Goal: Answer question/provide support: Share knowledge or assist other users

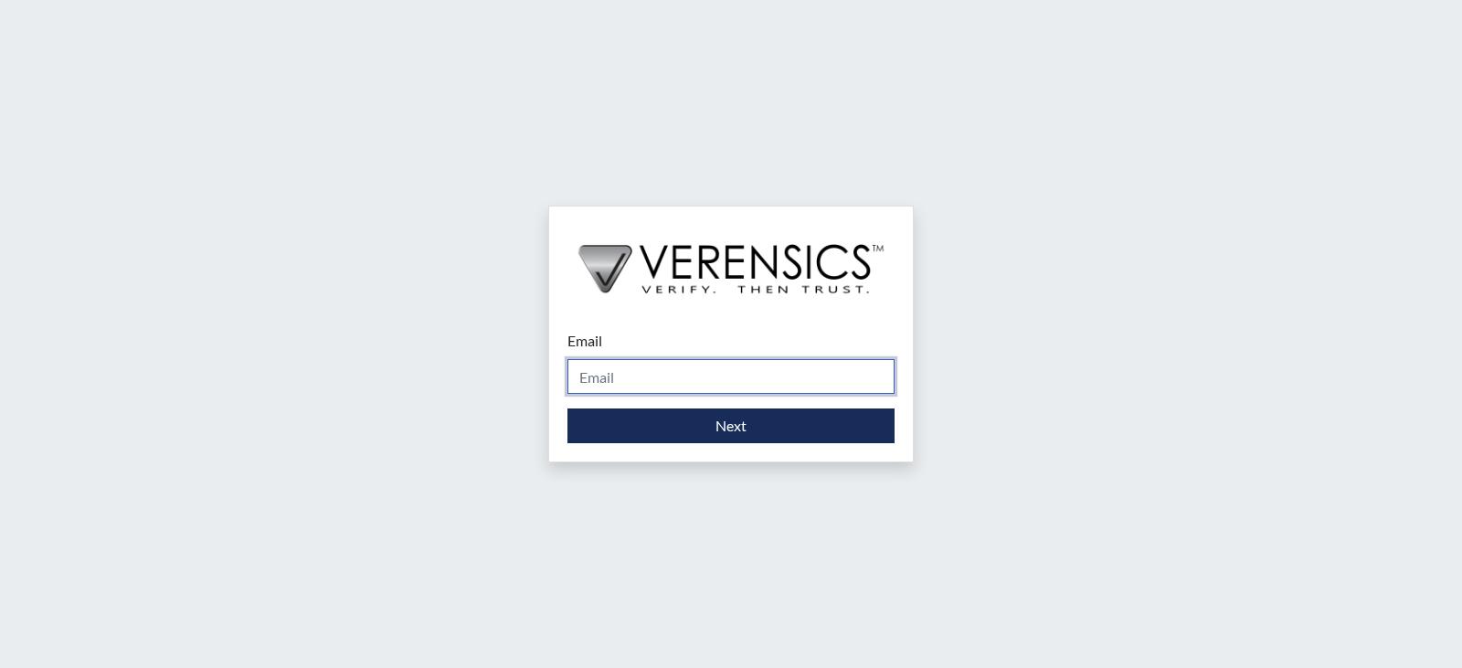
click at [636, 379] on input "Email" at bounding box center [730, 376] width 327 height 35
type input "[PERSON_NAME][EMAIL_ADDRESS][DOMAIN_NAME]"
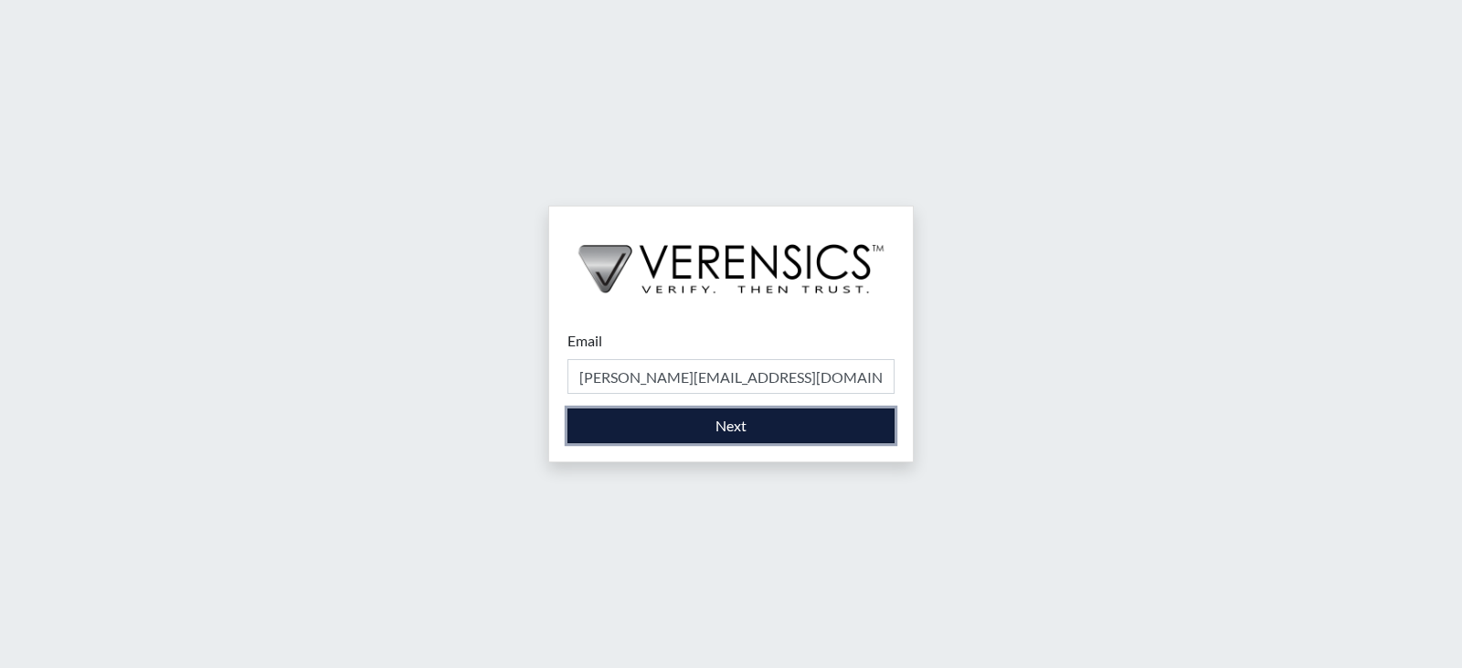
click at [728, 432] on button "Next" at bounding box center [730, 425] width 327 height 35
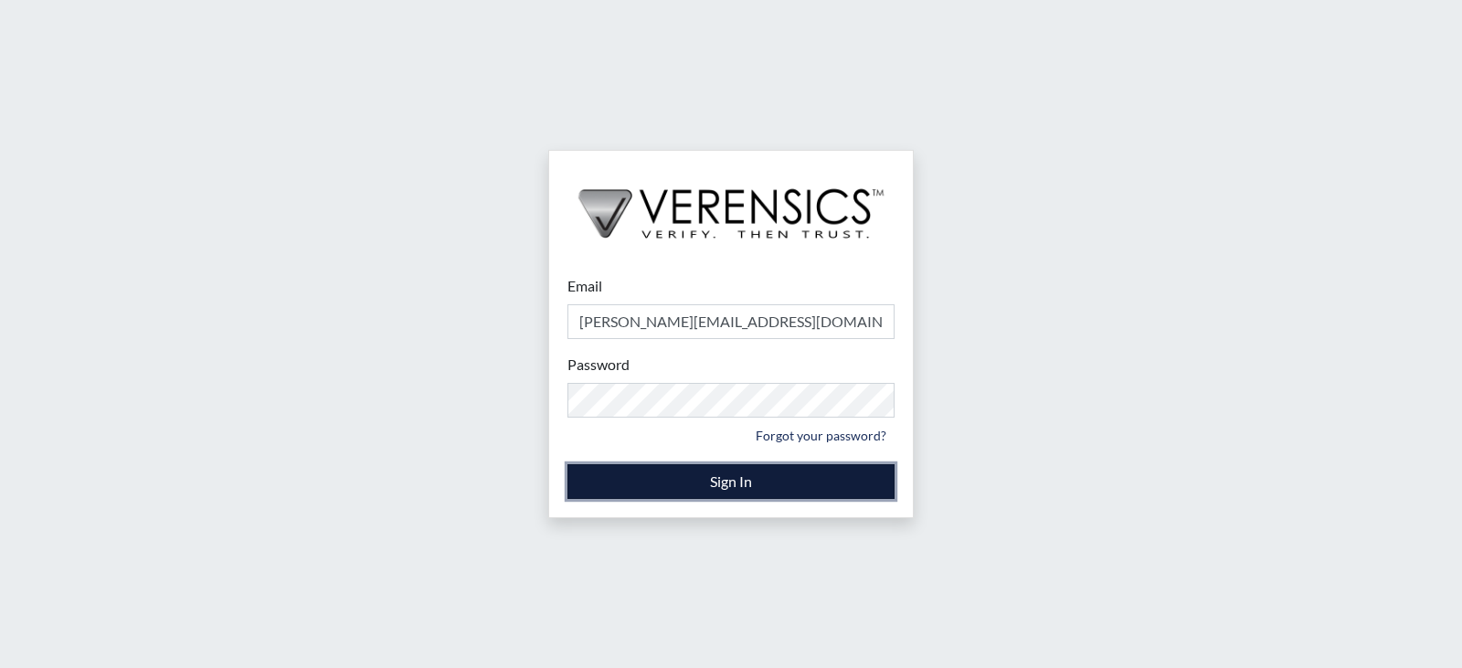
click at [724, 480] on button "Sign In" at bounding box center [730, 481] width 327 height 35
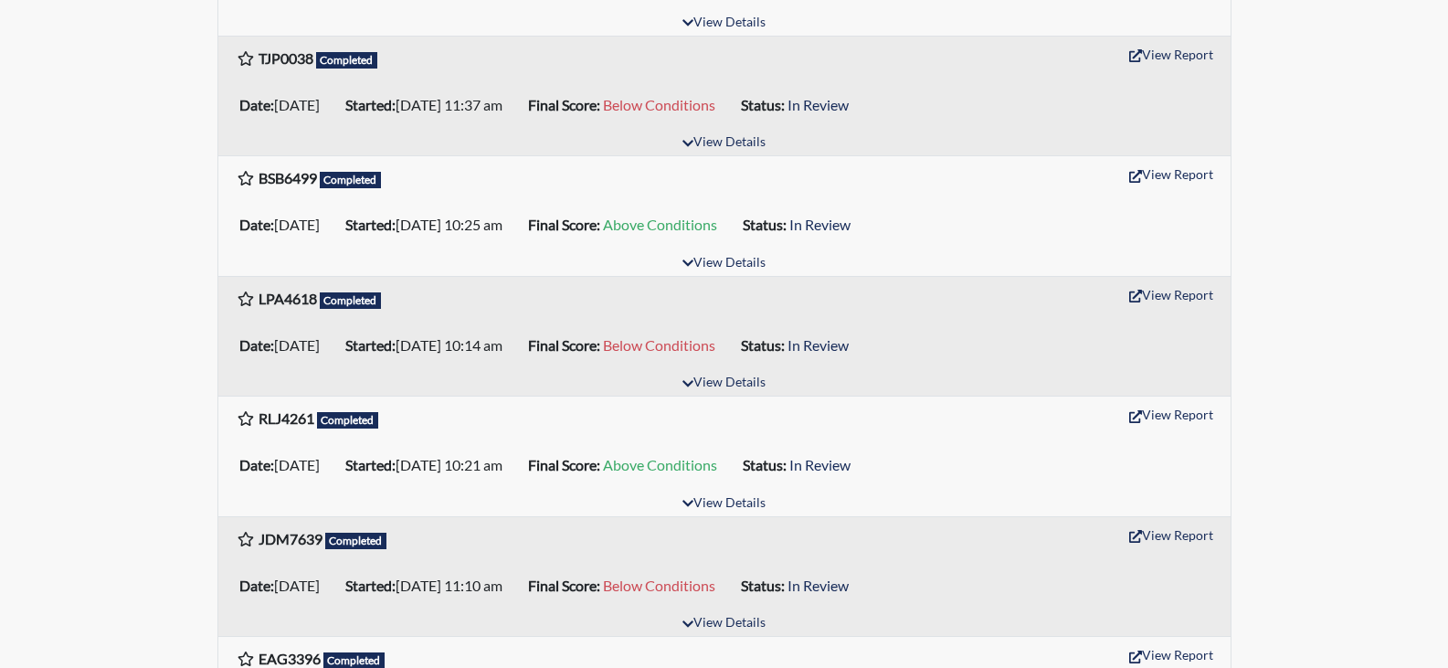
scroll to position [822, 0]
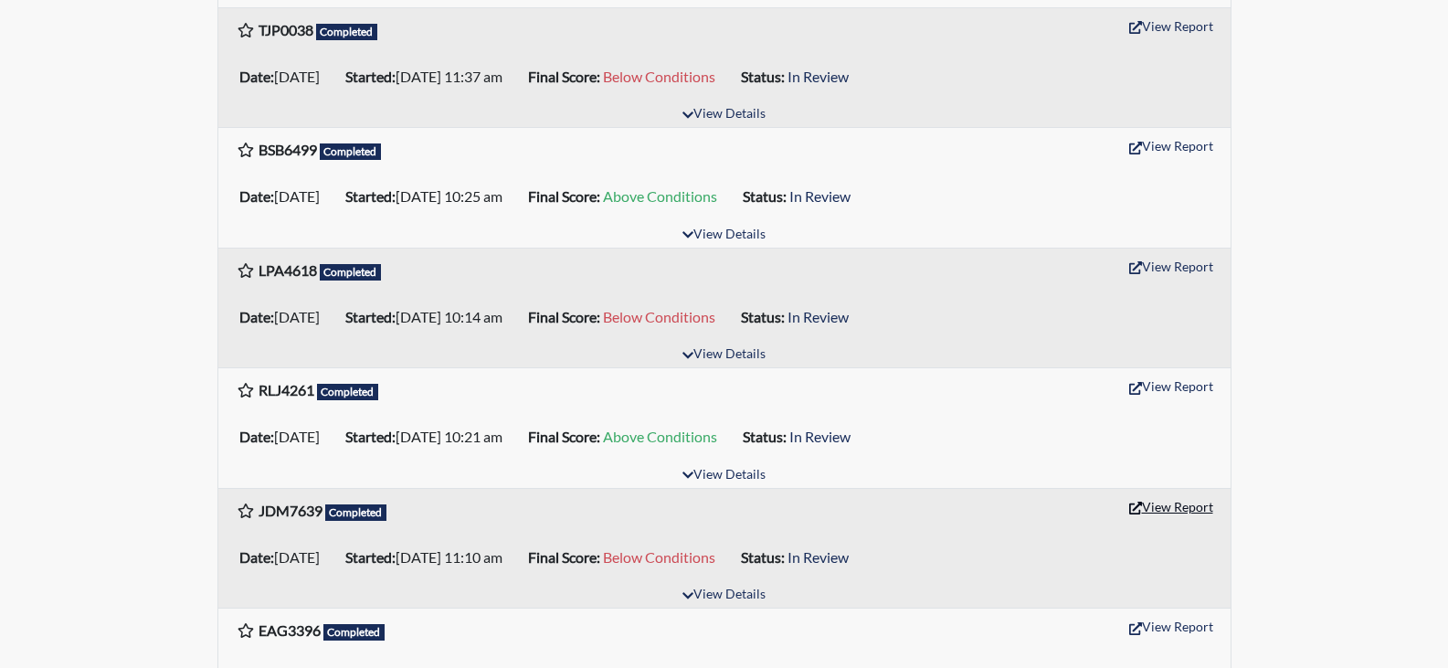
click at [1171, 505] on button "View Report" at bounding box center [1171, 506] width 100 height 28
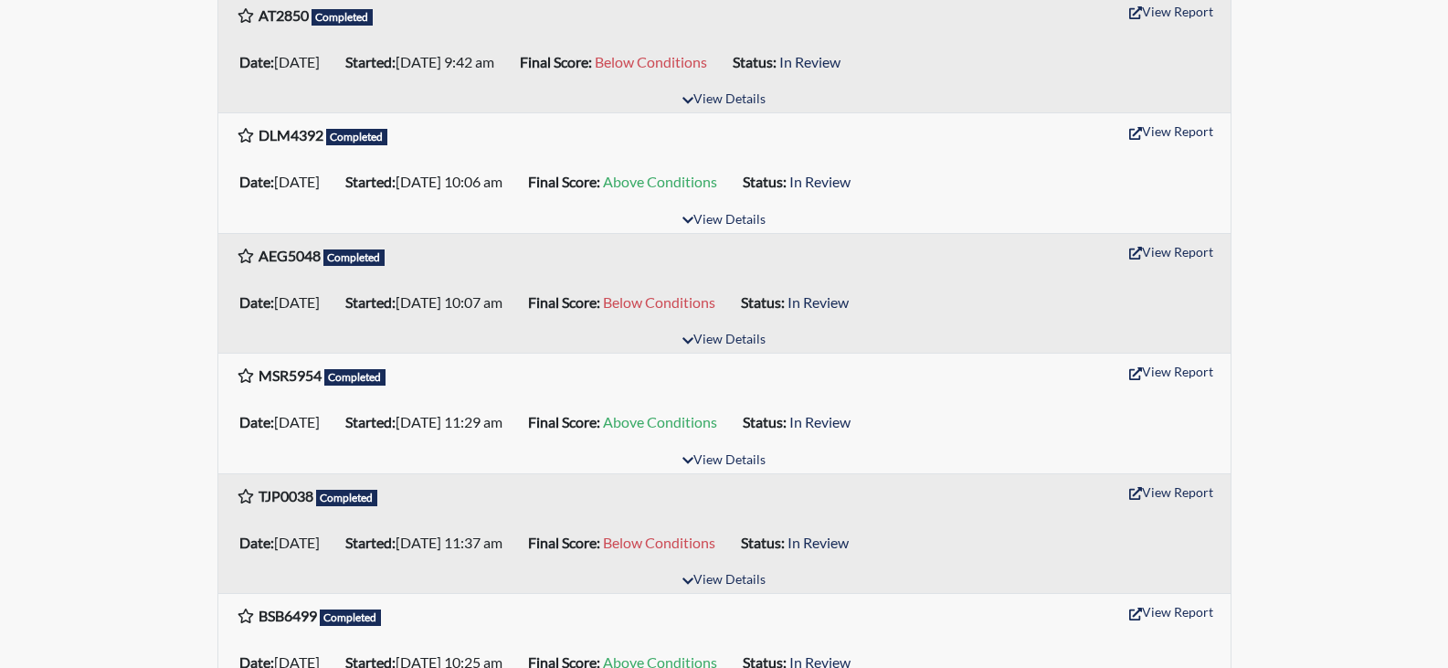
scroll to position [0, 0]
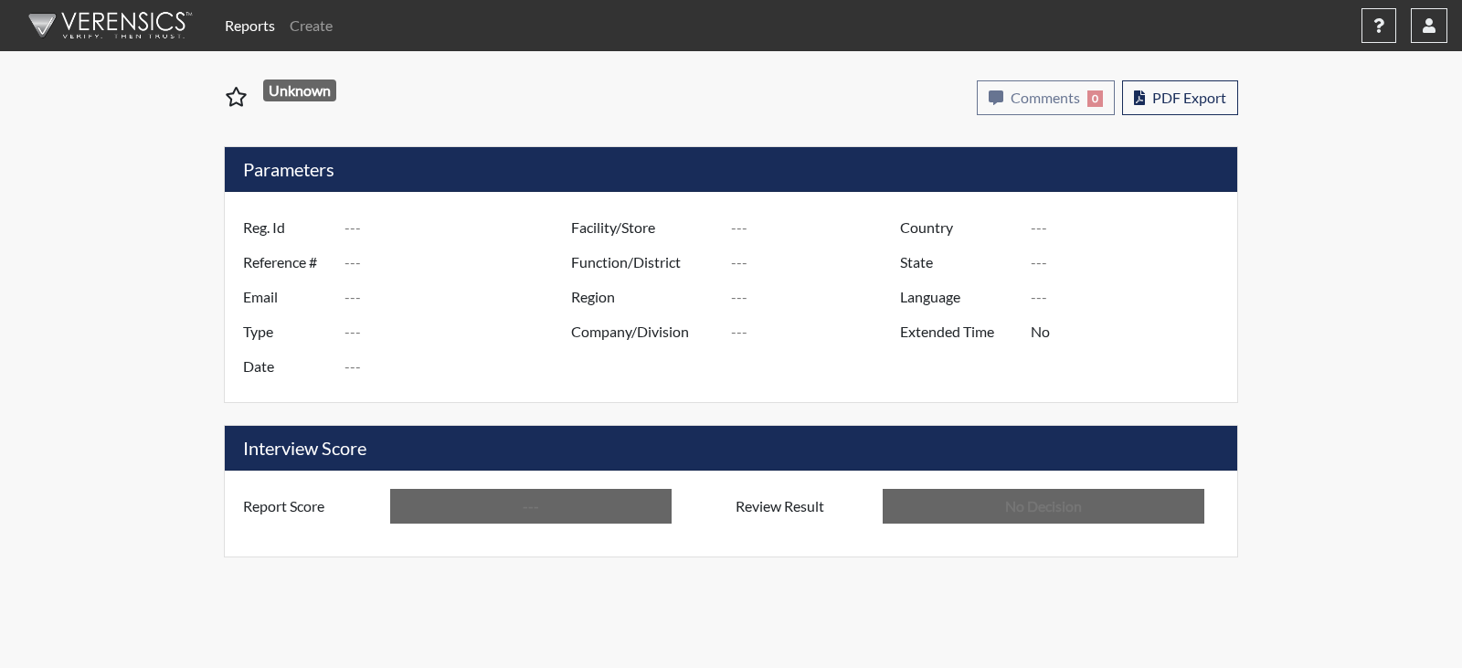
type input "JDM7639"
type input "51196"
type input "---"
type input "Corrections Pre-Employment"
type input "[DATE]"
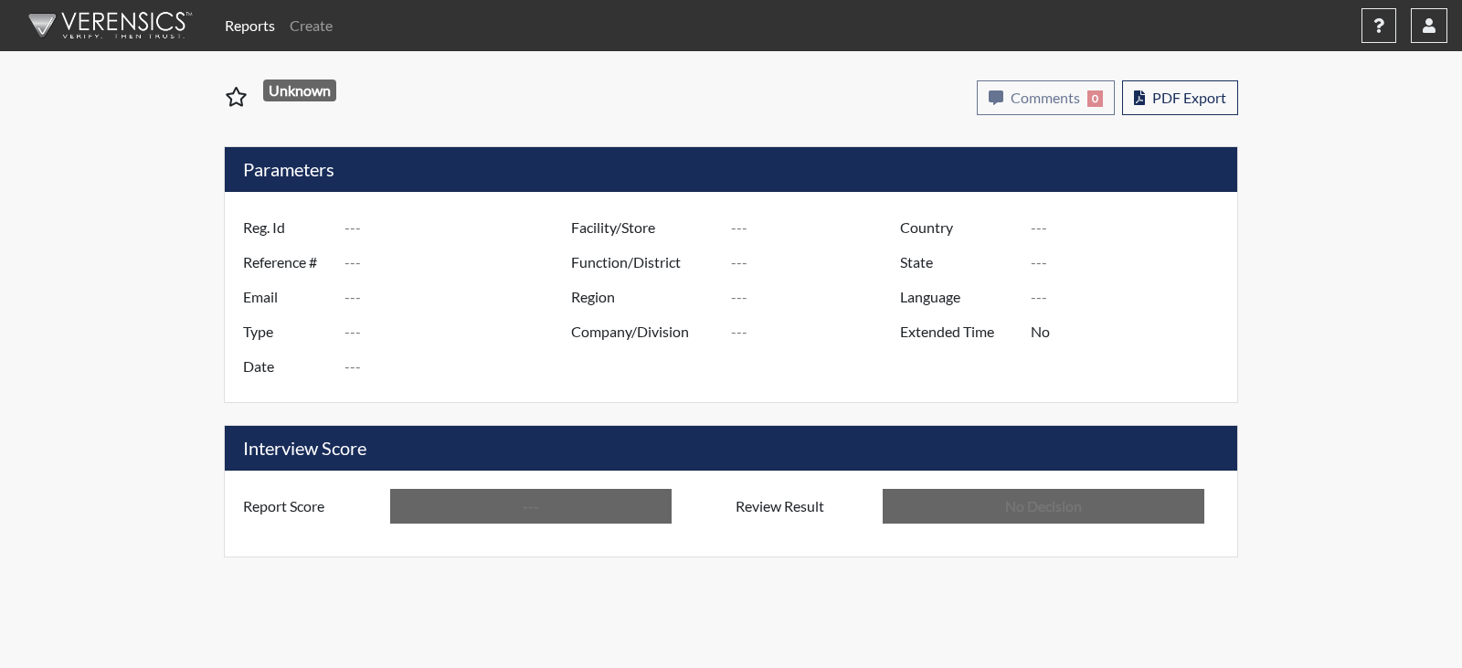
type input "[PERSON_NAME]"
type input "[GEOGRAPHIC_DATA]"
type input "[US_STATE]"
type input "English"
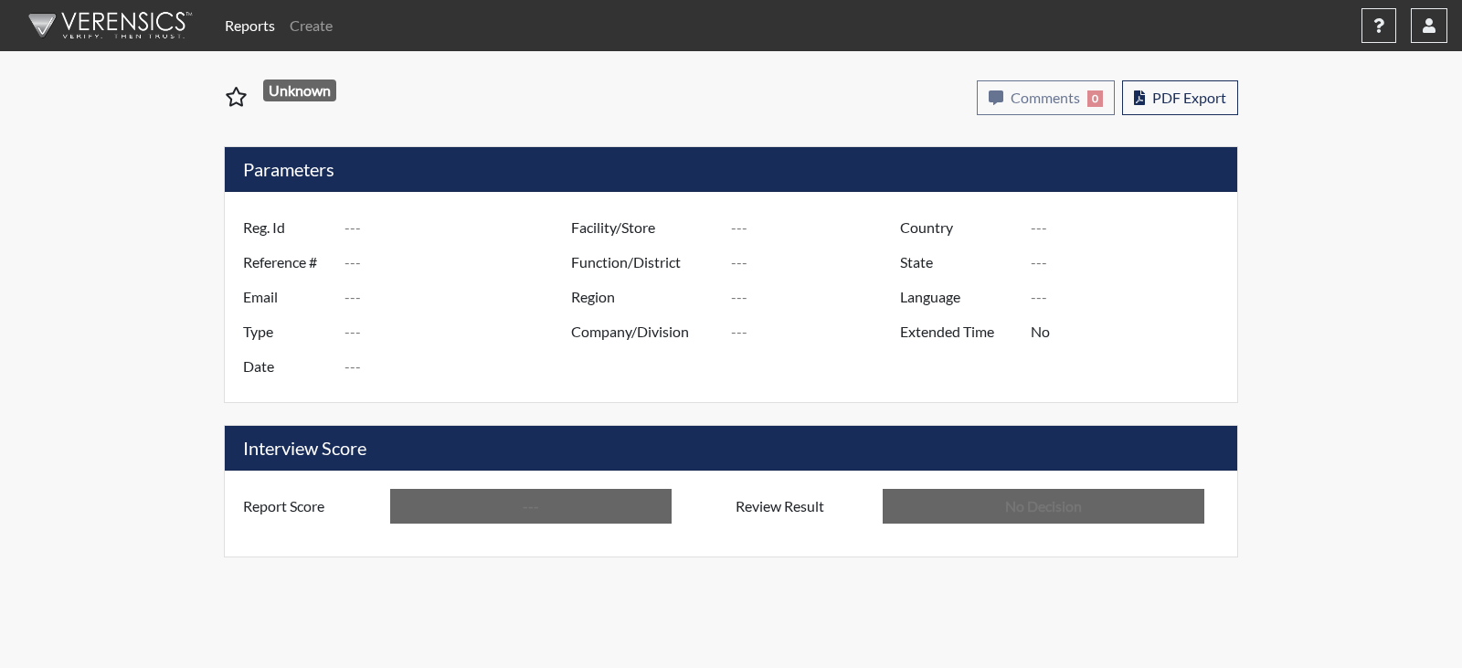
type input "Below Conditions"
type input "In Review"
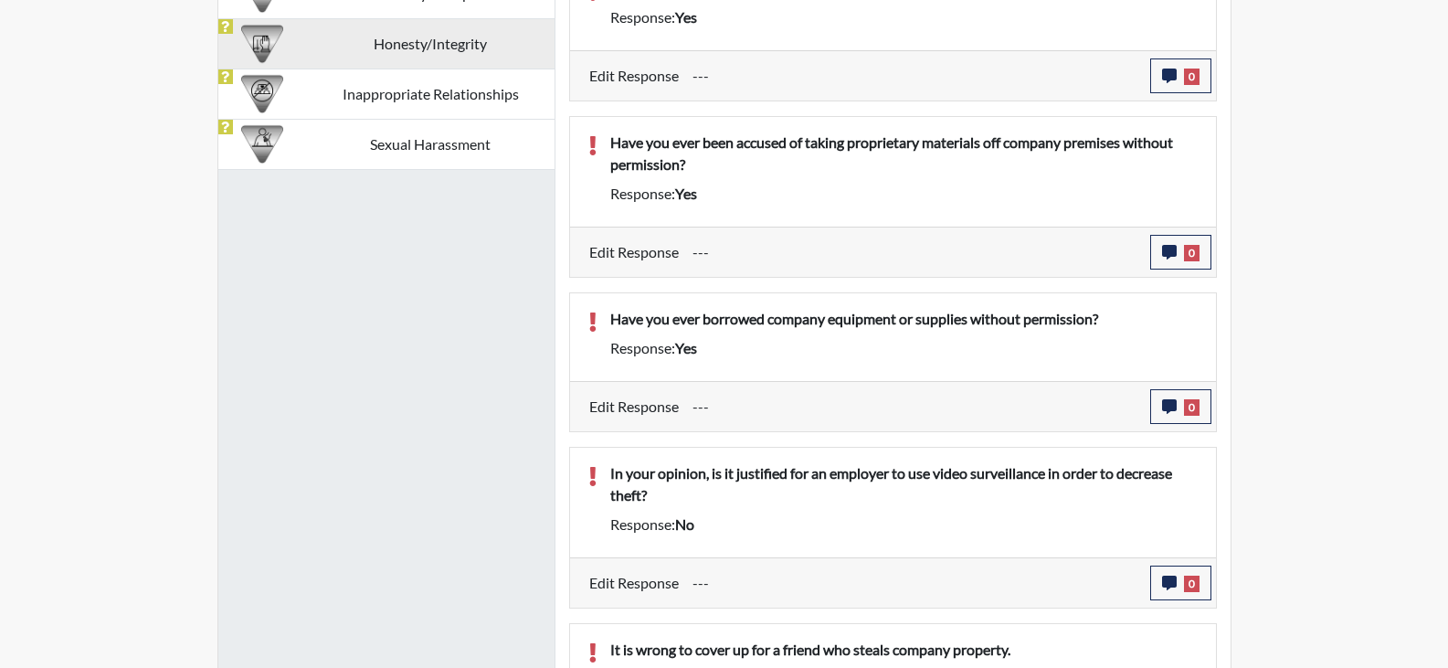
scroll to position [965, 0]
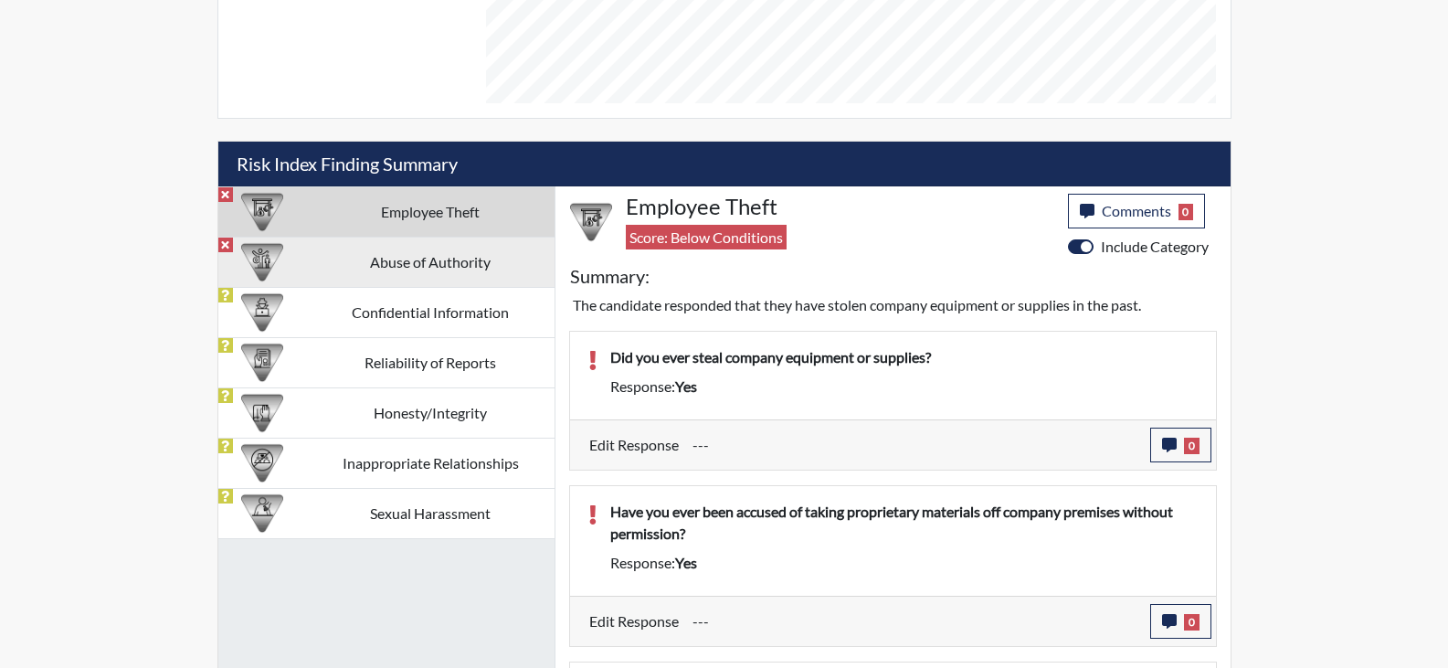
click at [457, 269] on td "Abuse of Authority" at bounding box center [431, 262] width 248 height 50
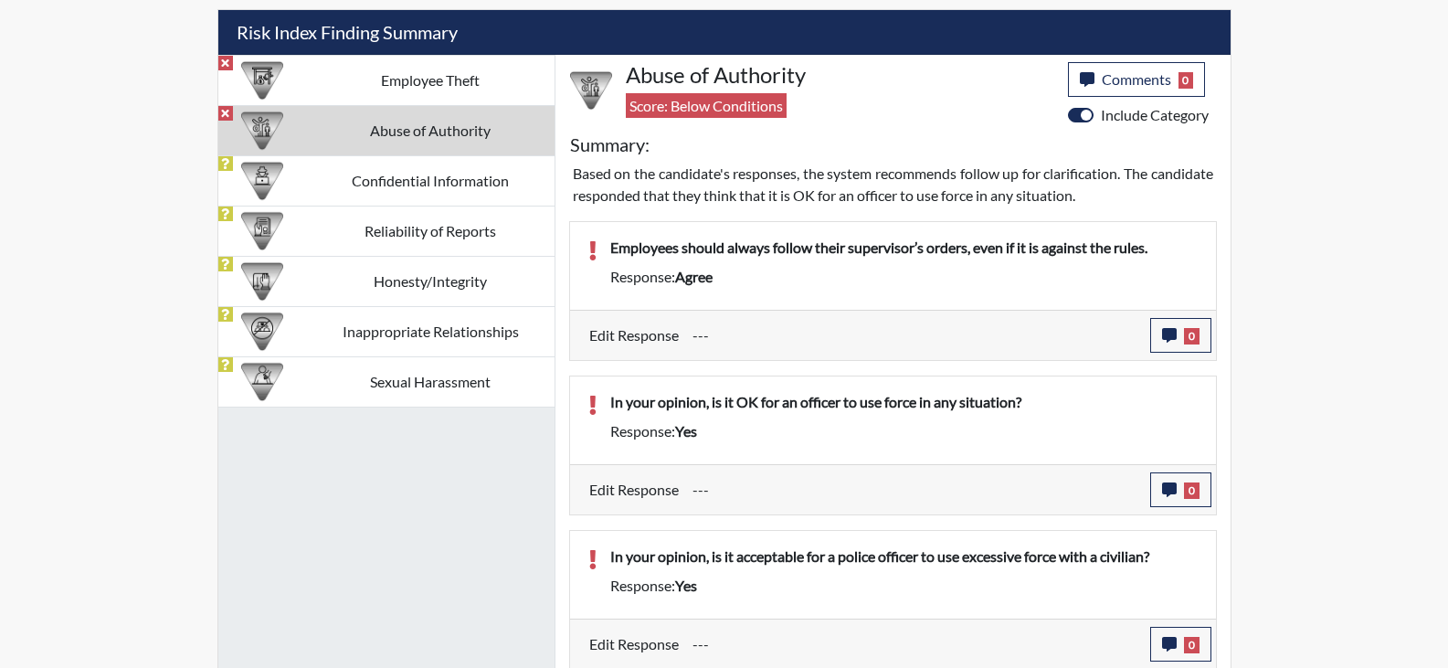
scroll to position [1099, 0]
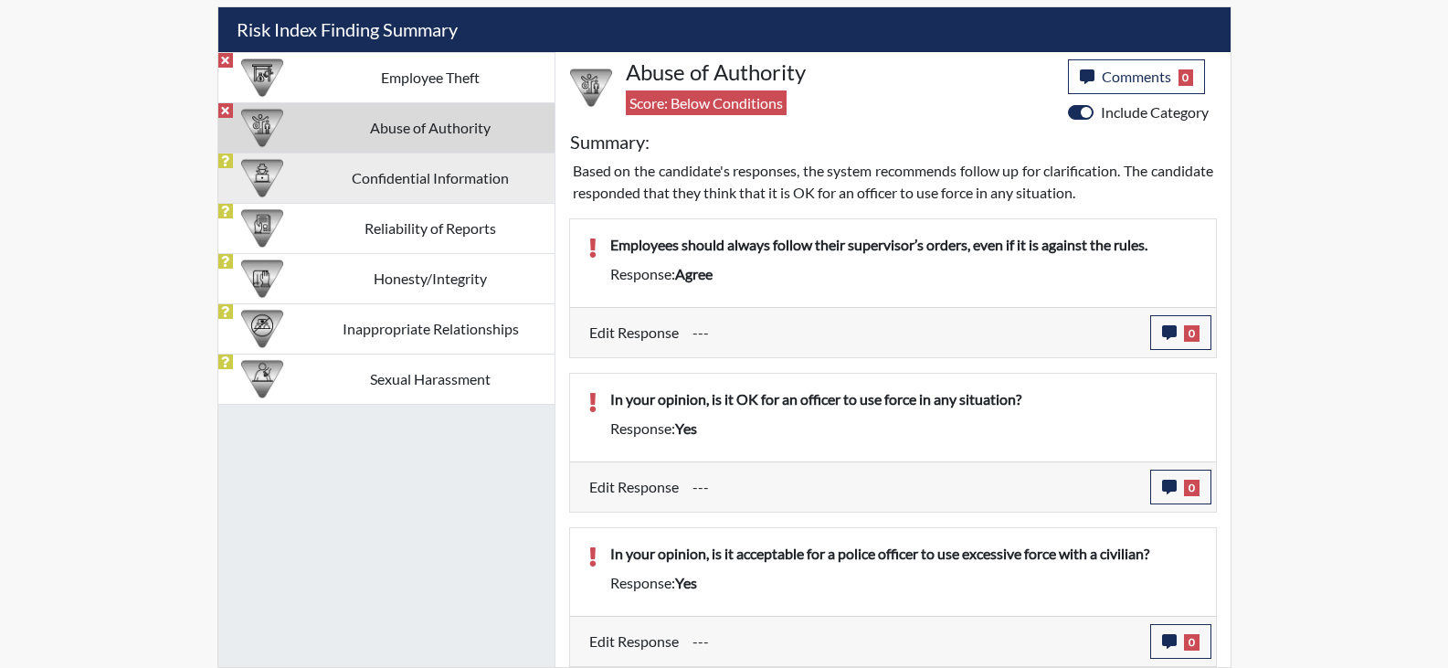
click at [465, 186] on td "Confidential Information" at bounding box center [431, 178] width 248 height 50
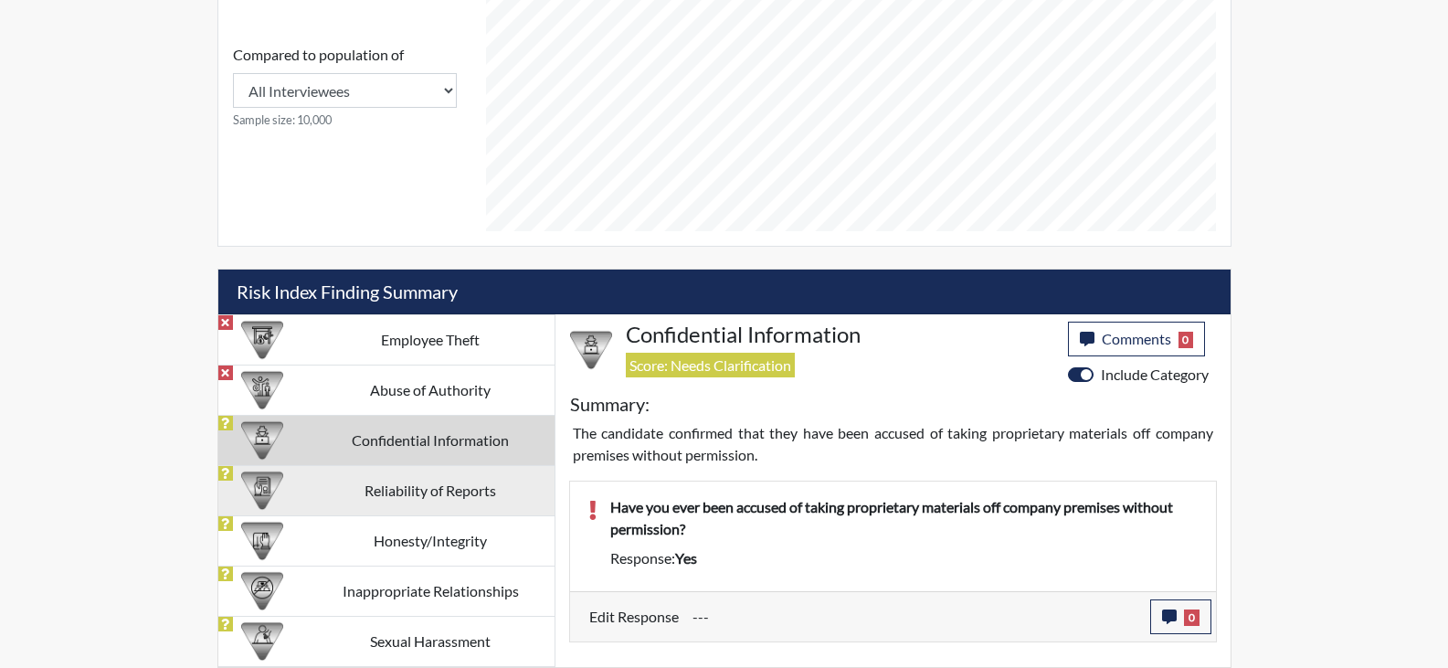
click at [430, 481] on td "Reliability of Reports" at bounding box center [431, 490] width 248 height 50
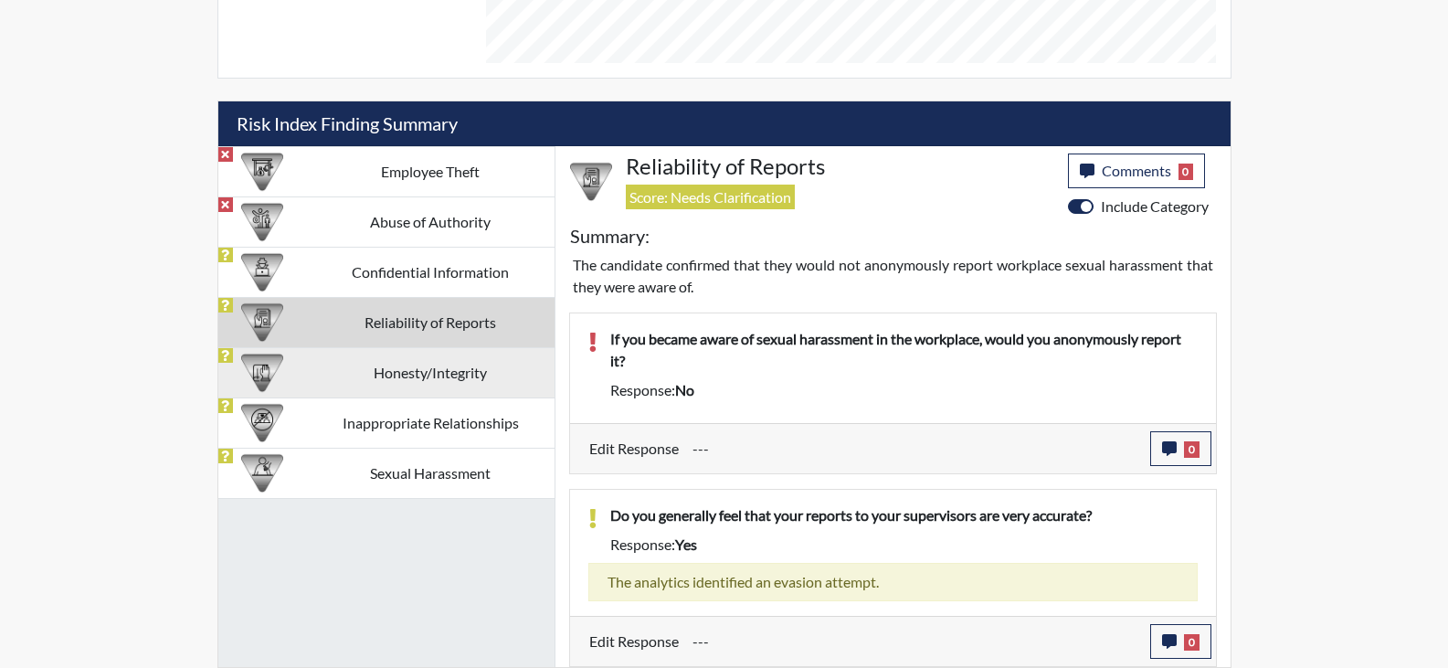
click at [393, 380] on td "Honesty/Integrity" at bounding box center [431, 372] width 248 height 50
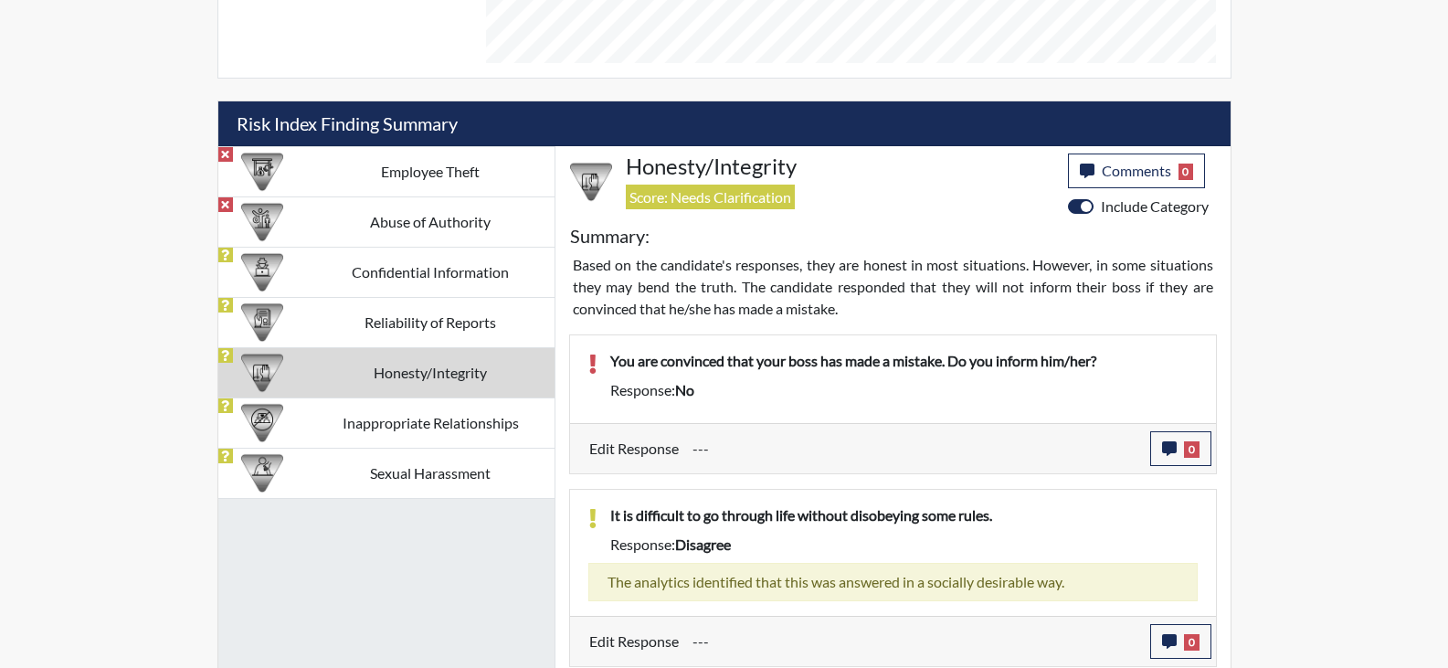
scroll to position [1099, 0]
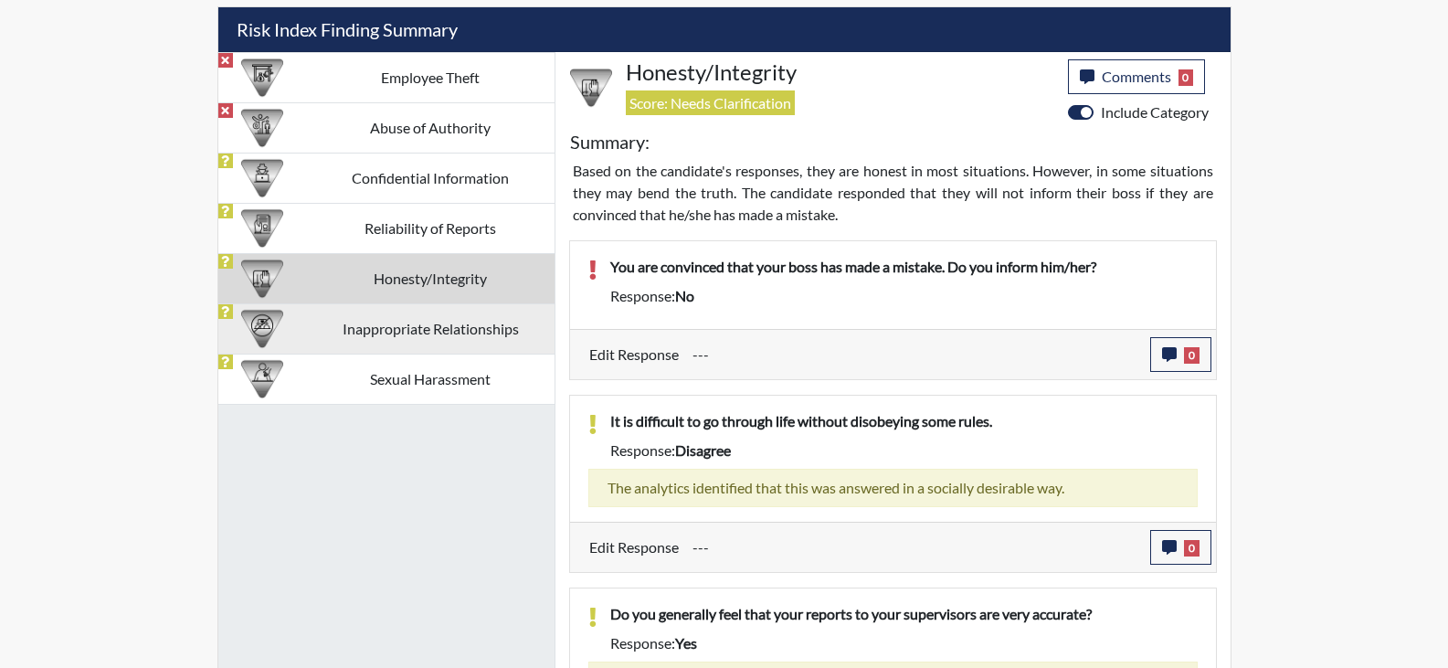
click at [475, 336] on td "Inappropriate Relationships" at bounding box center [431, 328] width 248 height 50
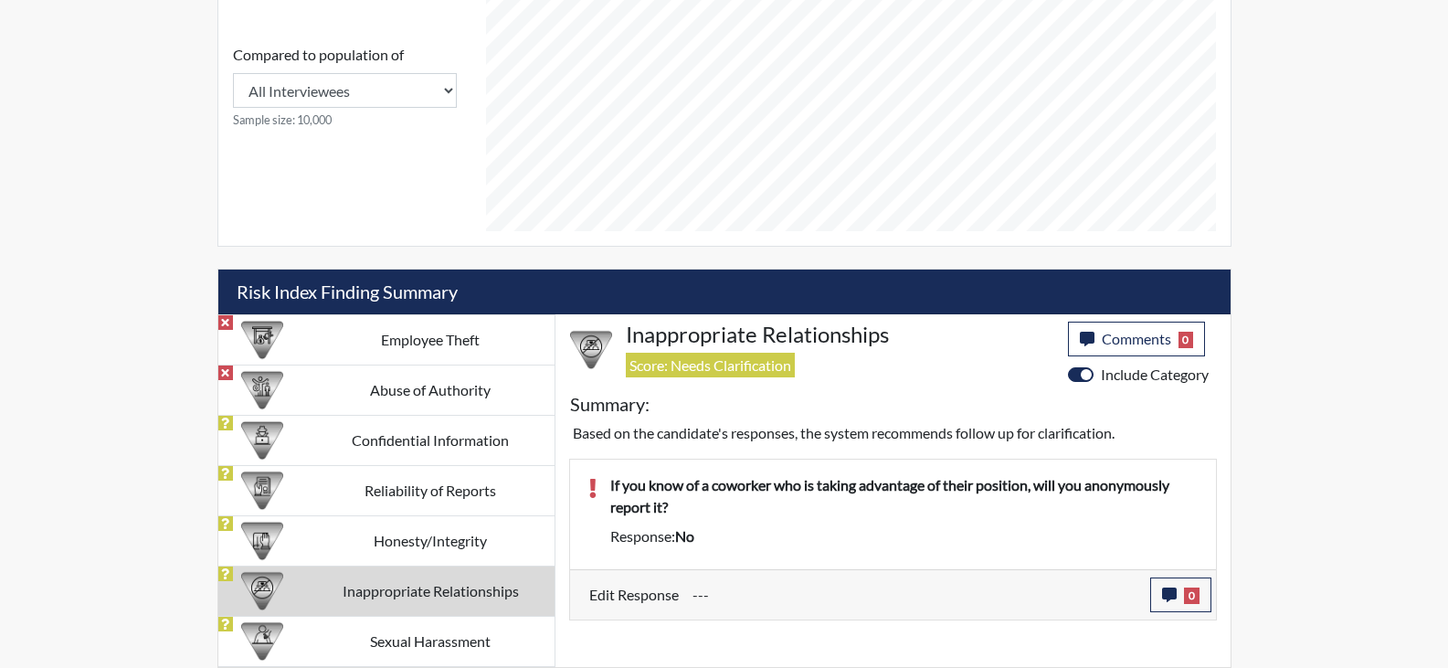
scroll to position [837, 0]
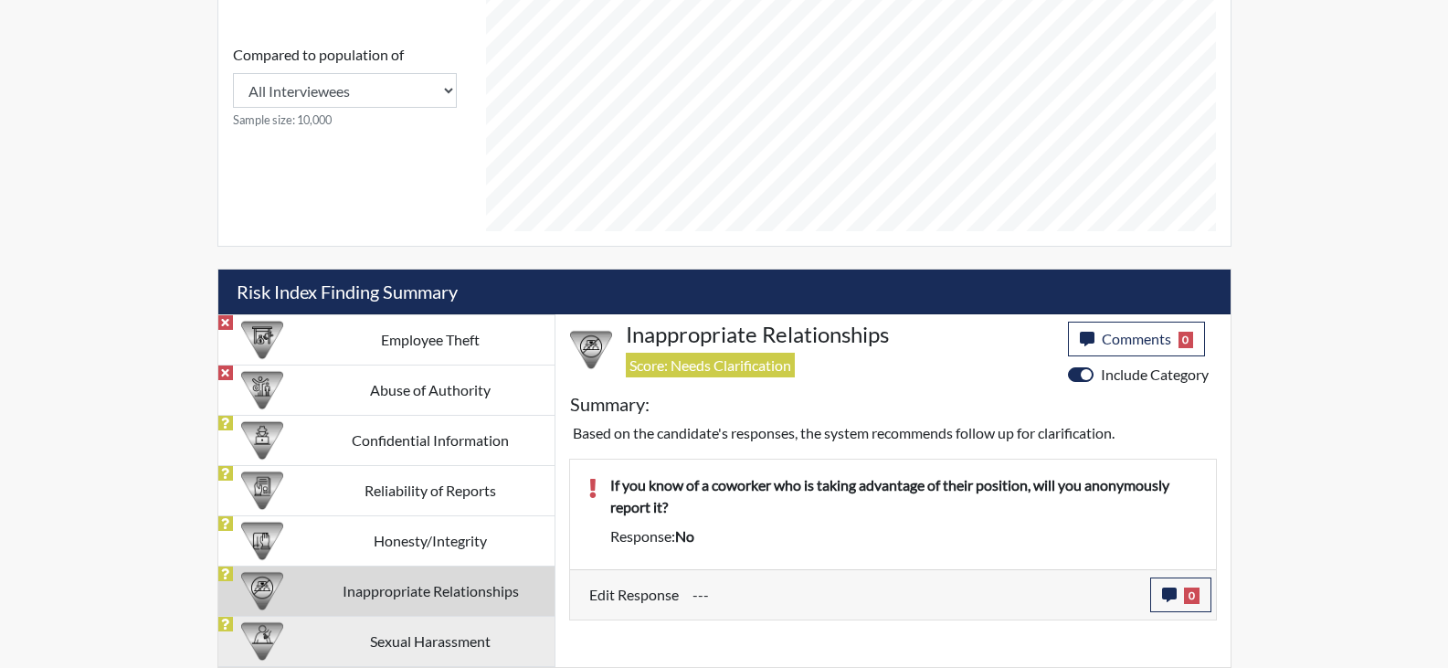
click at [403, 641] on td "Sexual Harassment" at bounding box center [431, 641] width 248 height 50
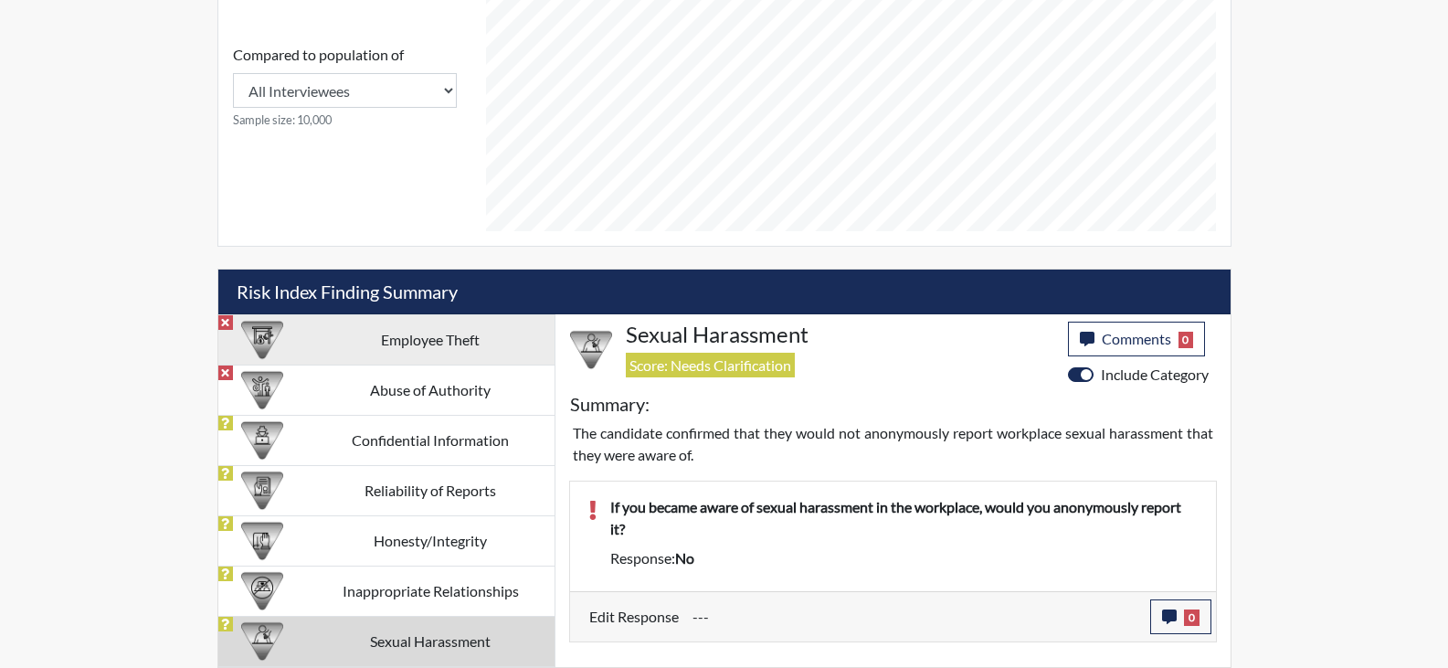
click at [399, 345] on td "Employee Theft" at bounding box center [431, 339] width 248 height 50
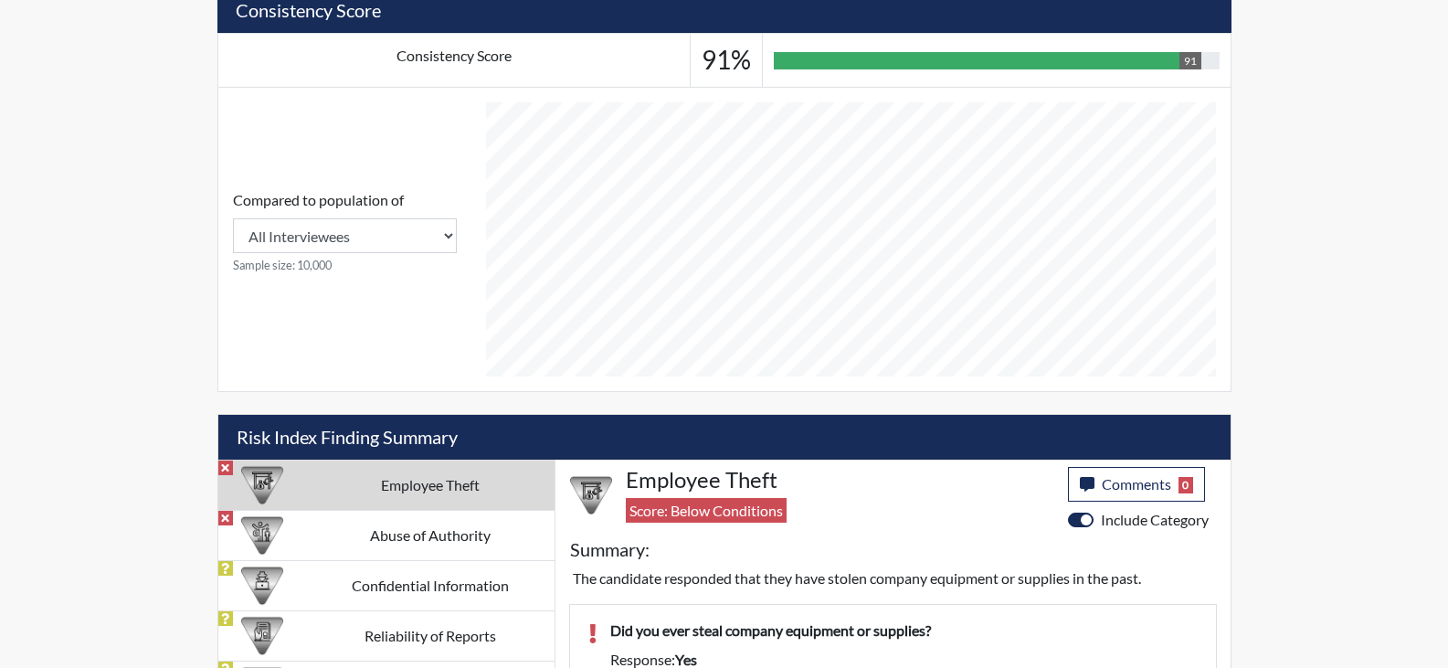
scroll to position [599, 0]
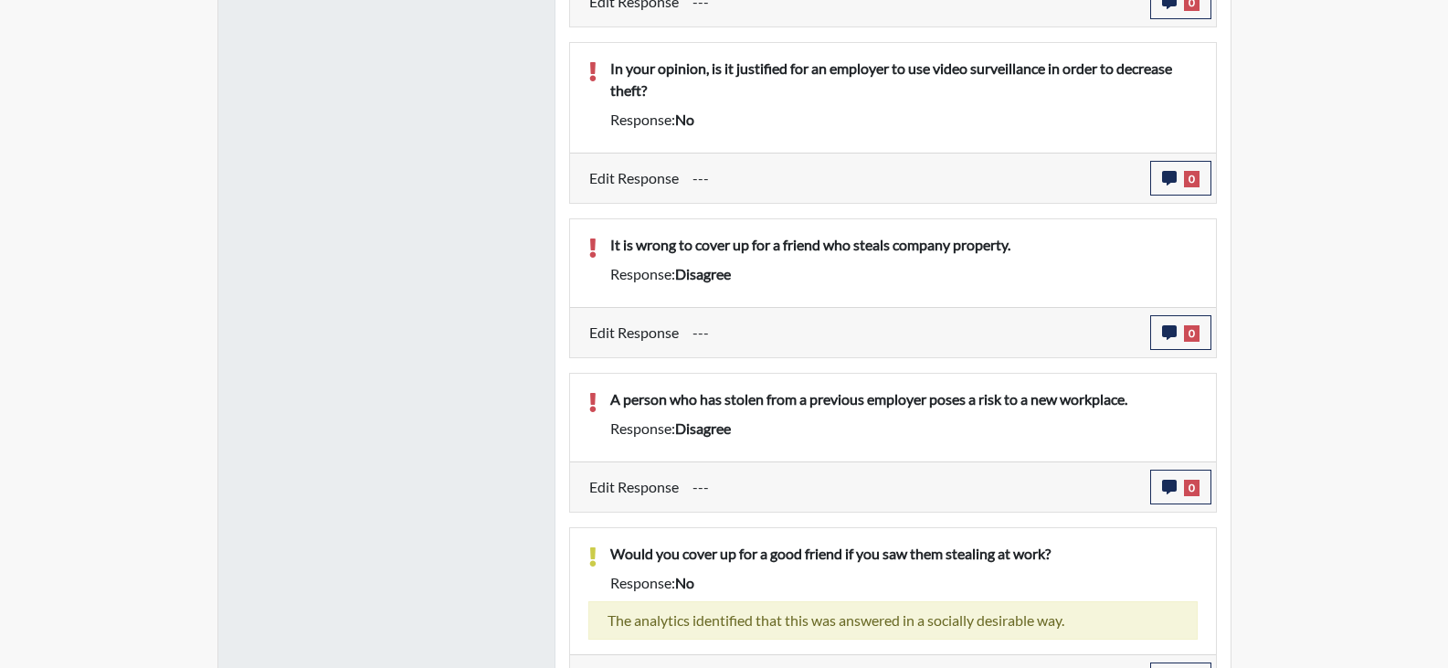
scroll to position [1970, 0]
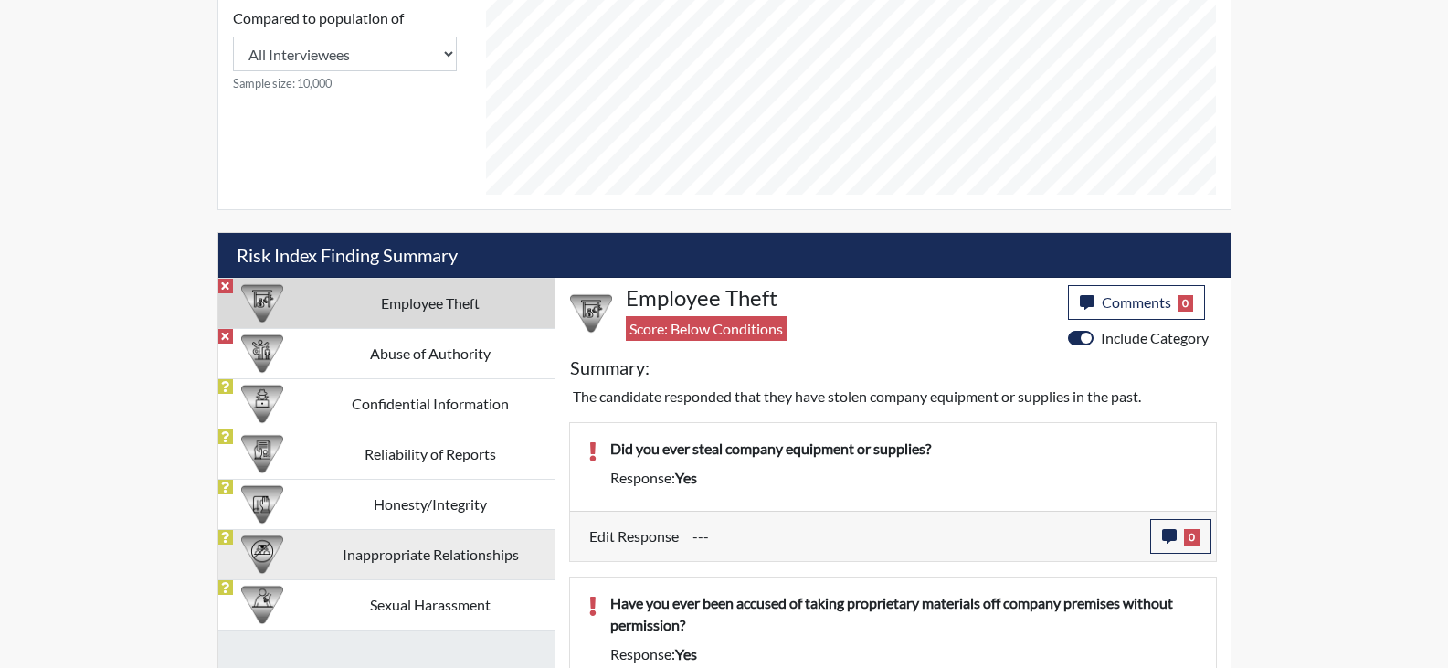
click at [446, 596] on td "Sexual Harassment" at bounding box center [431, 604] width 248 height 50
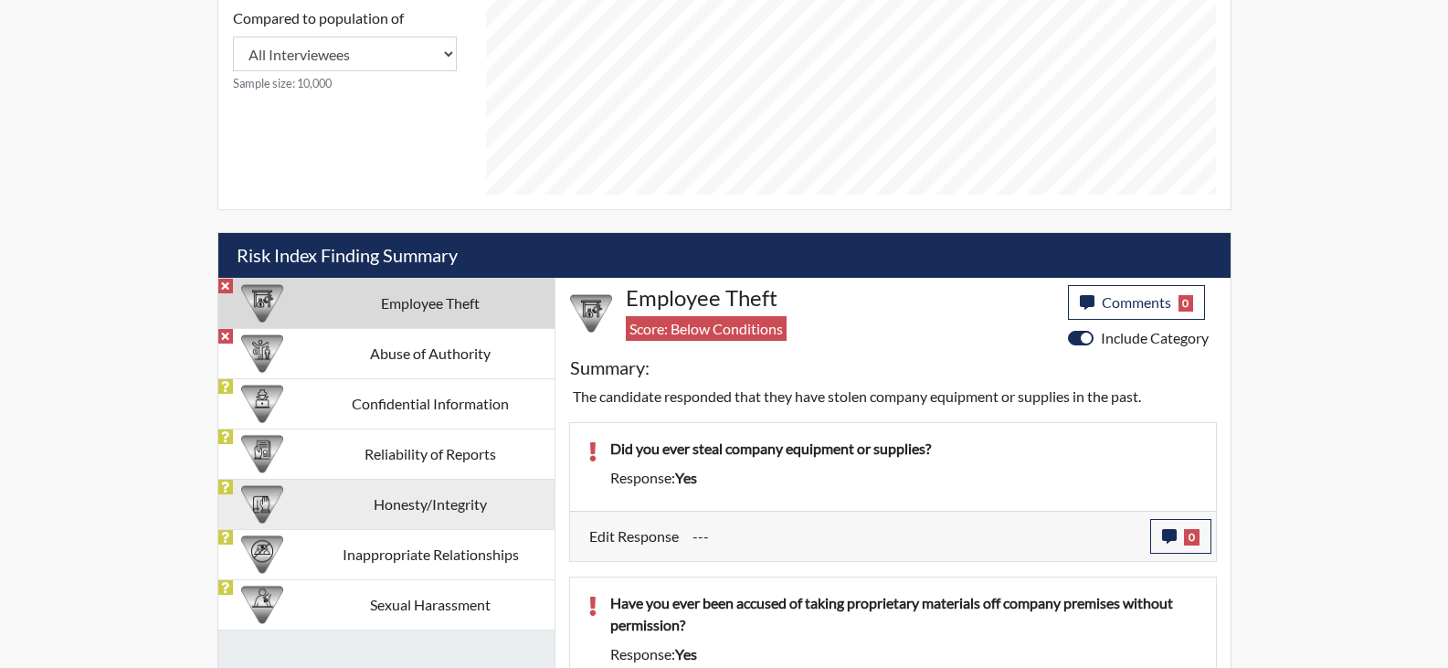
scroll to position [837, 0]
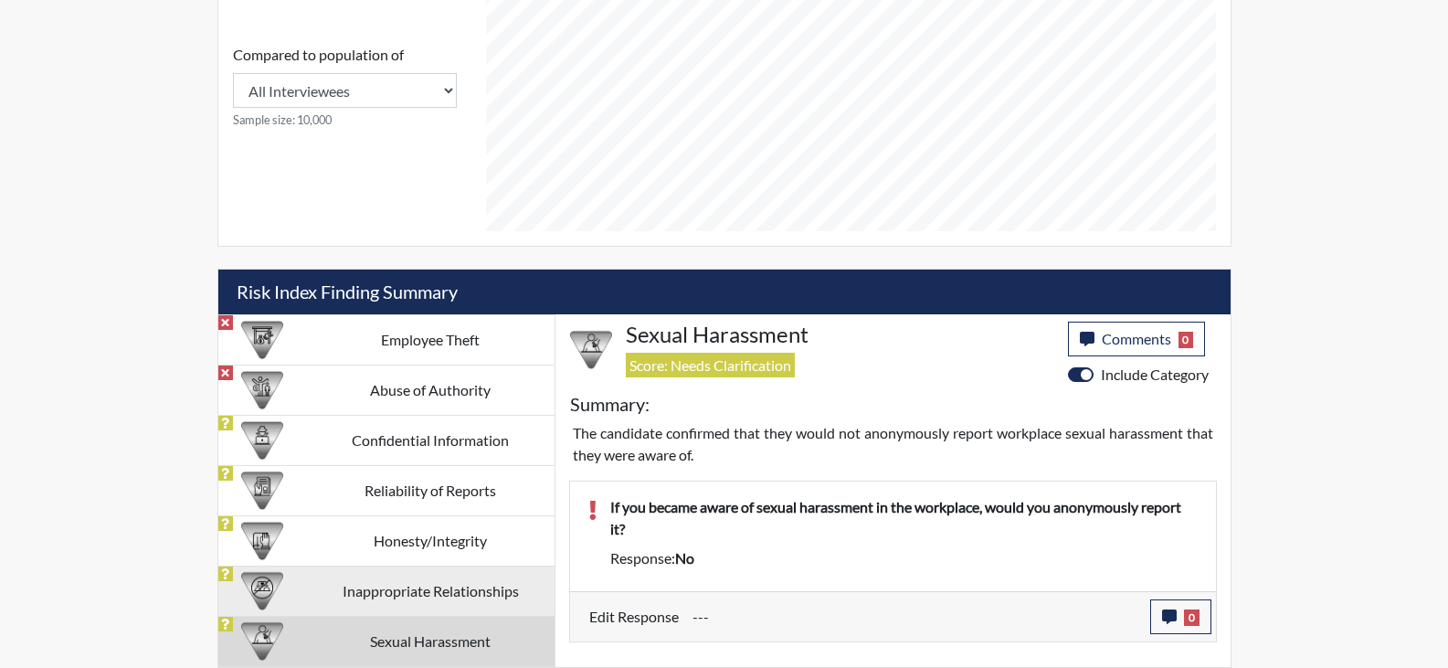
click at [385, 593] on td "Inappropriate Relationships" at bounding box center [431, 590] width 248 height 50
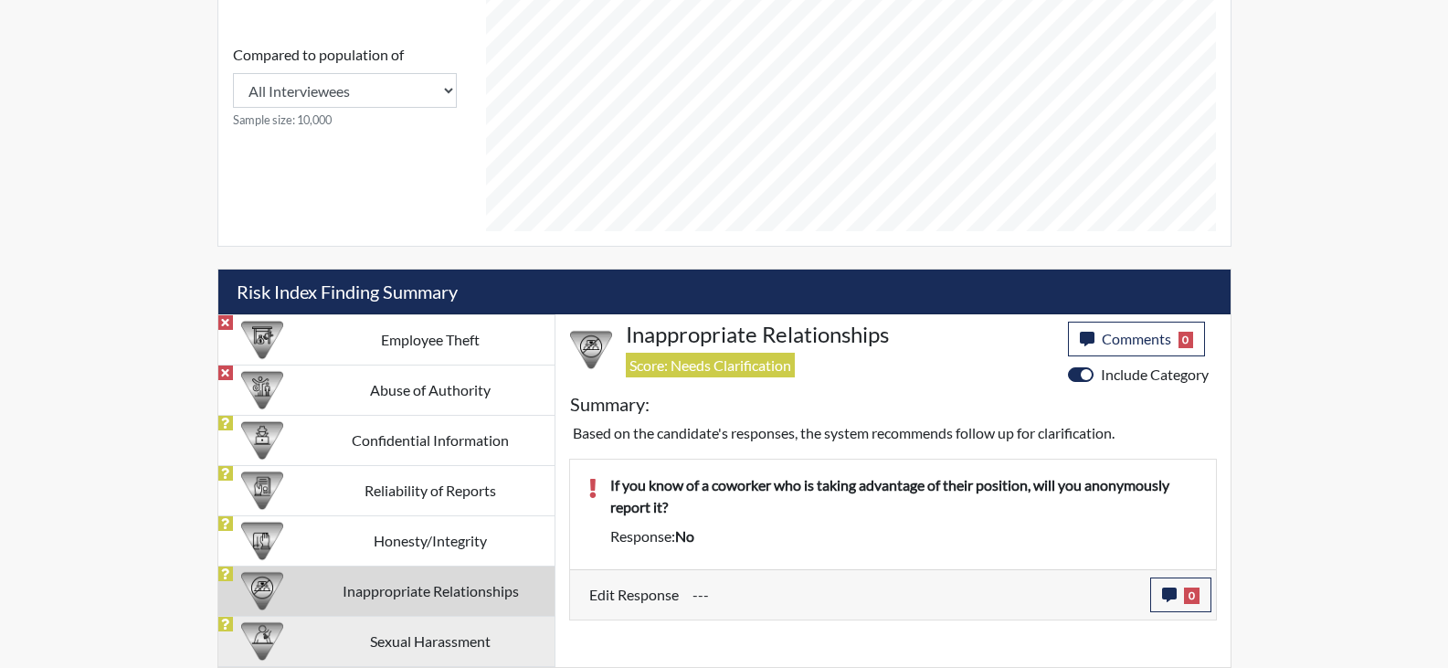
click at [378, 634] on td "Sexual Harassment" at bounding box center [431, 641] width 248 height 50
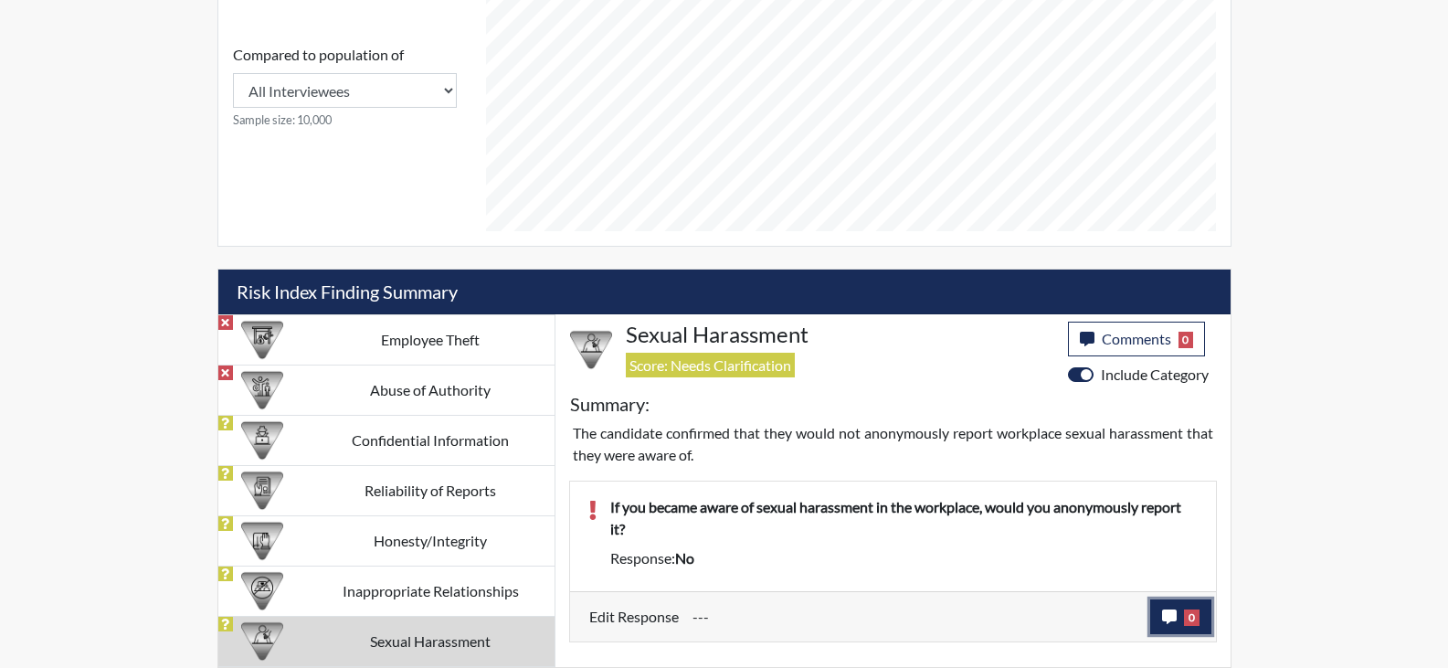
click at [1172, 626] on button "0" at bounding box center [1180, 616] width 61 height 35
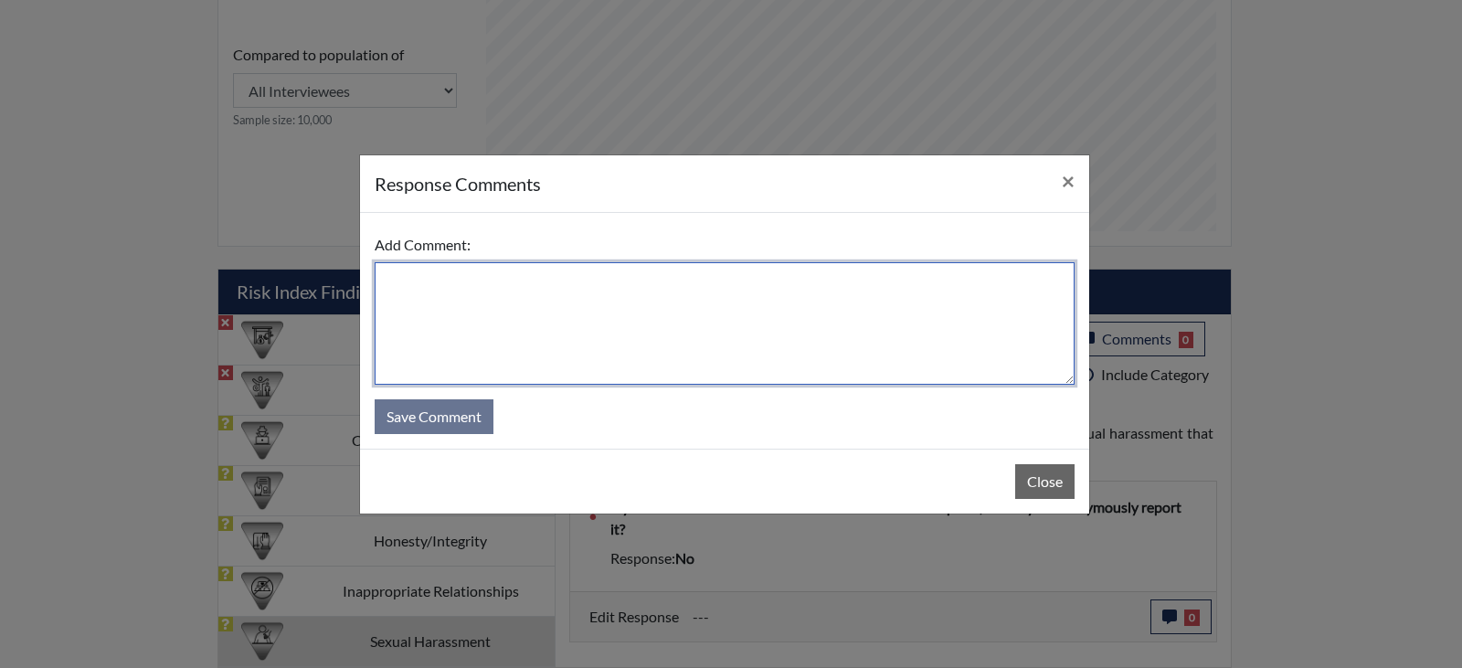
click at [552, 320] on textarea at bounding box center [725, 323] width 700 height 122
click at [665, 288] on textarea "He chose "no" because he wouldnt a" at bounding box center [725, 323] width 700 height 122
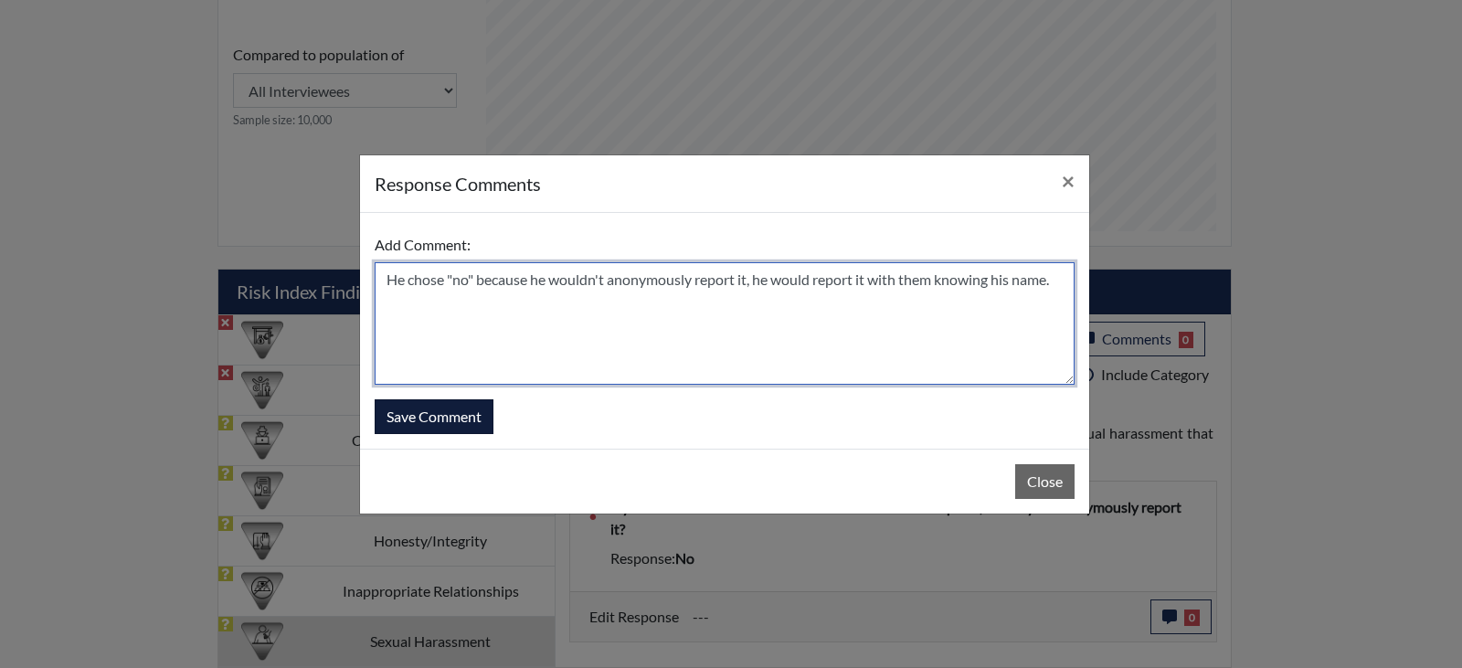
type textarea "He chose "no" because he wouldn't anonymously report it, he would report it wit…"
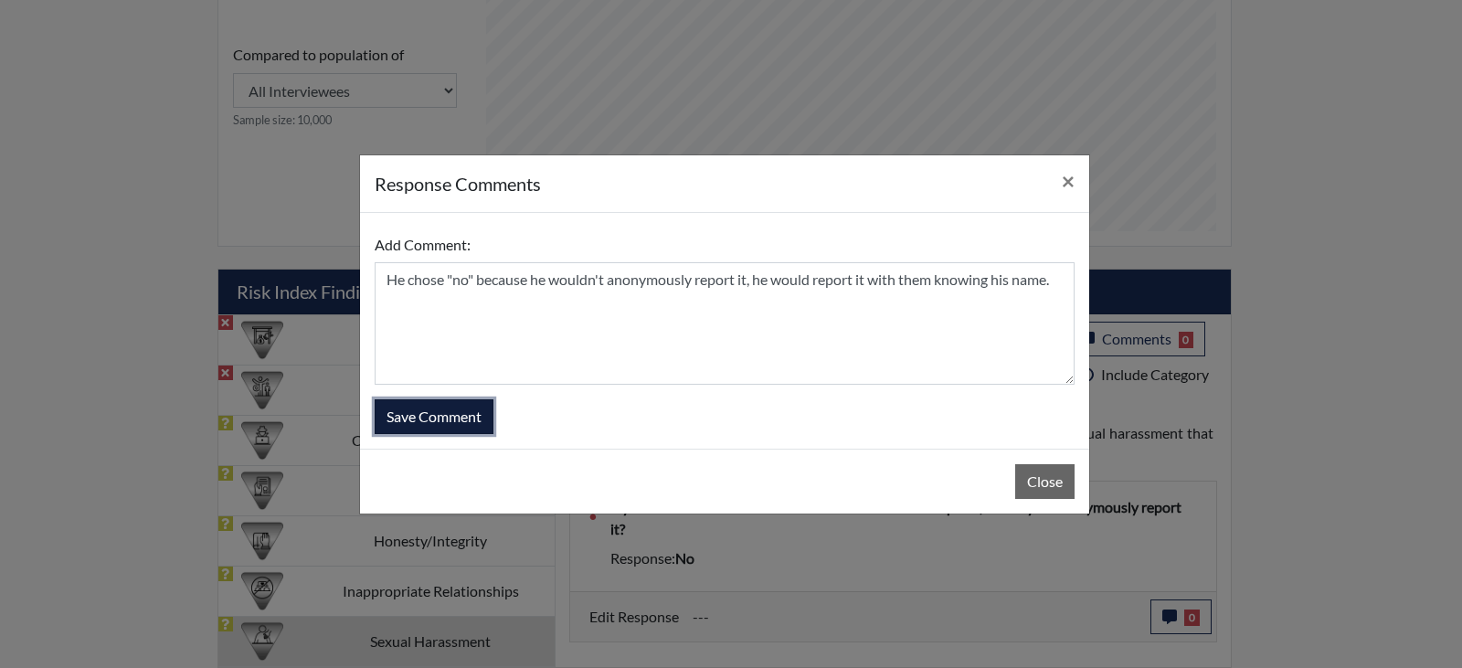
click at [456, 416] on button "Save Comment" at bounding box center [434, 416] width 119 height 35
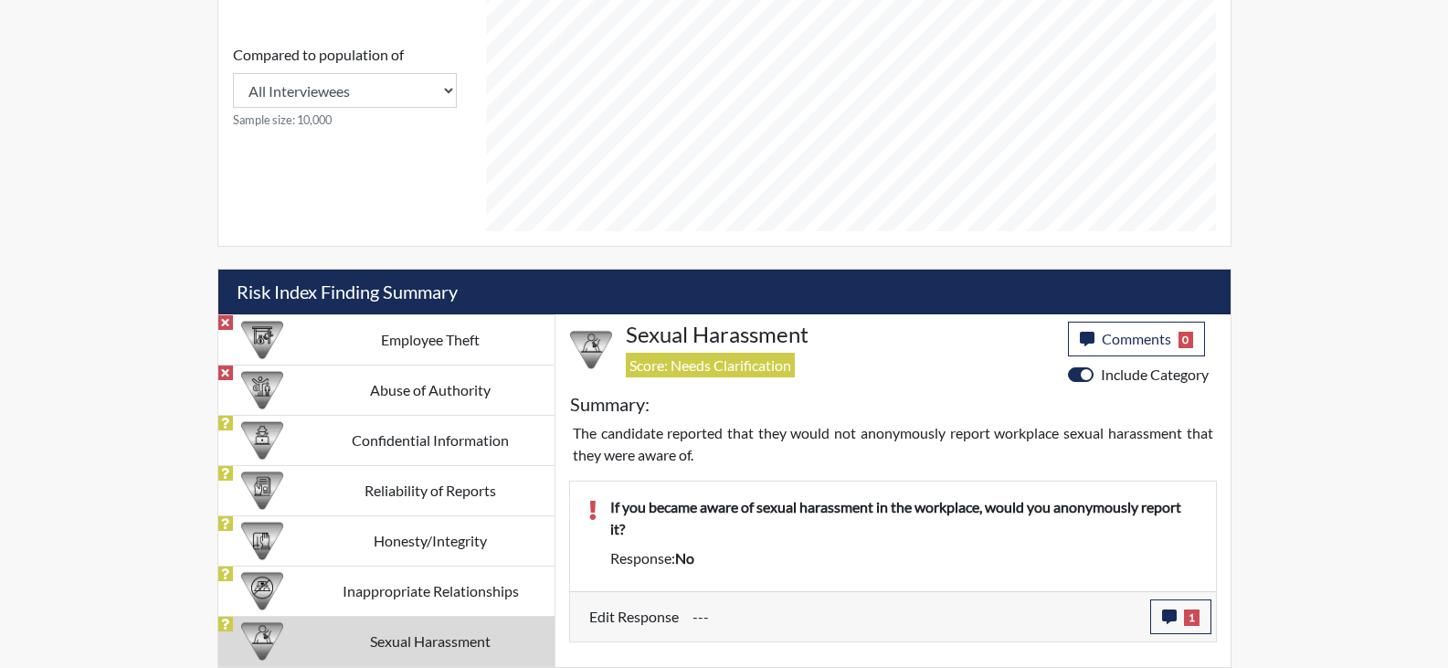
scroll to position [303, 759]
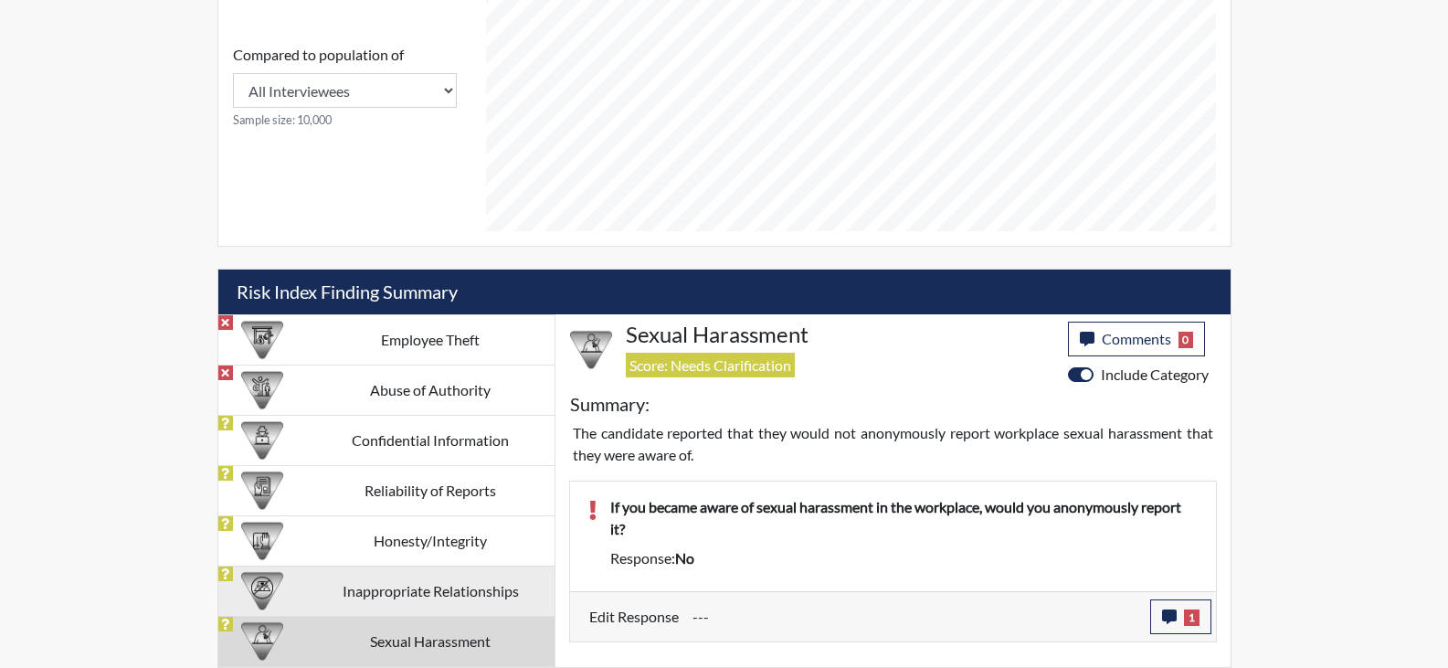
click at [432, 588] on td "Inappropriate Relationships" at bounding box center [431, 590] width 248 height 50
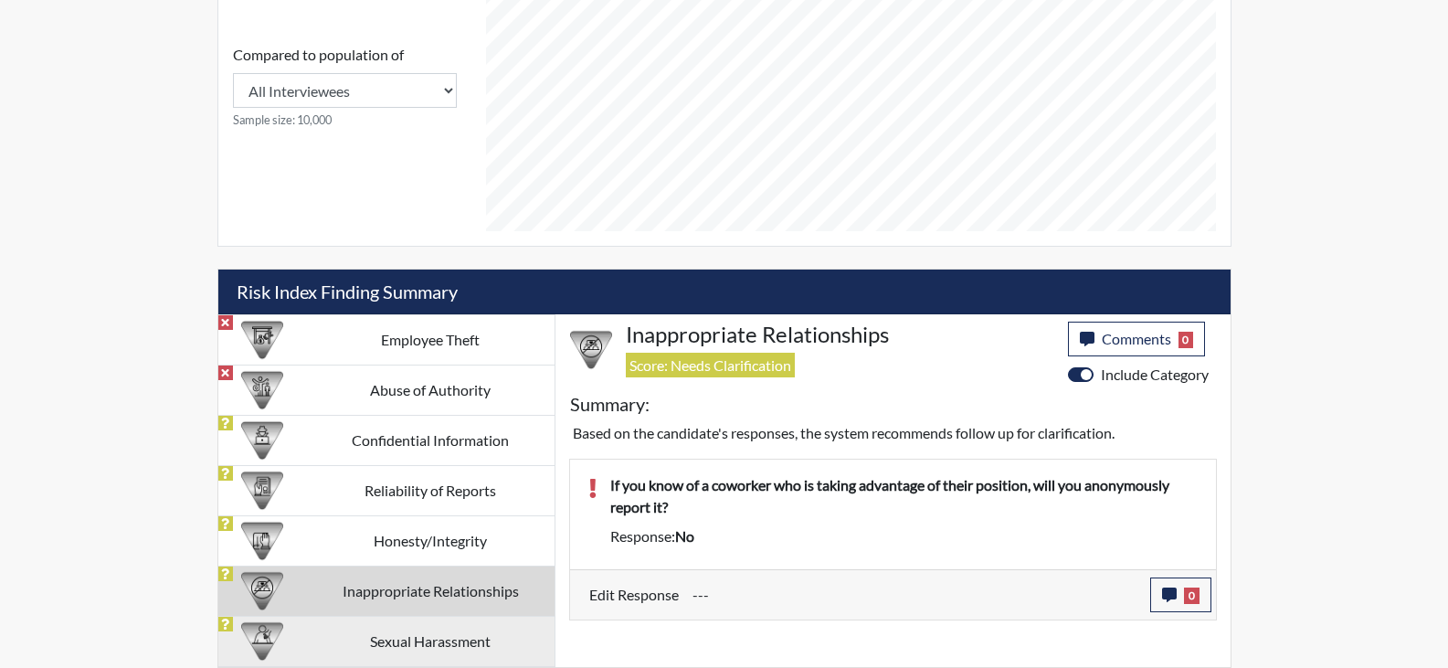
click at [472, 626] on td "Sexual Harassment" at bounding box center [431, 641] width 248 height 50
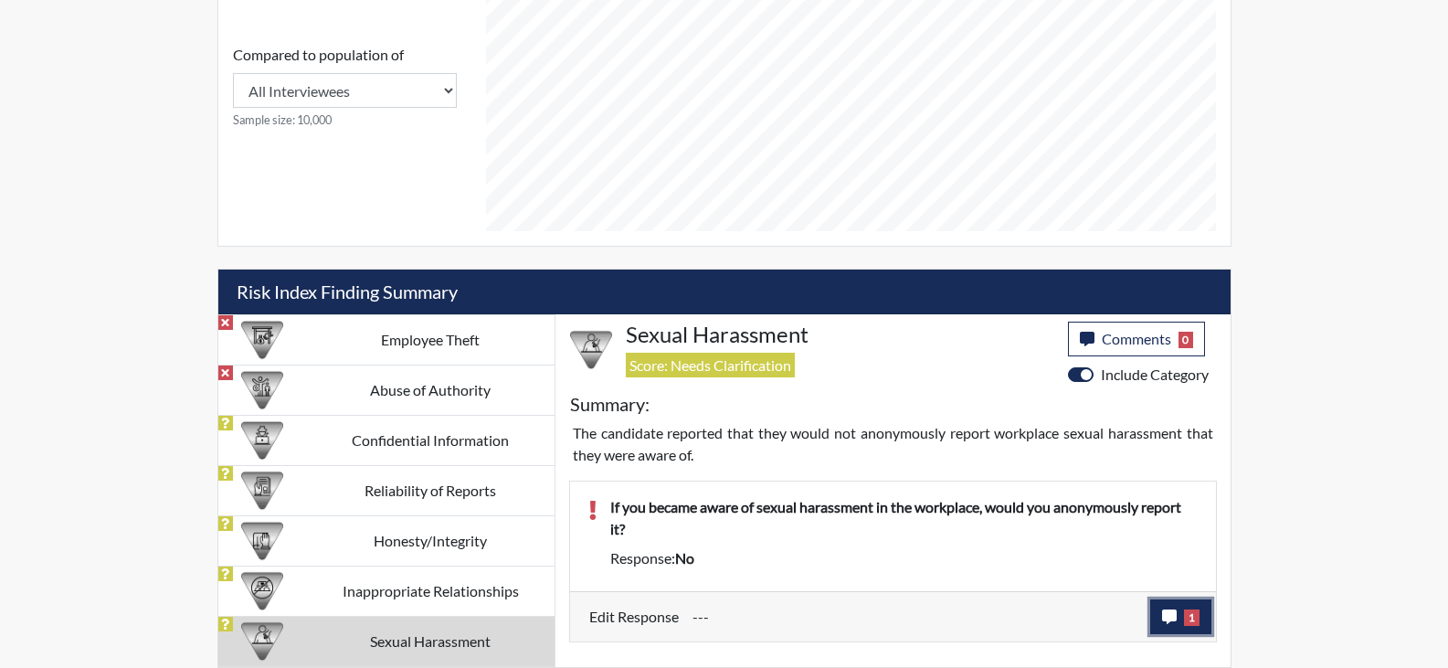
click at [1178, 627] on button "1" at bounding box center [1180, 616] width 61 height 35
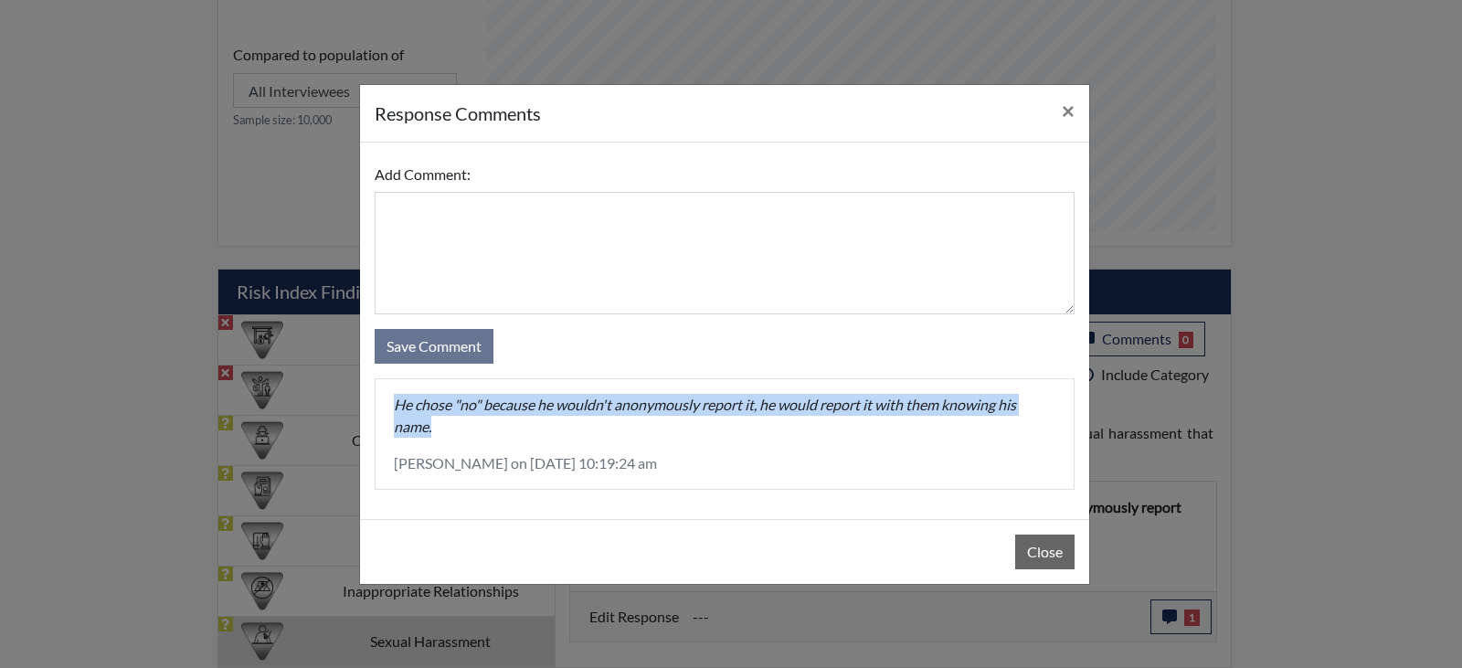
drag, startPoint x: 473, startPoint y: 429, endPoint x: 367, endPoint y: 408, distance: 108.0
click at [367, 408] on div "Add Comment: Save Comment He chose "no" because he wouldn't anonymously report …" at bounding box center [724, 331] width 729 height 376
copy p "He chose "no" because he wouldn't anonymously report it, he would report it wit…"
click at [1037, 549] on button "Close" at bounding box center [1044, 551] width 59 height 35
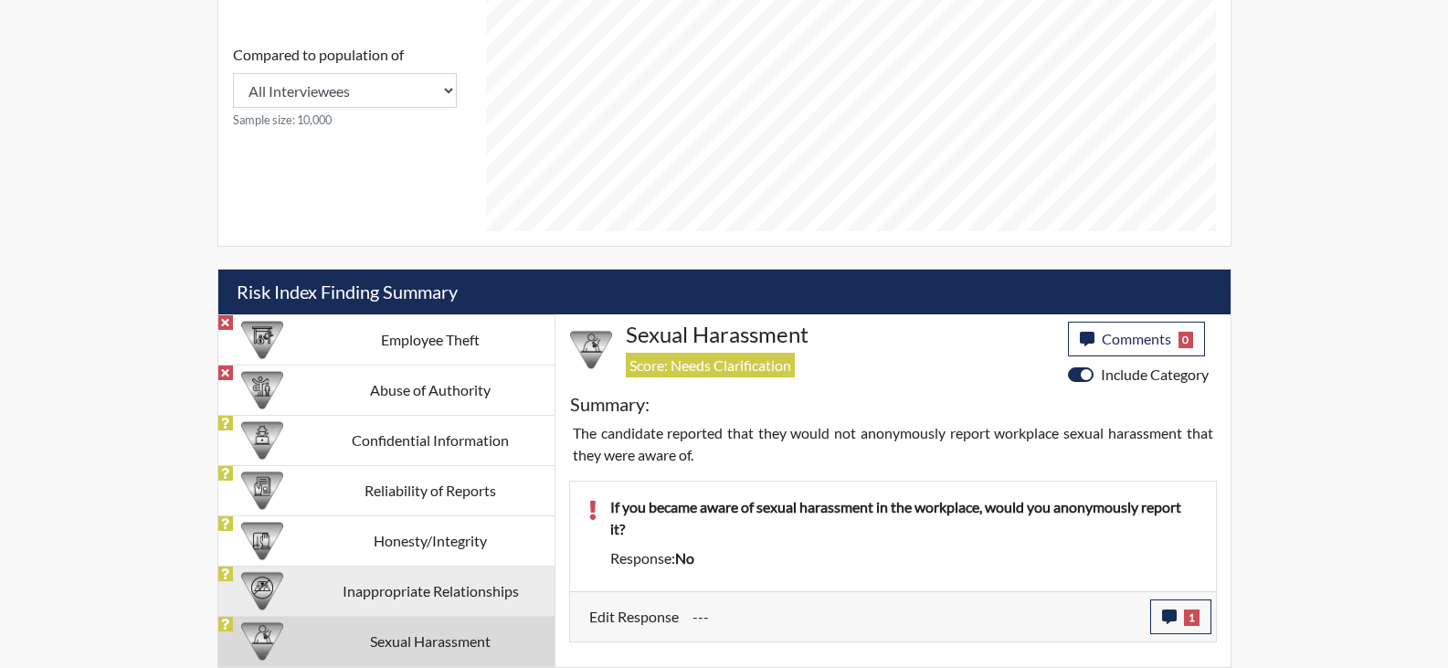
click at [396, 596] on td "Inappropriate Relationships" at bounding box center [431, 590] width 248 height 50
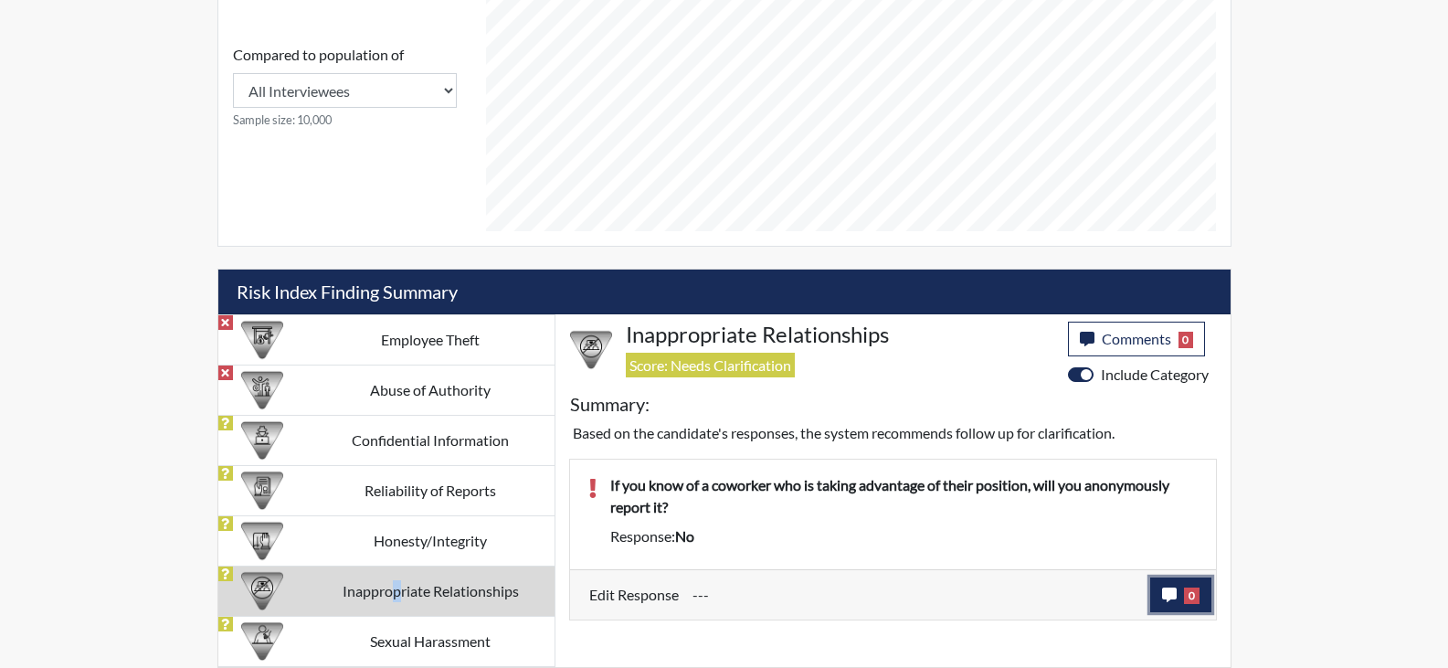
click at [1200, 593] on button "0" at bounding box center [1180, 594] width 61 height 35
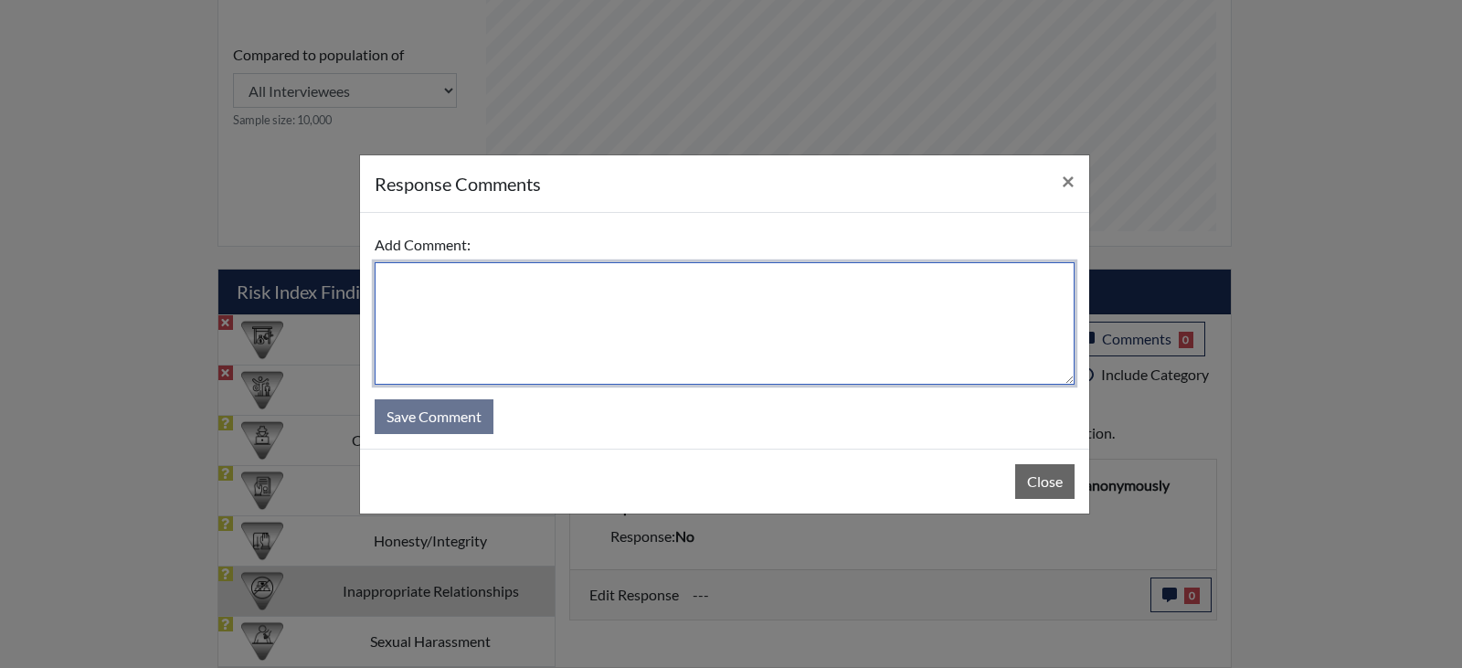
paste textarea "He chose "no" because he wouldn't anonymously report it, he would report it wit…"
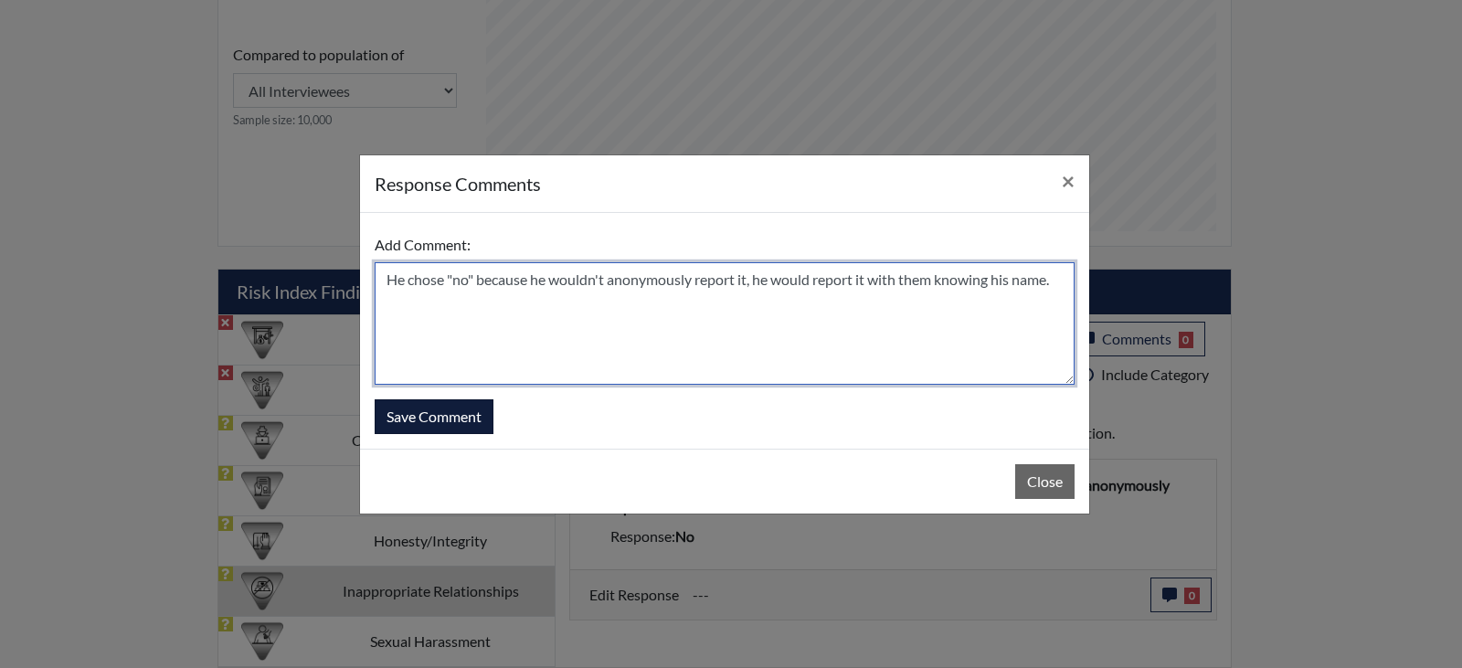
type textarea "He chose "no" because he wouldn't anonymously report it, he would report it wit…"
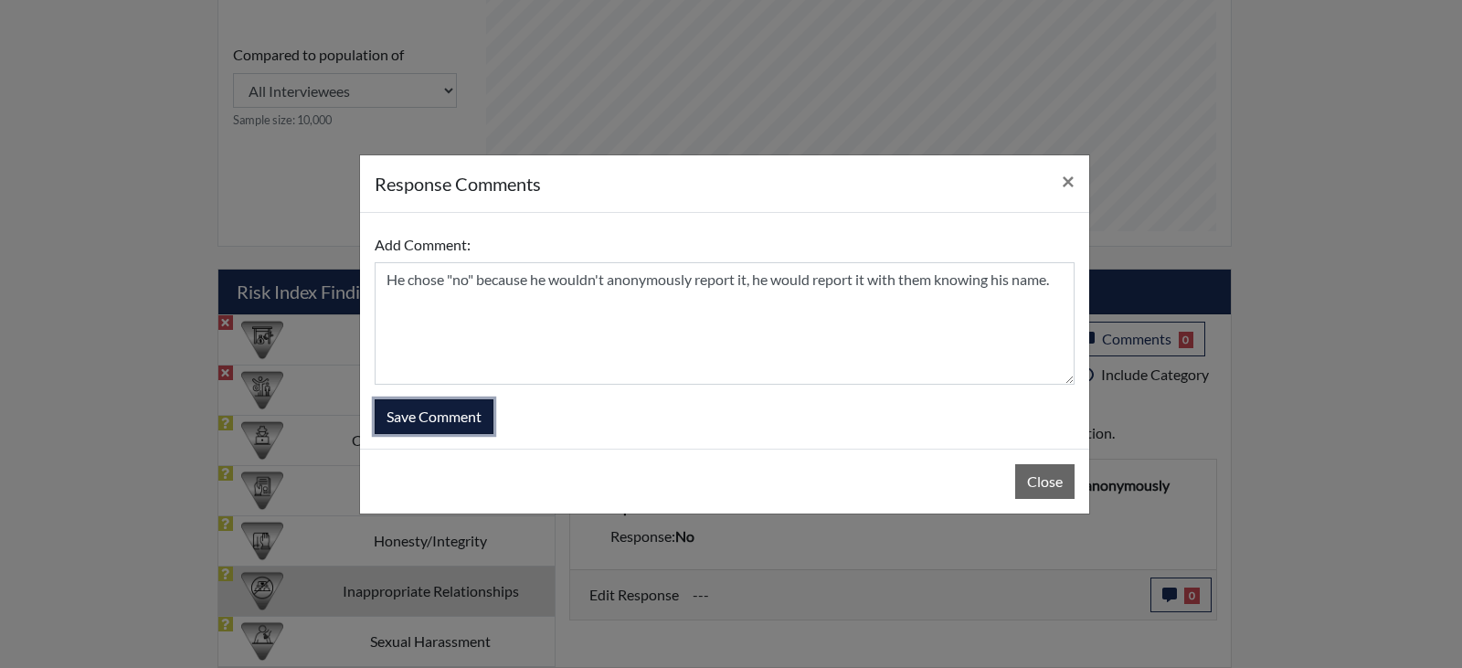
click at [461, 414] on button "Save Comment" at bounding box center [434, 416] width 119 height 35
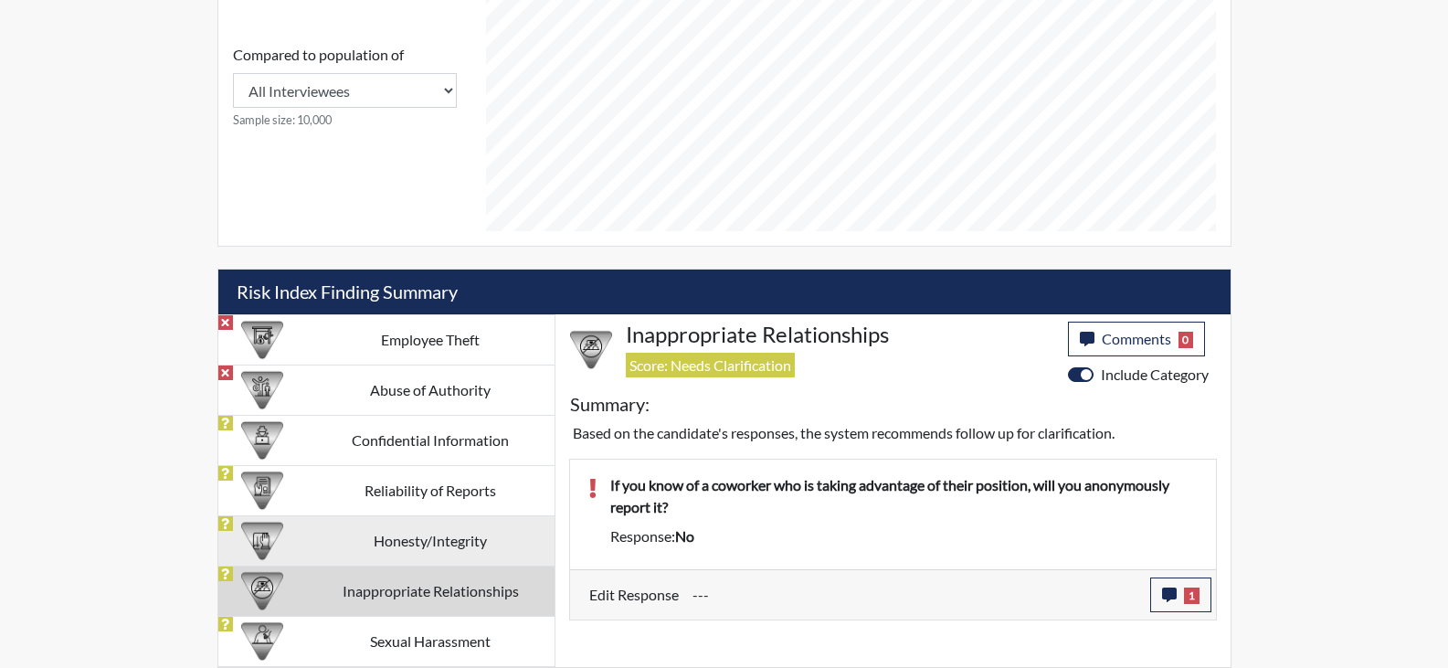
click at [442, 542] on td "Honesty/Integrity" at bounding box center [431, 540] width 248 height 50
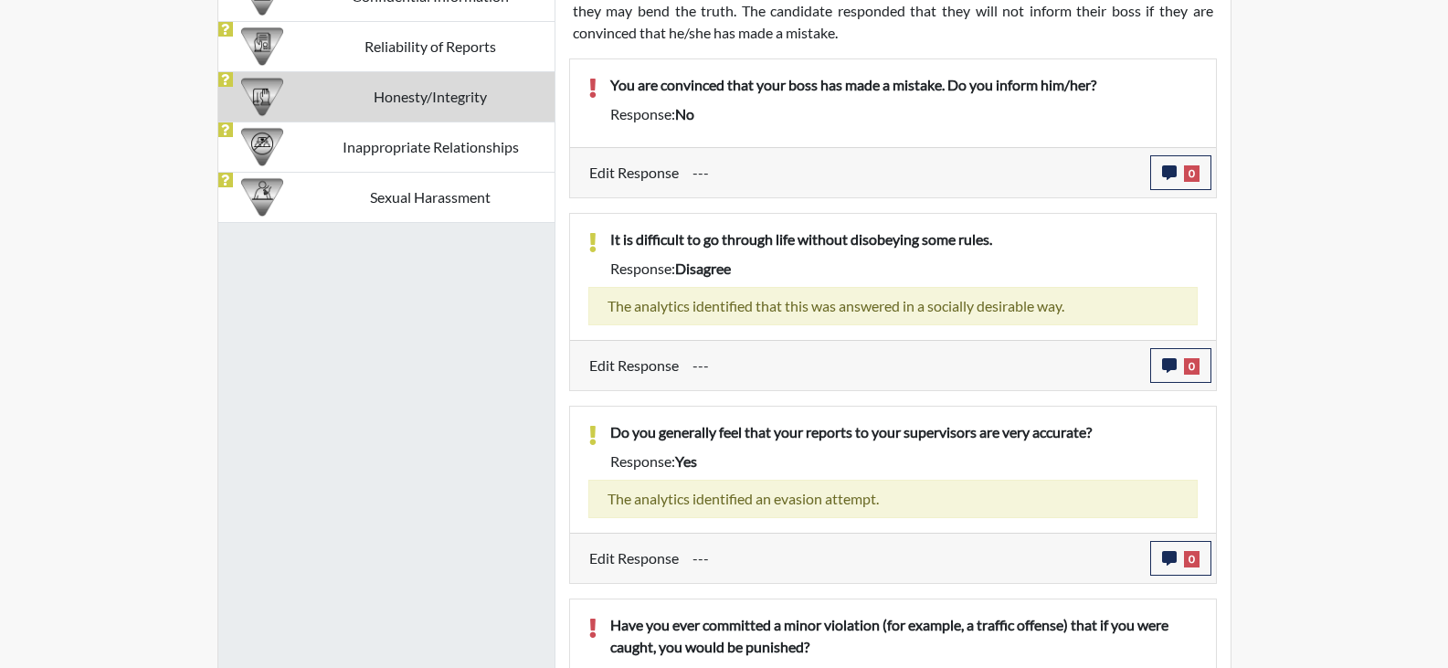
scroll to position [1294, 0]
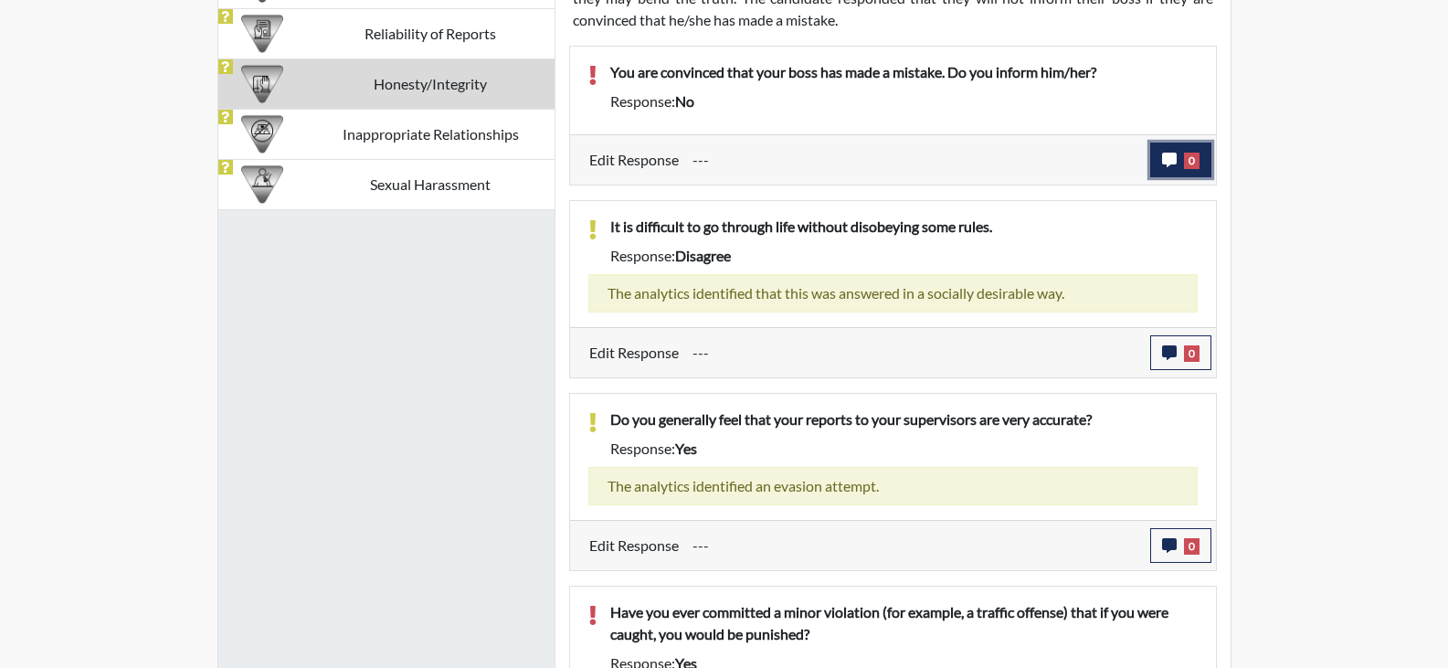
click at [1174, 161] on icon "button" at bounding box center [1169, 160] width 15 height 15
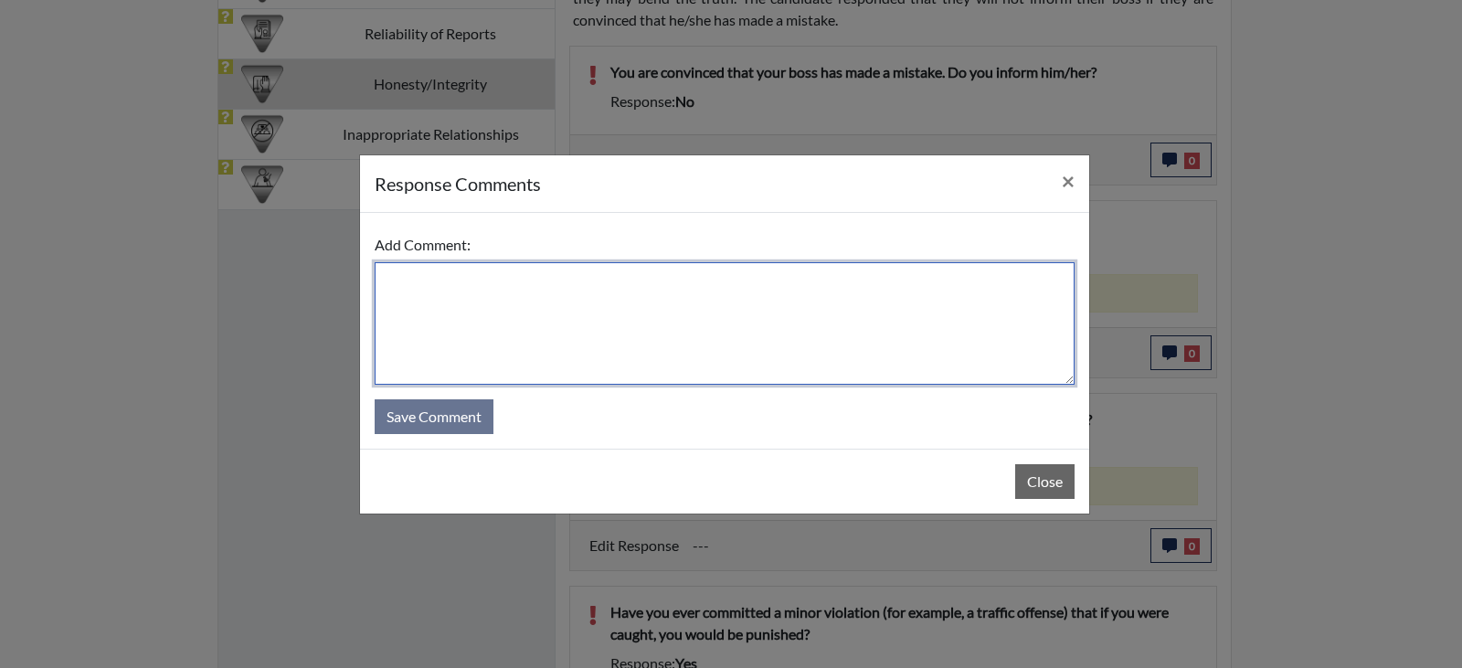
click at [545, 303] on textarea at bounding box center [725, 323] width 700 height 122
type textarea "H"
click at [761, 277] on textarea "If it was a small mistake he wouldnt inform him due to retal" at bounding box center [725, 323] width 700 height 122
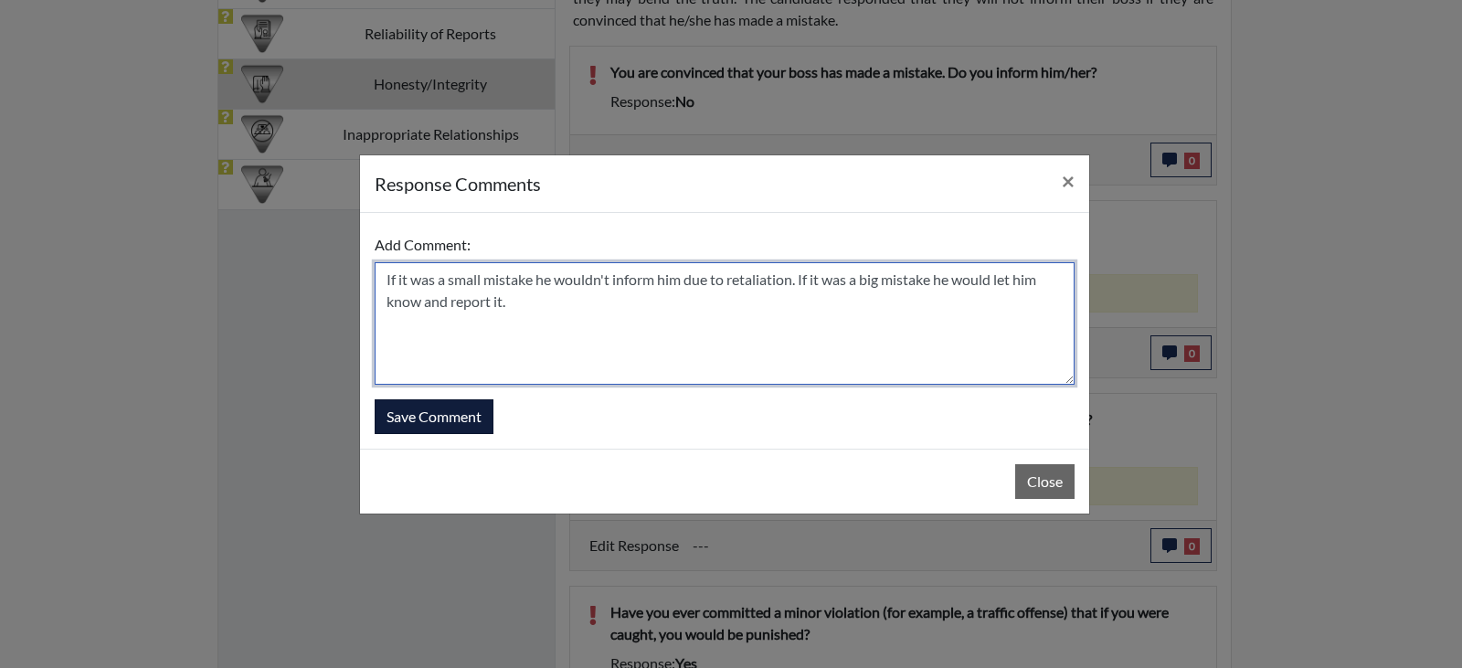
type textarea "If it was a small mistake he wouldn't inform him due to retaliation. If it was …"
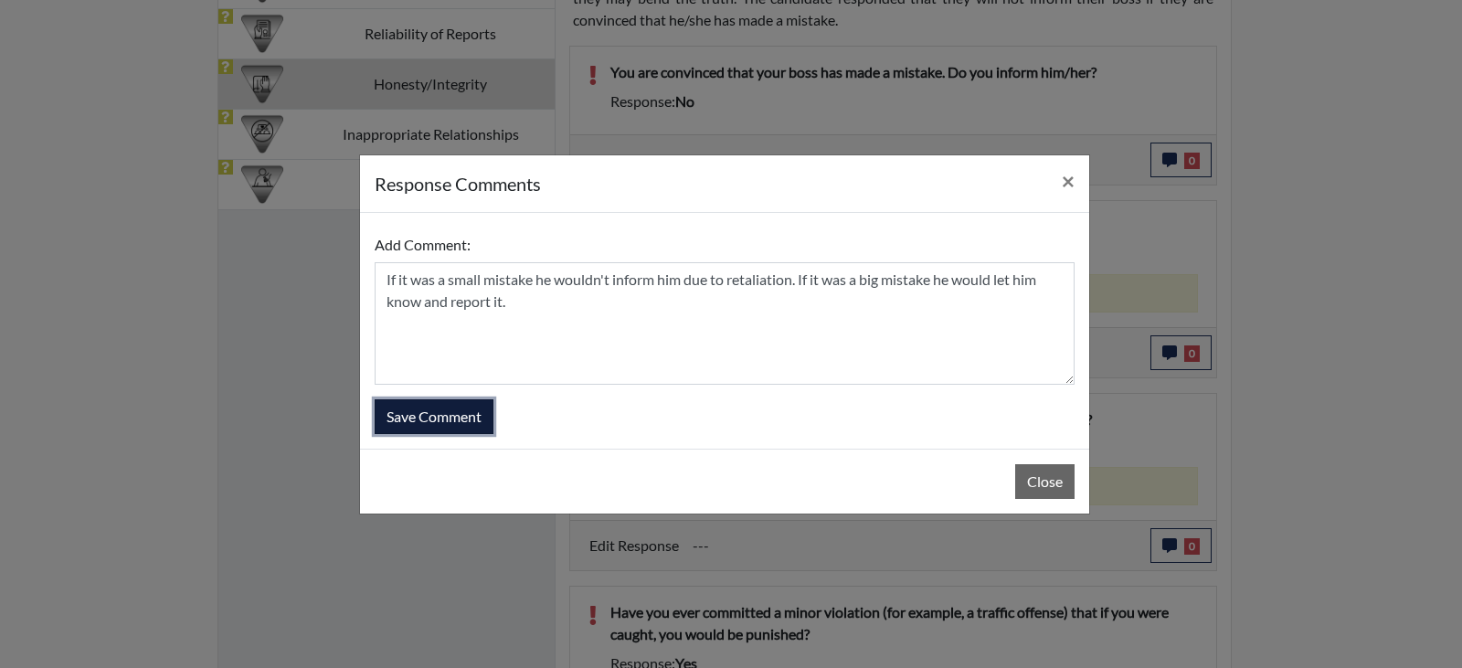
click at [443, 406] on button "Save Comment" at bounding box center [434, 416] width 119 height 35
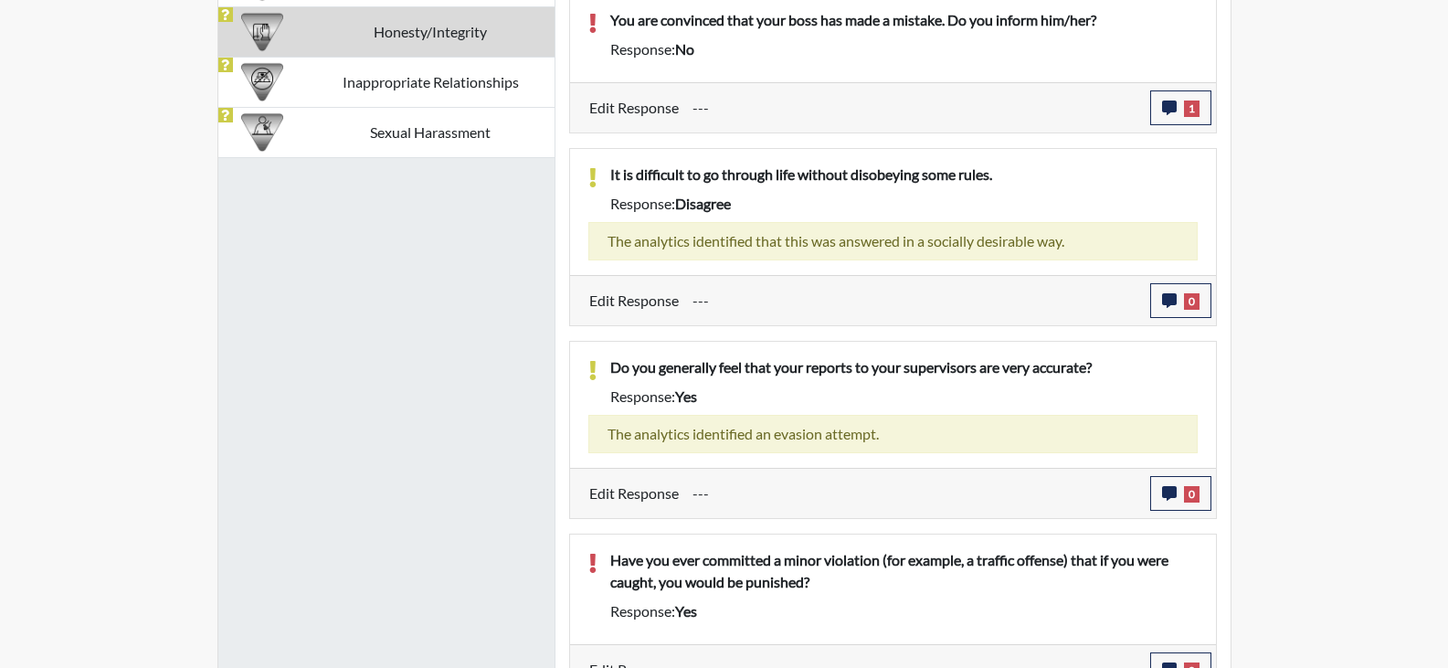
scroll to position [1374, 0]
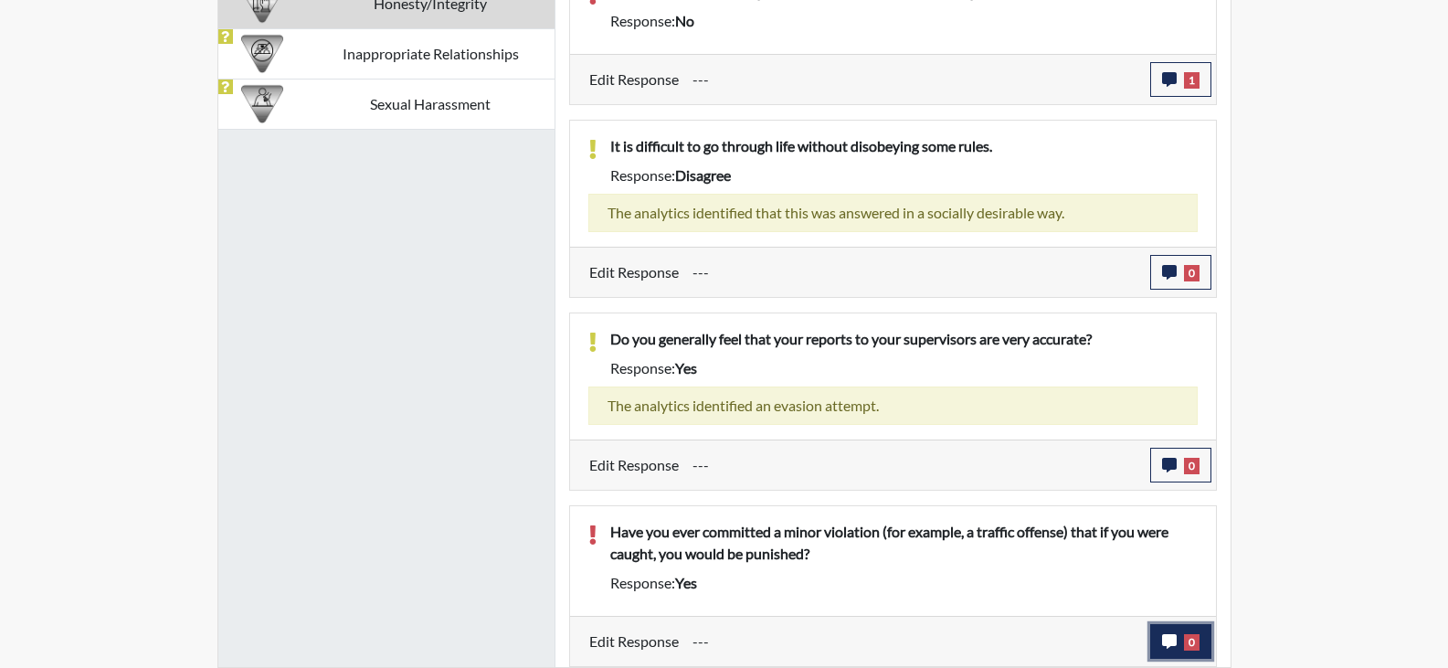
click at [1188, 642] on span "0" at bounding box center [1192, 642] width 16 height 16
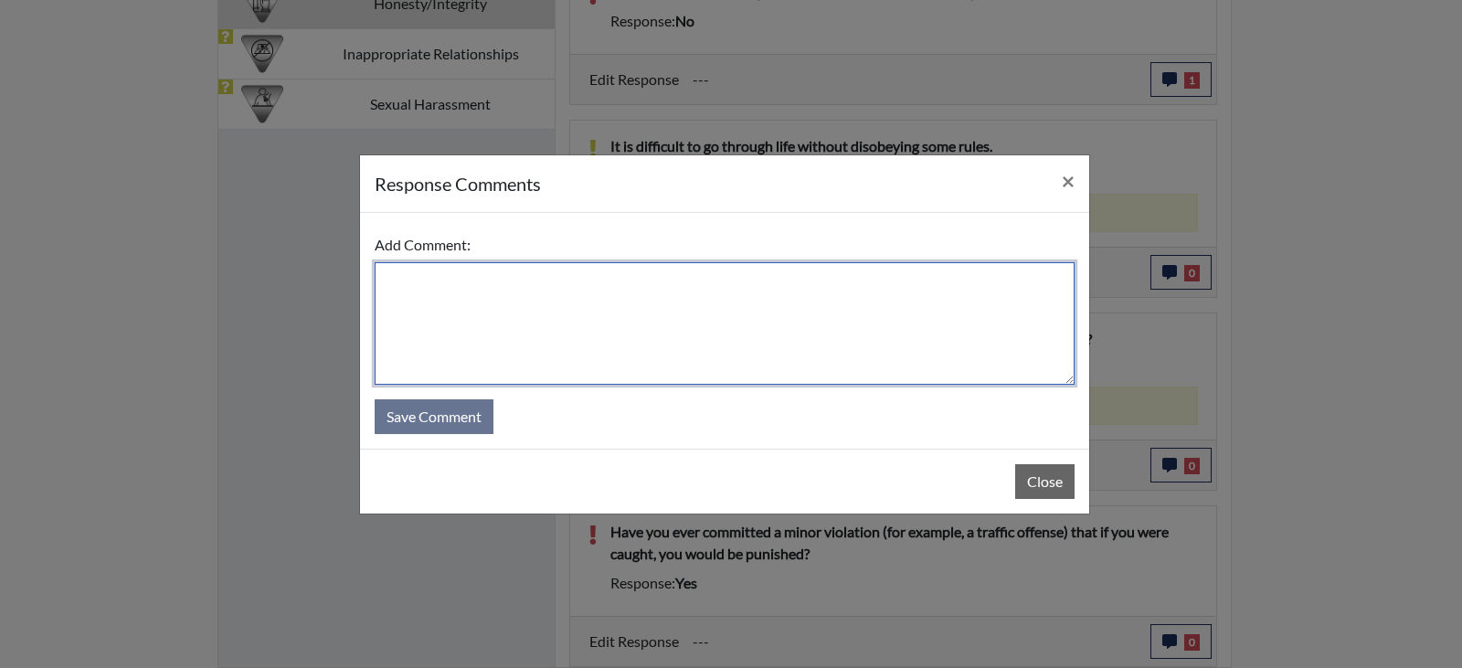
click at [662, 347] on textarea at bounding box center [725, 323] width 700 height 122
type textarea "He stated yes due to him driving 5 miles over the speed limit."
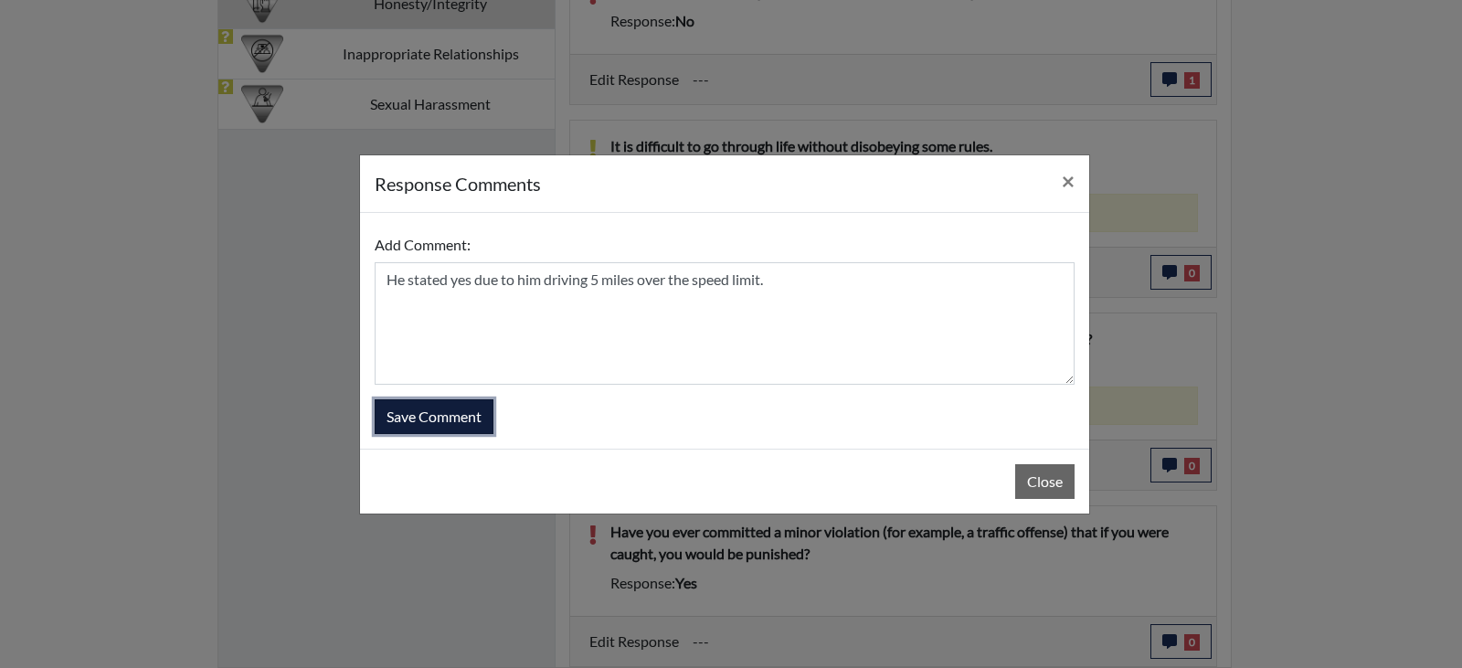
click at [433, 423] on button "Save Comment" at bounding box center [434, 416] width 119 height 35
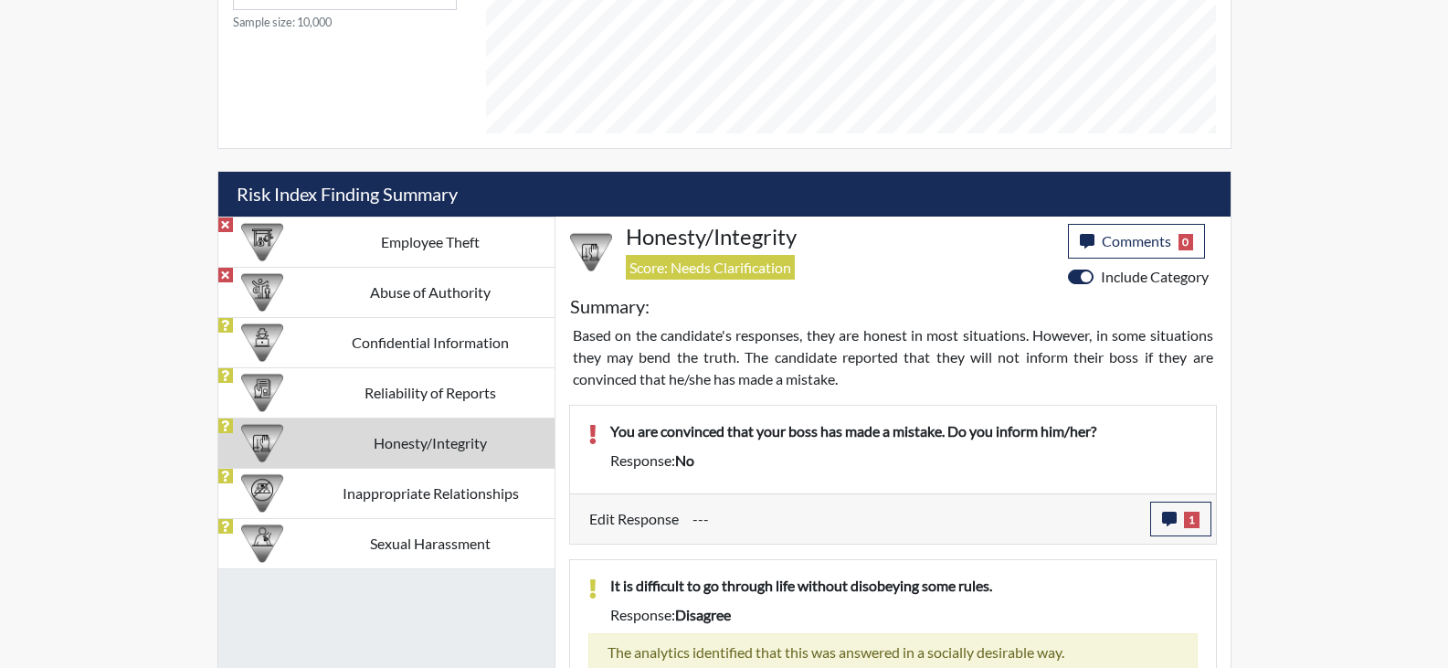
scroll to position [917, 0]
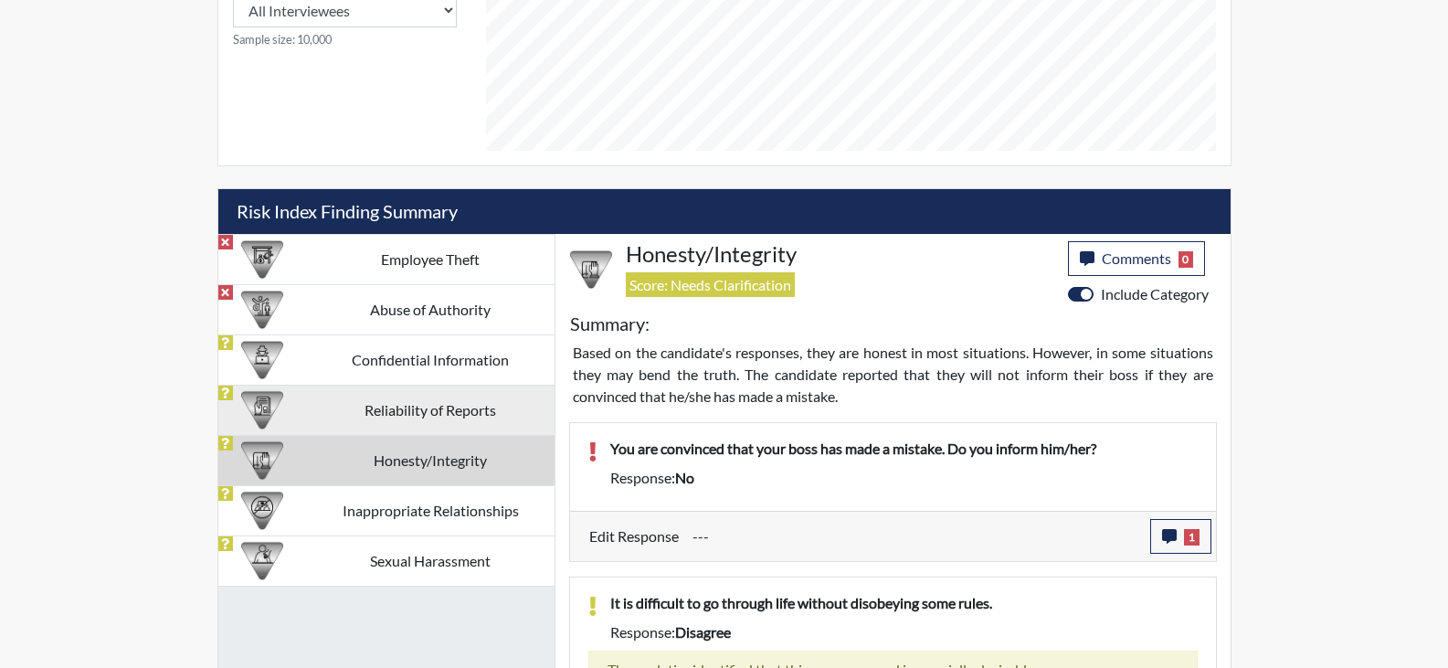
click at [487, 411] on td "Reliability of Reports" at bounding box center [431, 410] width 248 height 50
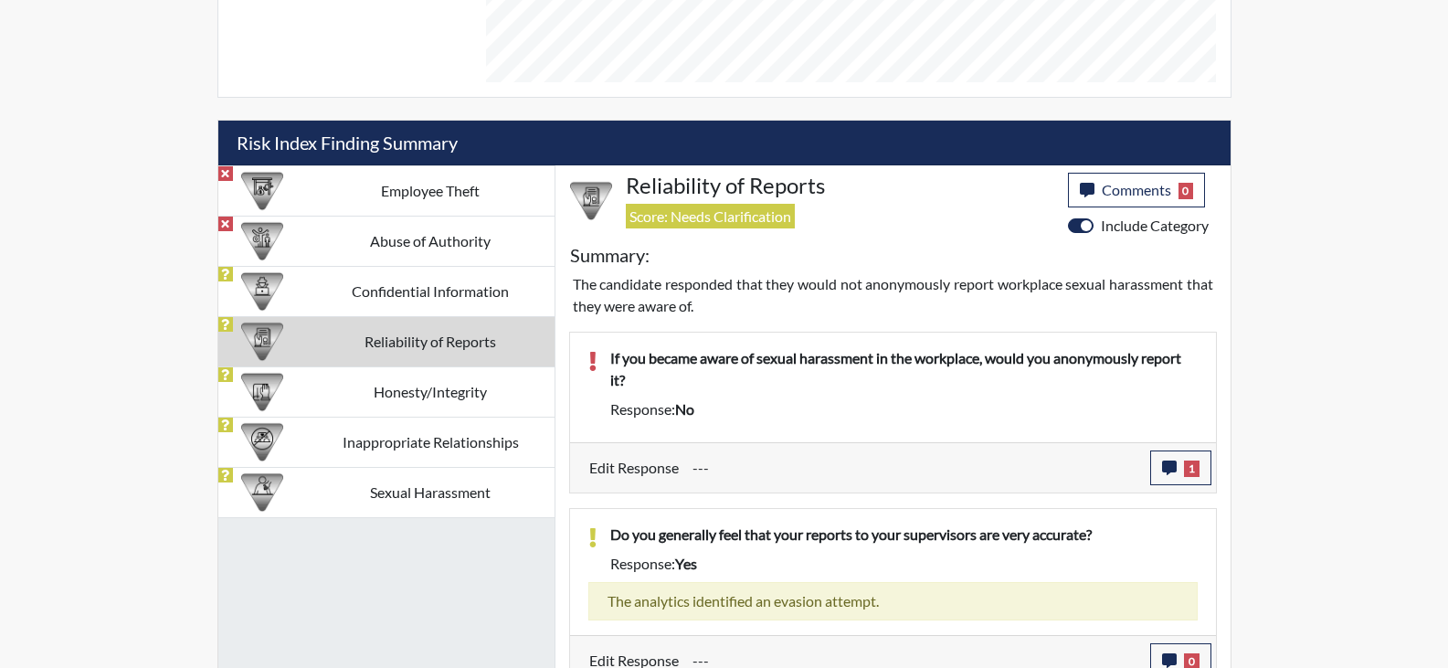
scroll to position [1005, 0]
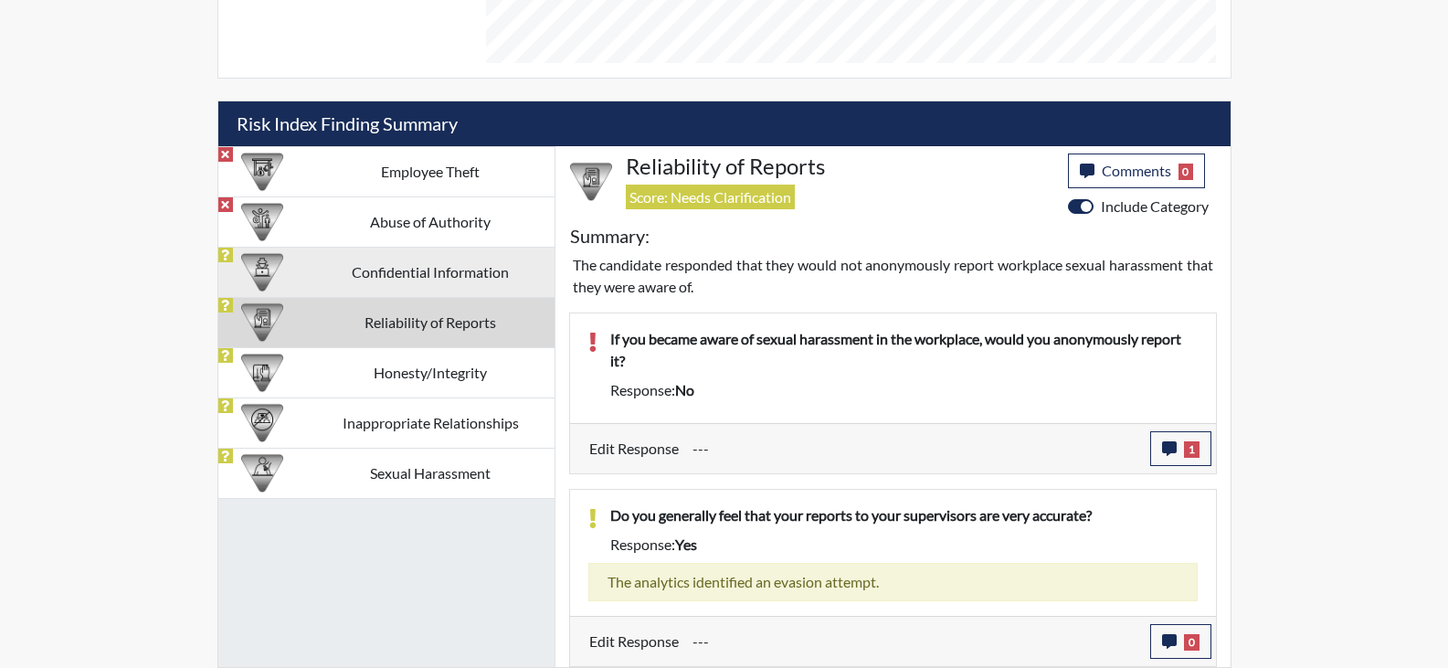
click at [417, 272] on td "Confidential Information" at bounding box center [431, 272] width 248 height 50
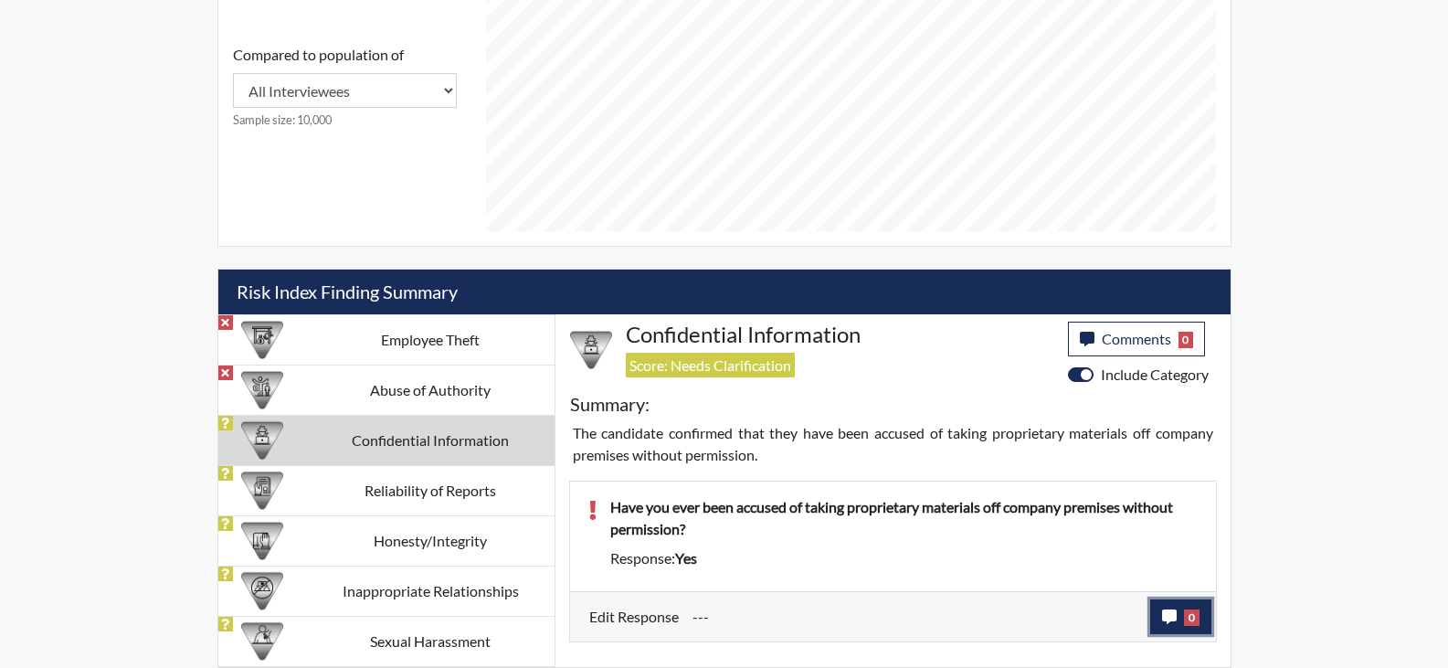
click at [1209, 616] on button "0" at bounding box center [1180, 616] width 61 height 35
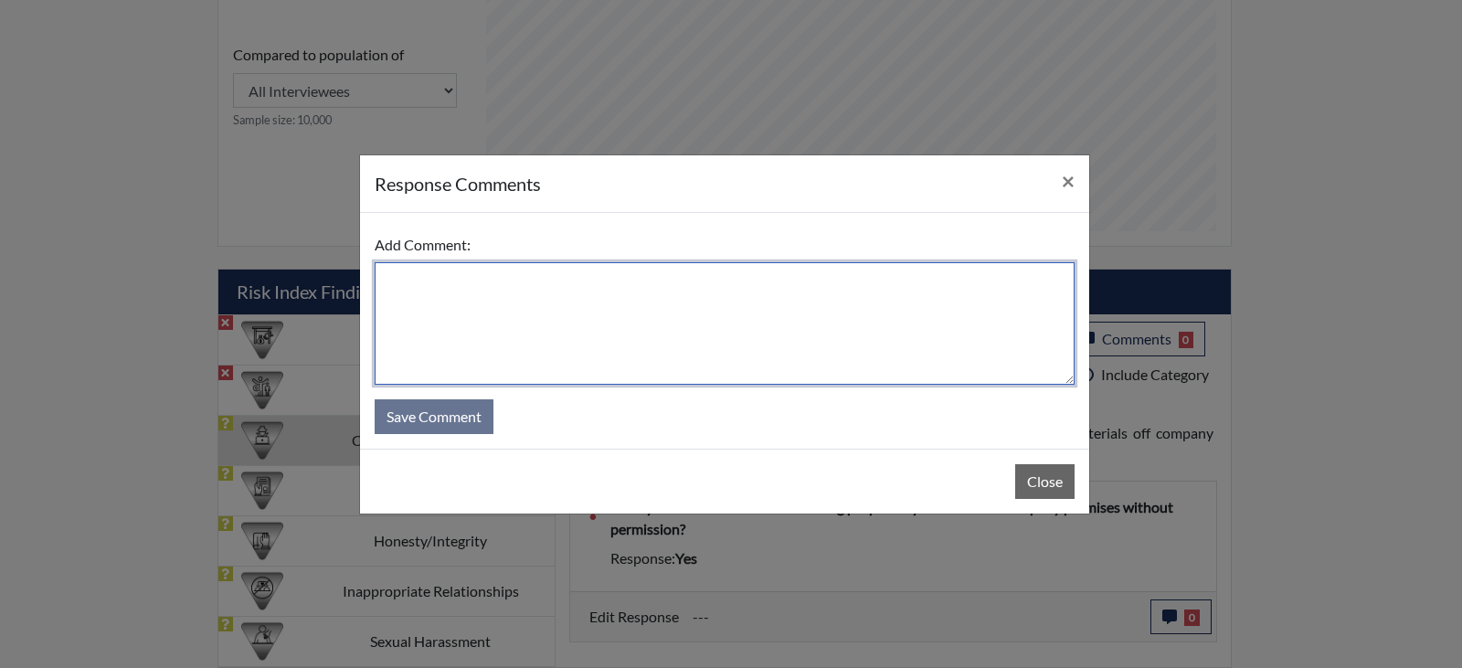
click at [492, 312] on textarea at bounding box center [725, 323] width 700 height 122
drag, startPoint x: 451, startPoint y: 285, endPoint x: 582, endPoint y: 291, distance: 130.8
click at [452, 285] on textarea "He took a canvas from the school he worked at and painted on it." at bounding box center [725, 323] width 700 height 122
type textarea "He took a painting canvas from the school he worked at and painted on it."
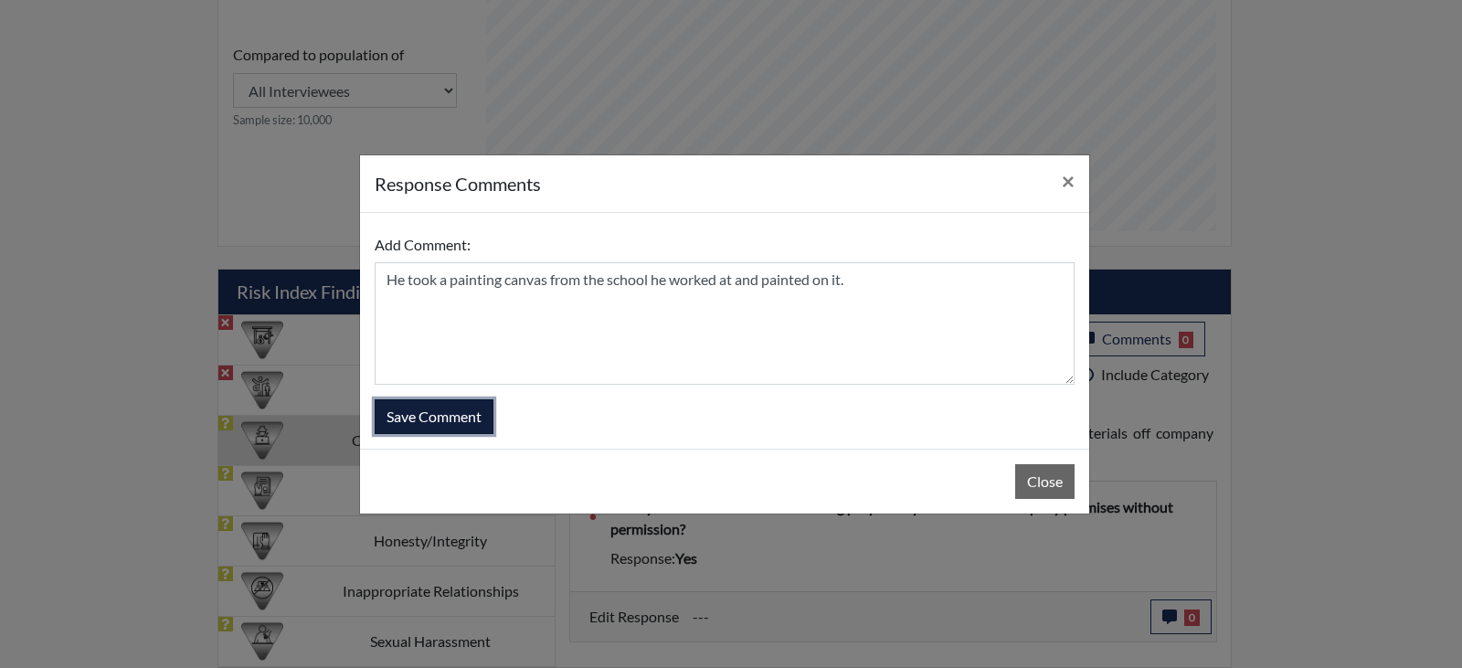
click at [460, 424] on button "Save Comment" at bounding box center [434, 416] width 119 height 35
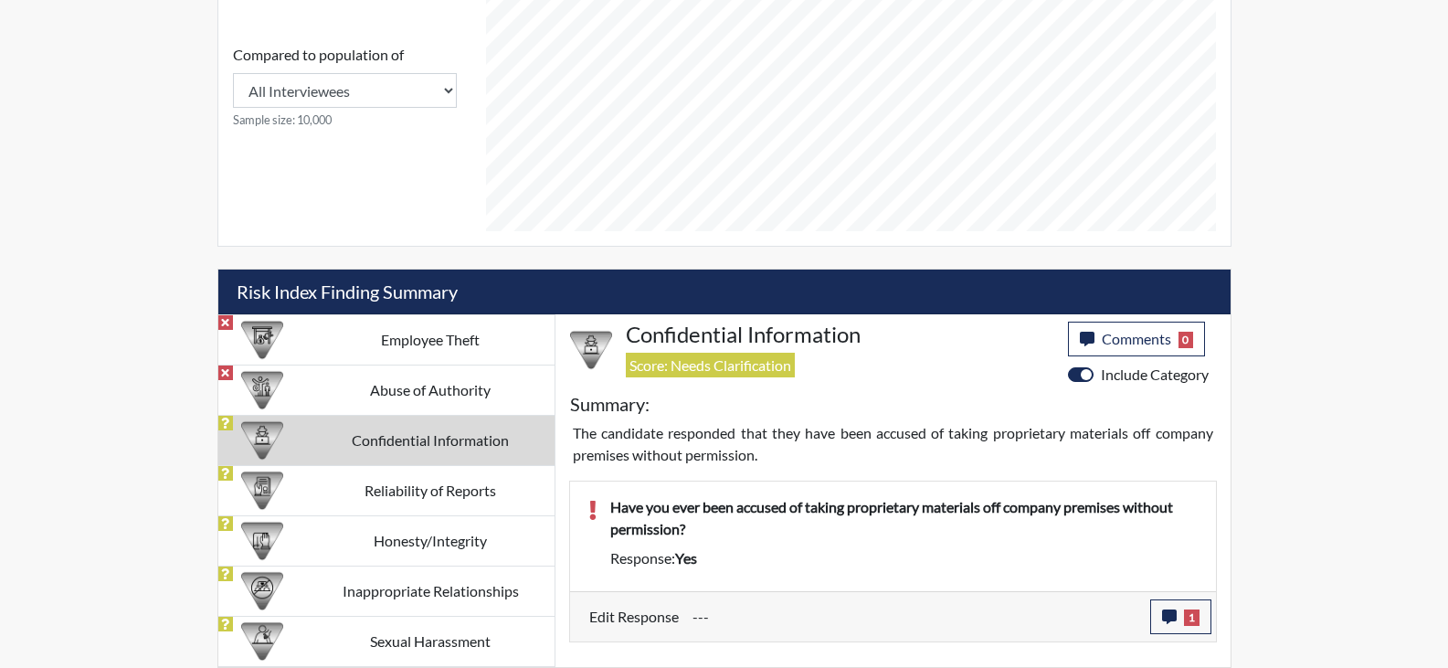
scroll to position [303, 759]
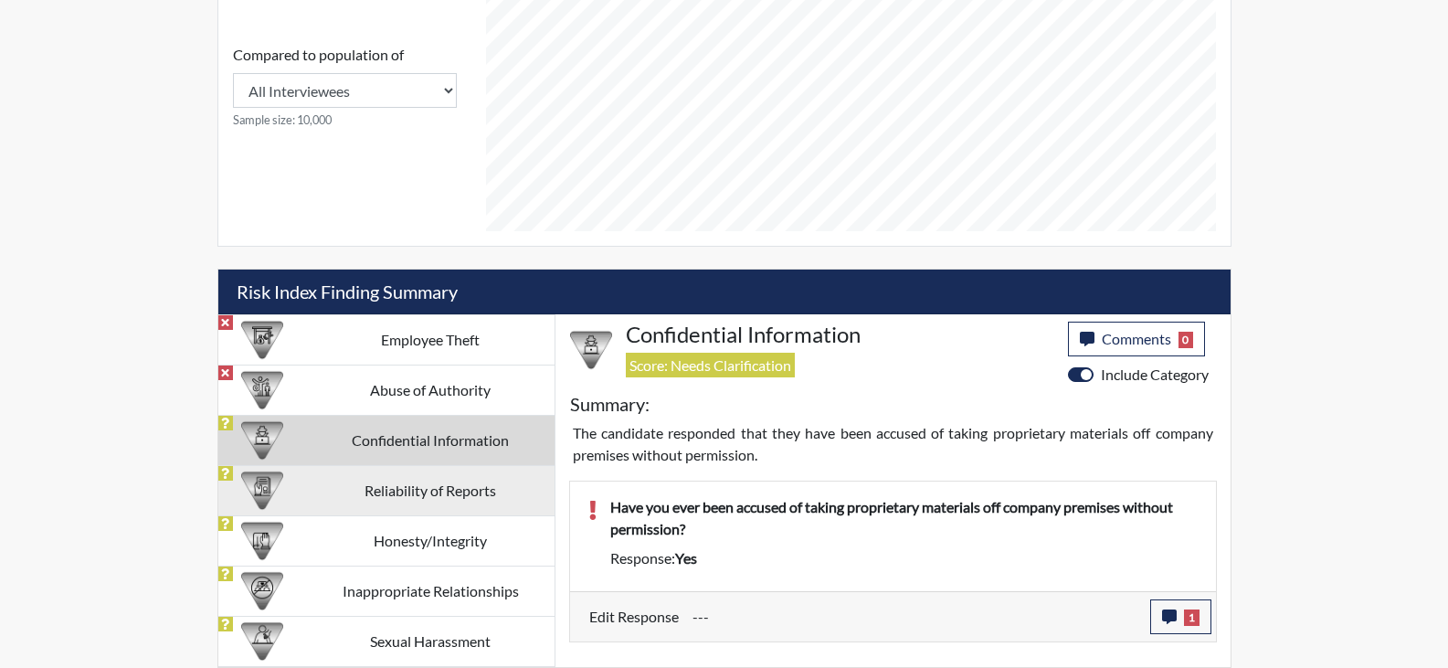
click at [420, 490] on td "Reliability of Reports" at bounding box center [431, 490] width 248 height 50
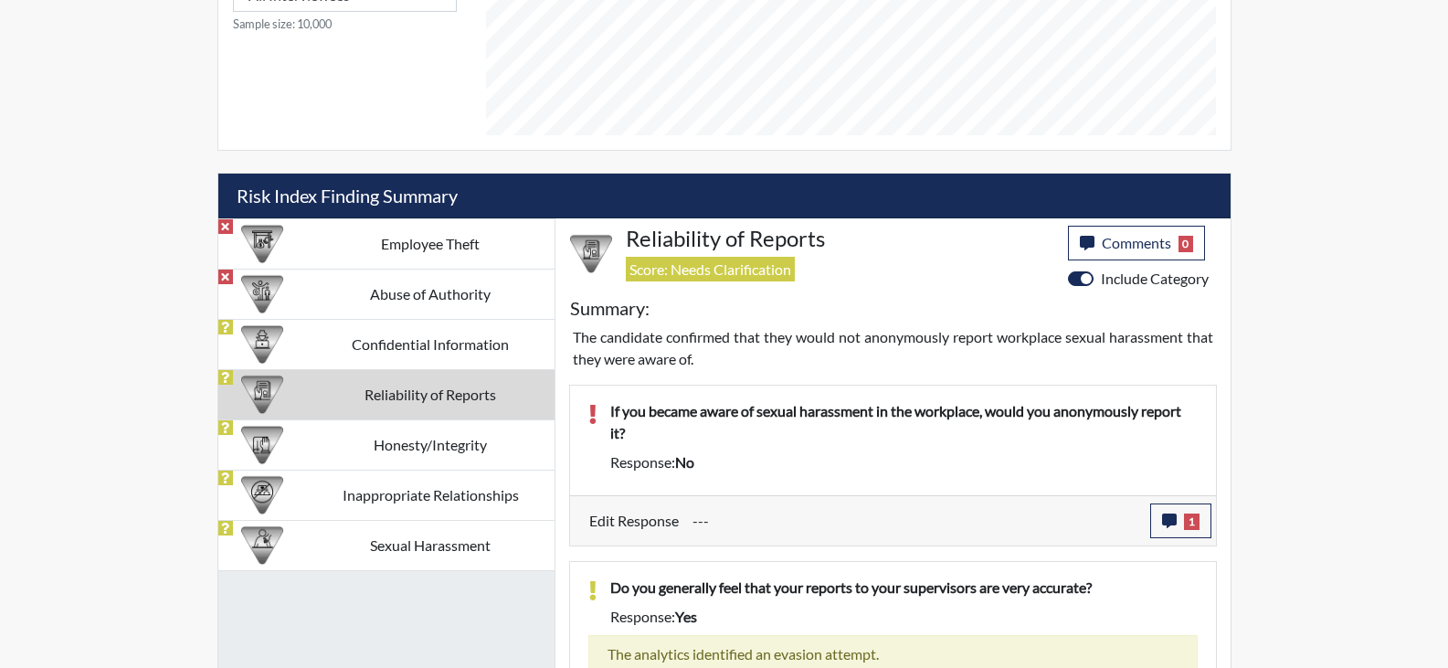
scroll to position [1005, 0]
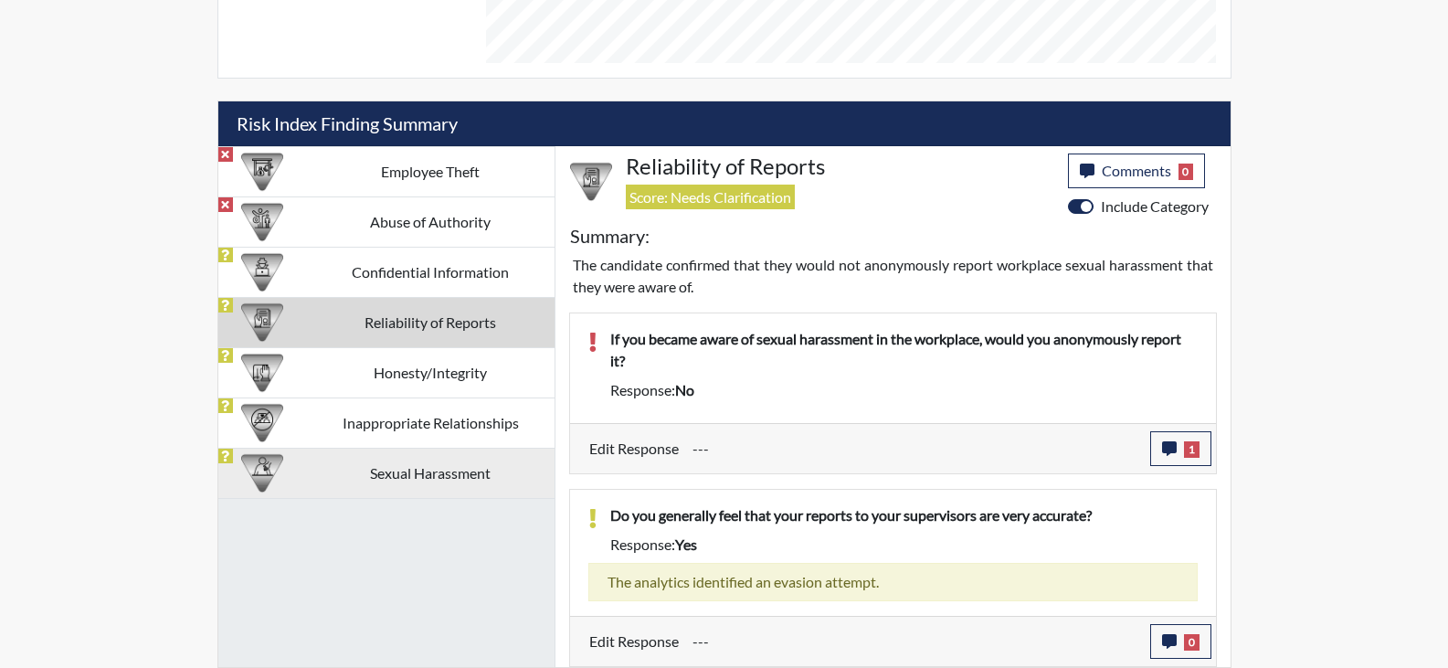
click at [421, 471] on td "Sexual Harassment" at bounding box center [431, 473] width 248 height 50
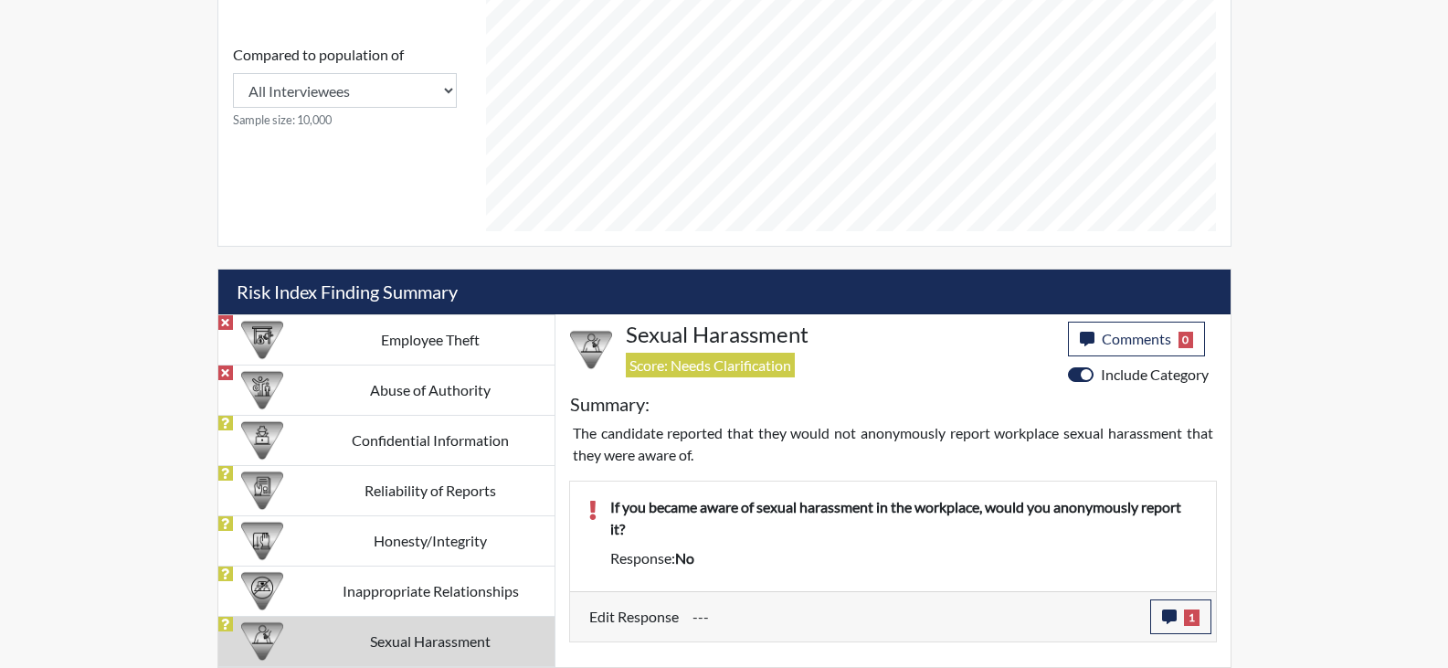
scroll to position [837, 0]
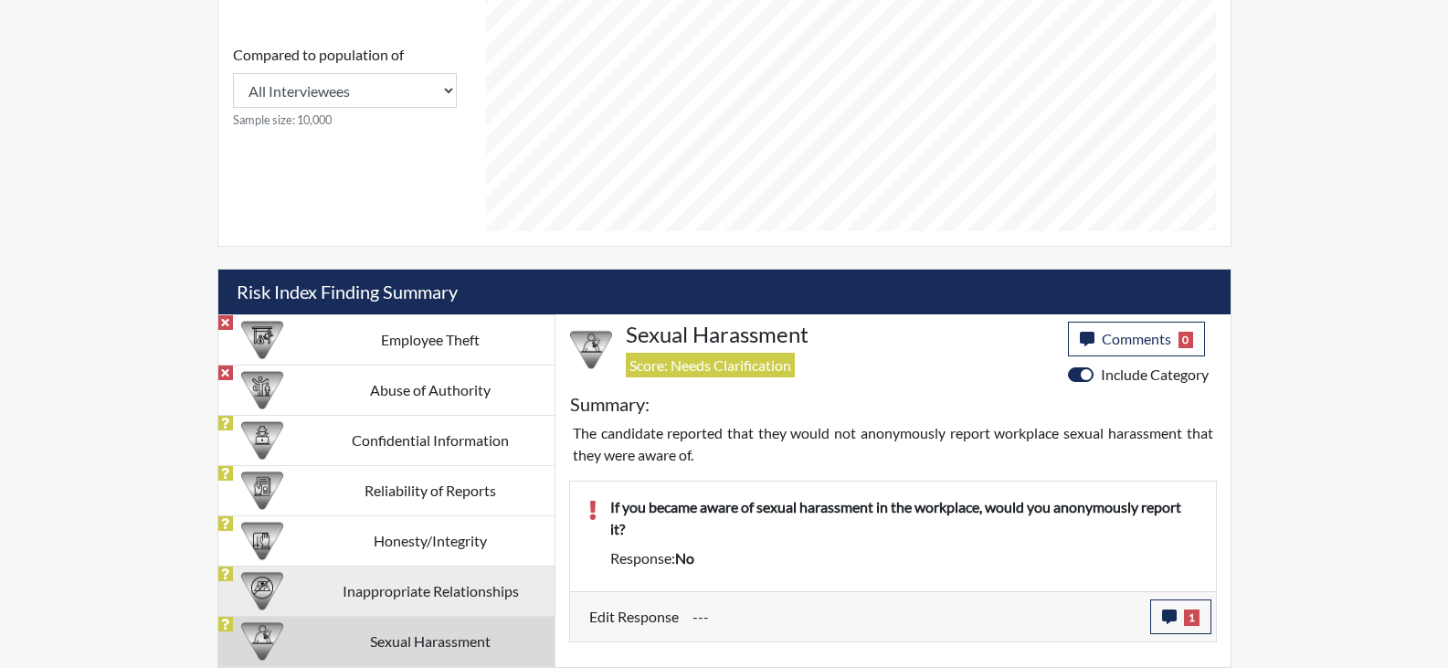
click at [441, 583] on td "Inappropriate Relationships" at bounding box center [431, 590] width 248 height 50
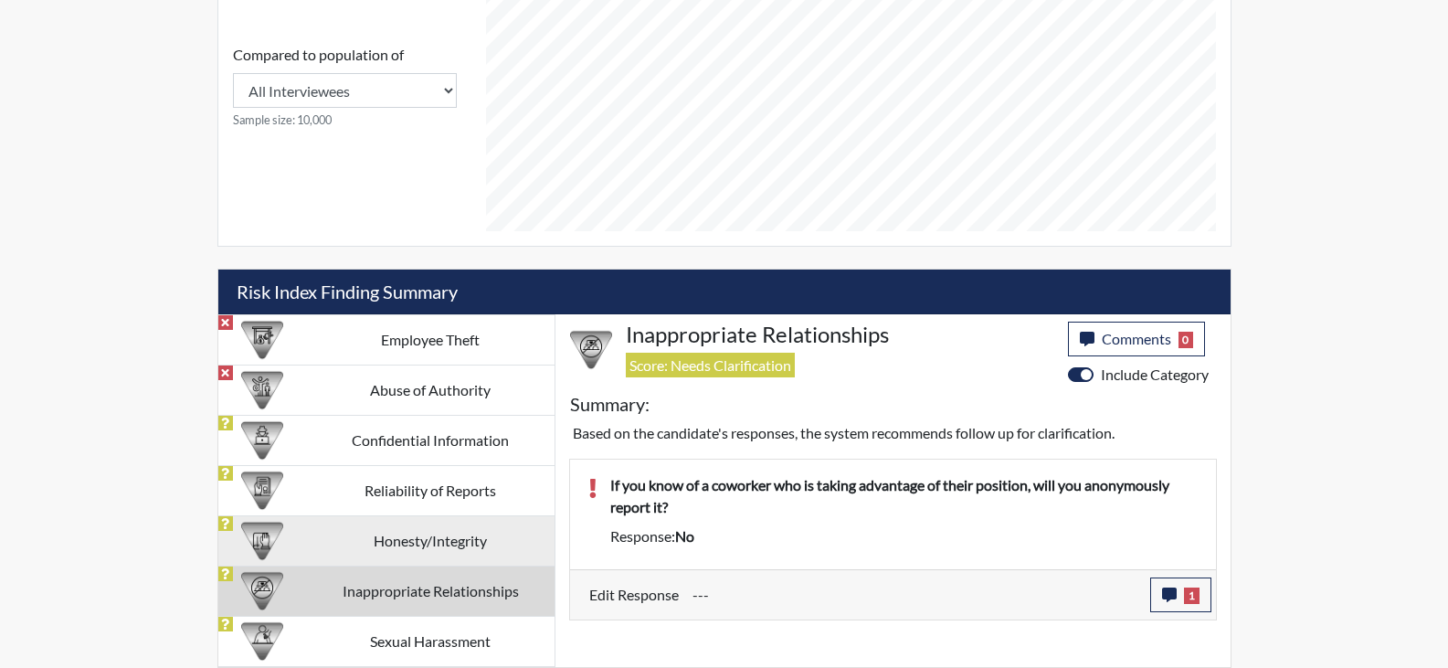
click at [449, 542] on td "Honesty/Integrity" at bounding box center [431, 540] width 248 height 50
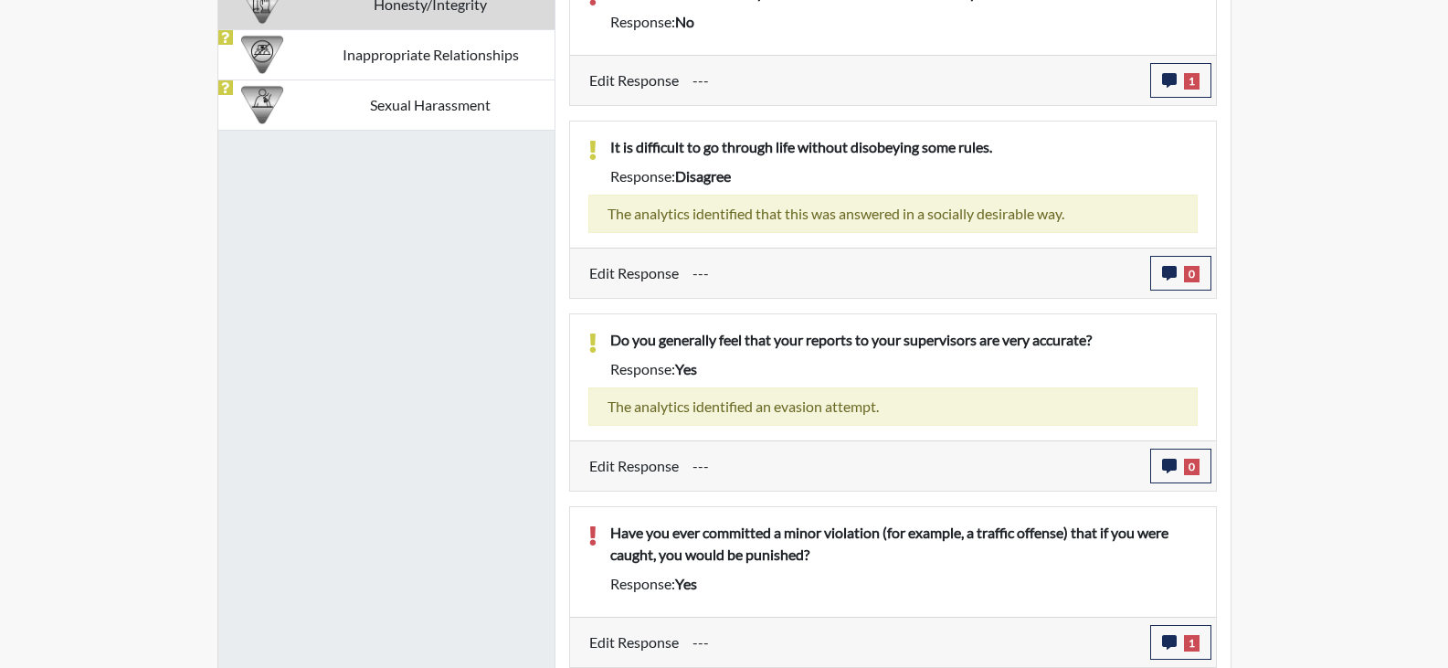
scroll to position [1374, 0]
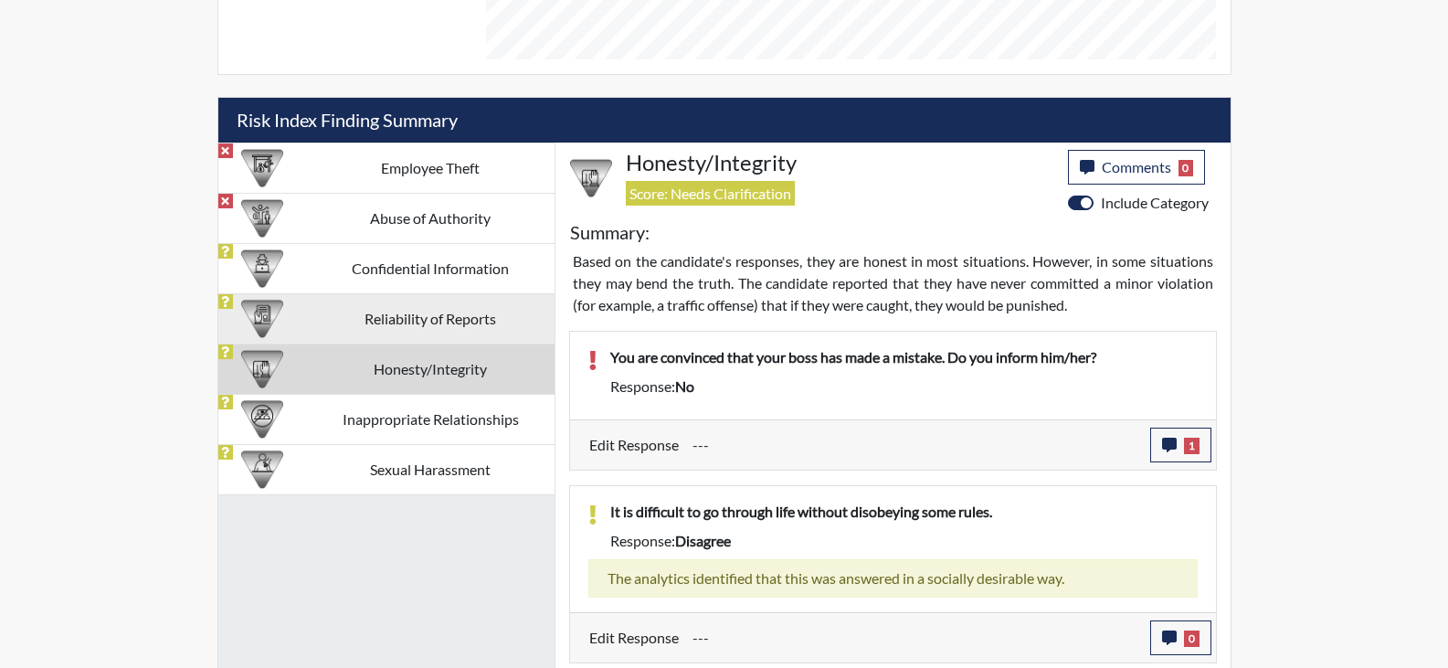
click at [439, 299] on td "Reliability of Reports" at bounding box center [431, 318] width 248 height 50
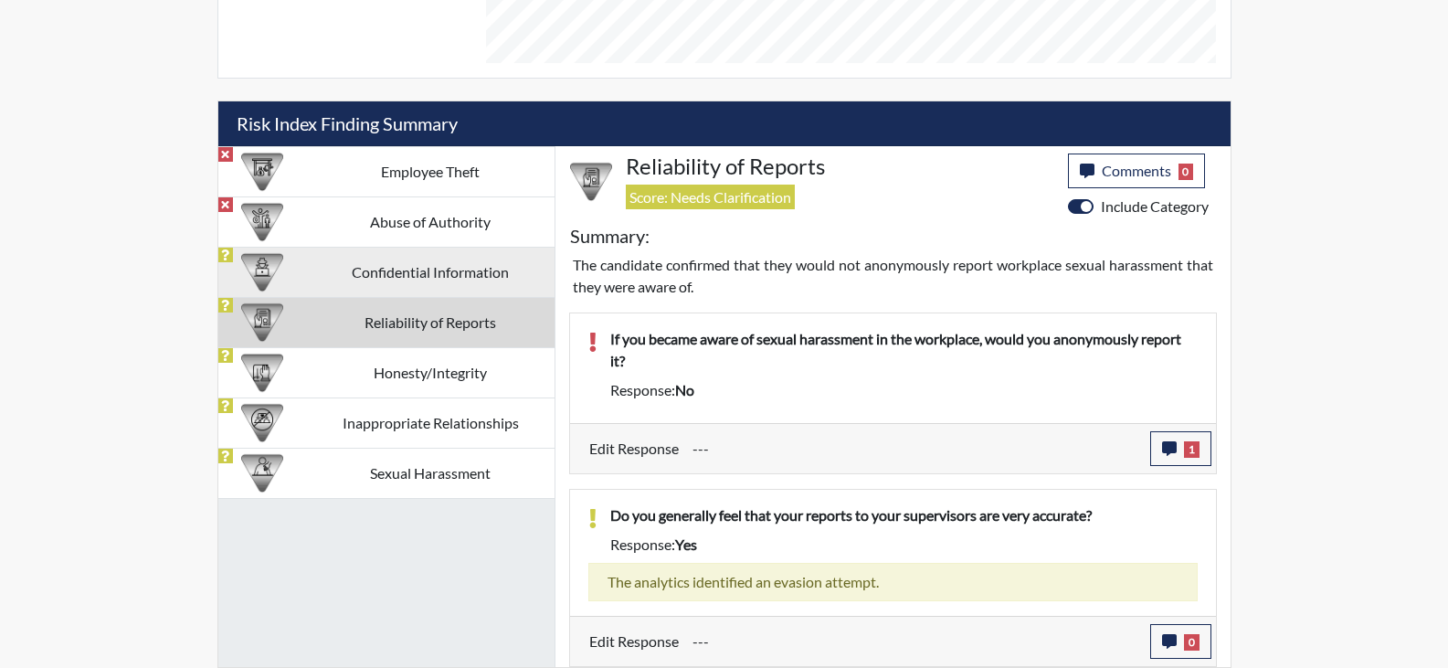
click at [412, 273] on td "Confidential Information" at bounding box center [431, 272] width 248 height 50
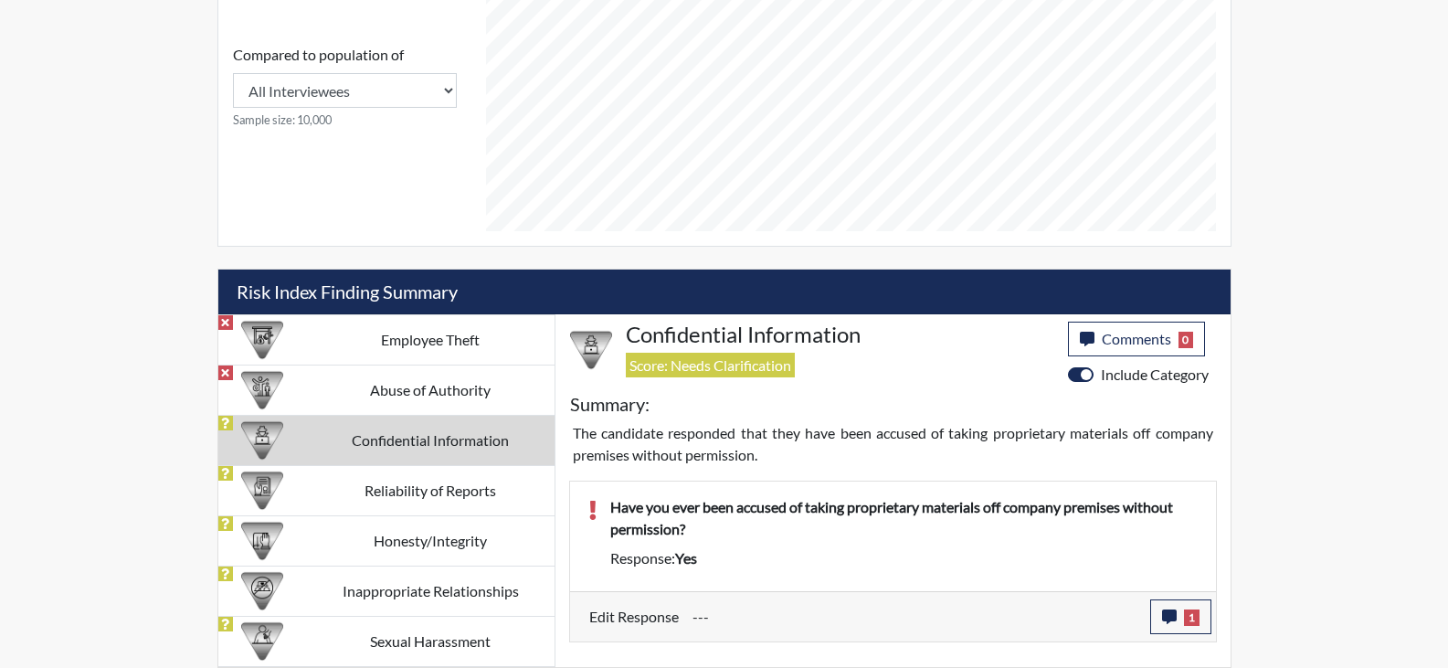
scroll to position [837, 0]
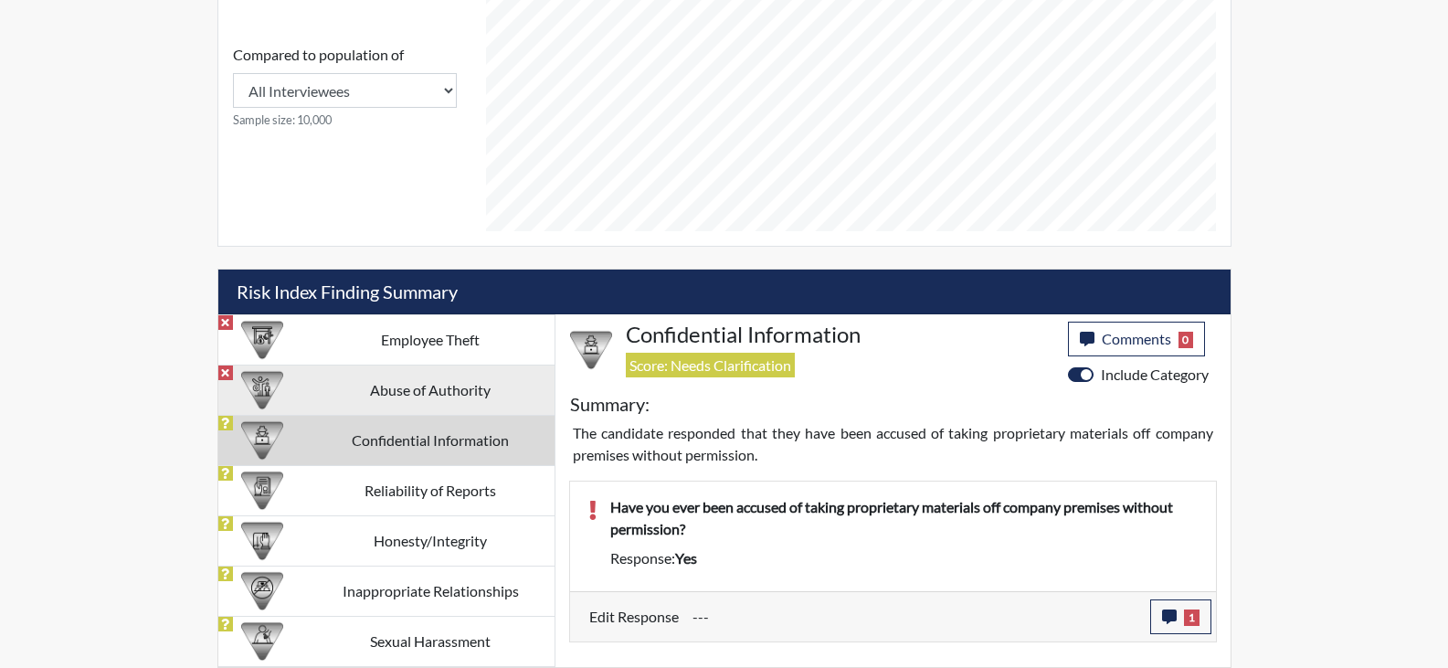
click at [411, 380] on td "Abuse of Authority" at bounding box center [431, 389] width 248 height 50
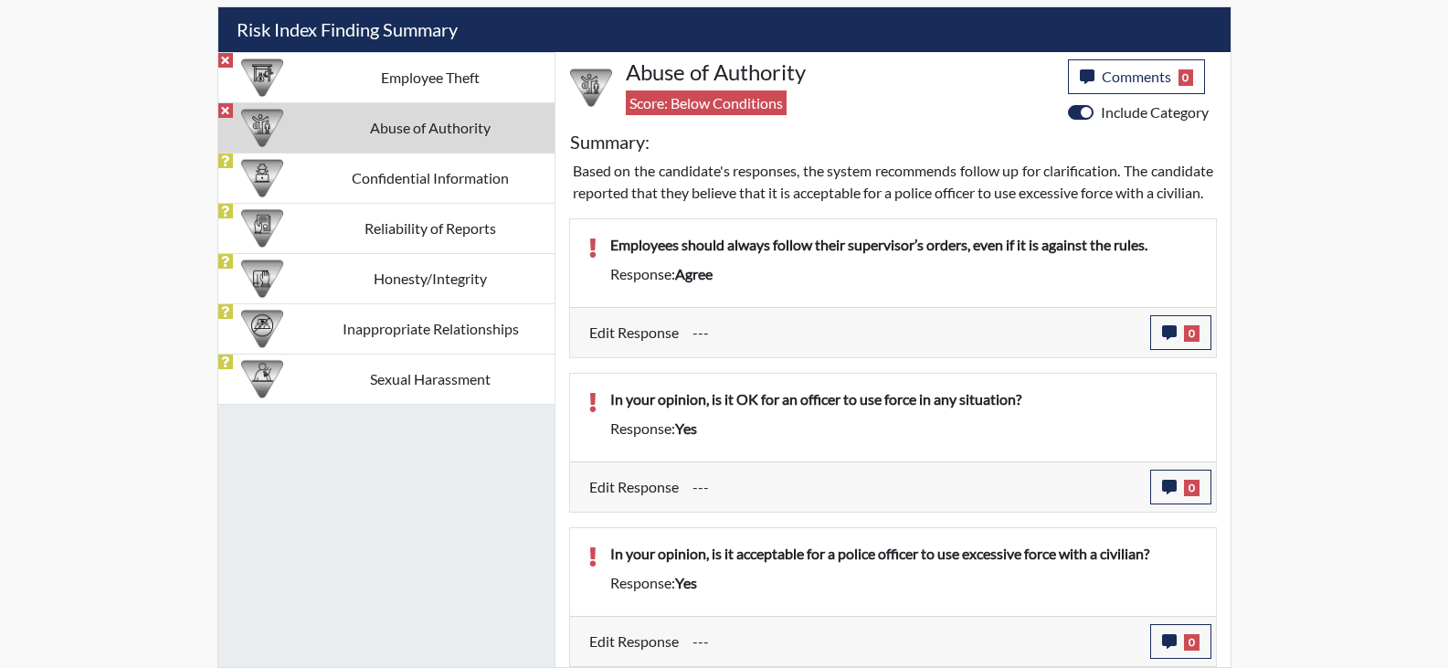
scroll to position [1121, 0]
click at [1159, 630] on button "0" at bounding box center [1180, 641] width 61 height 35
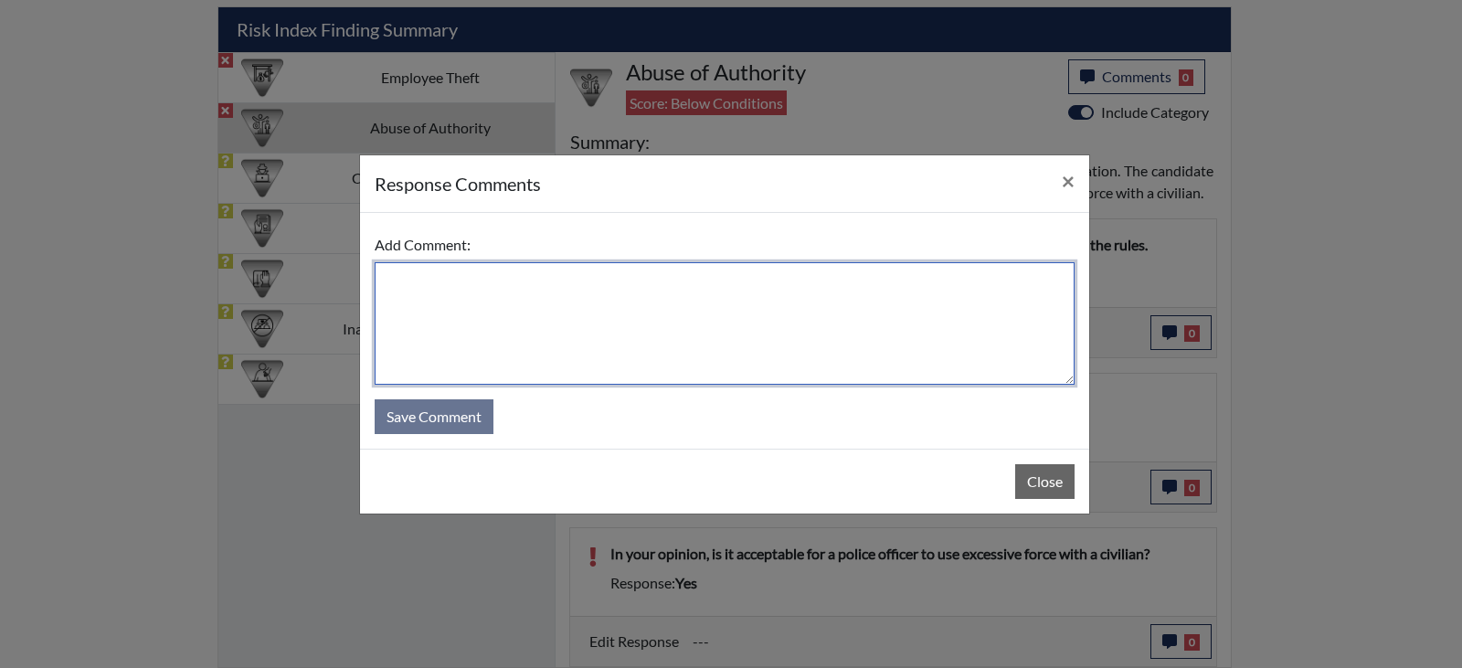
click at [629, 303] on textarea at bounding box center [725, 323] width 700 height 122
type textarea "After explaining what excessive use of force is, he does not think it is accept…"
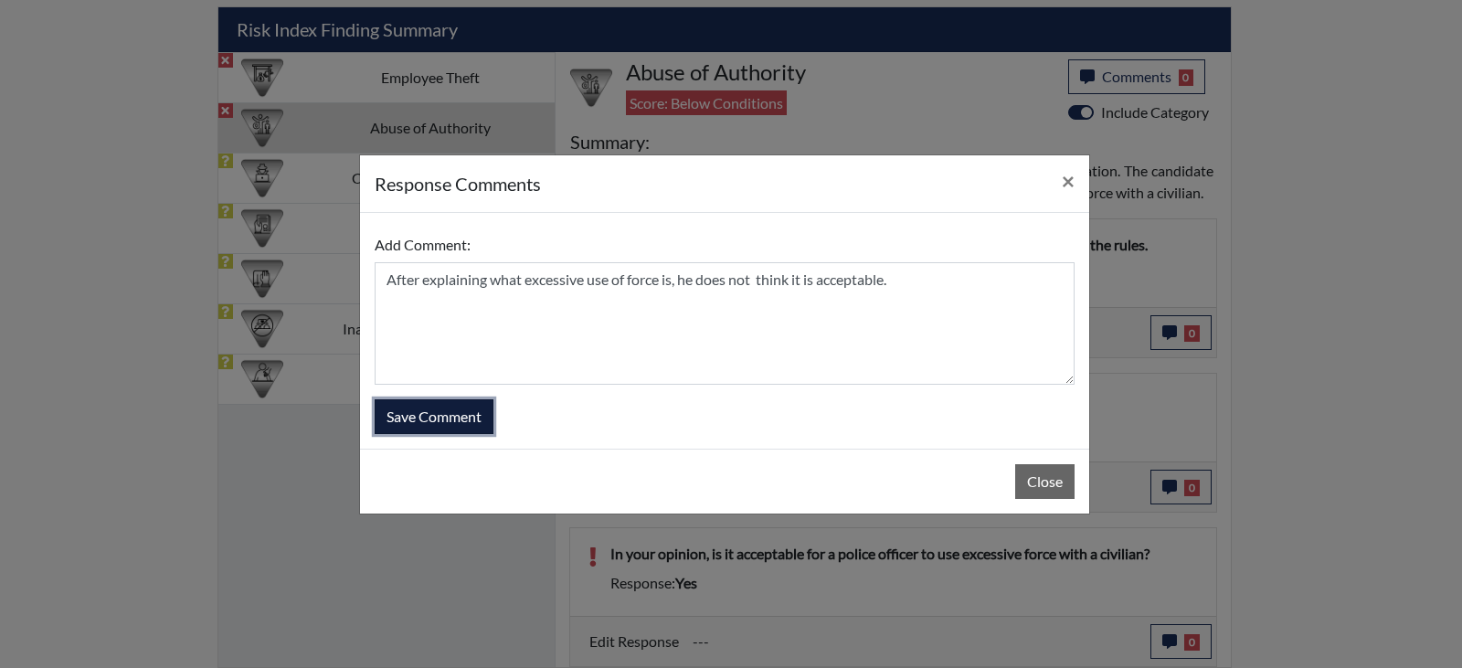
click at [433, 429] on button "Save Comment" at bounding box center [434, 416] width 119 height 35
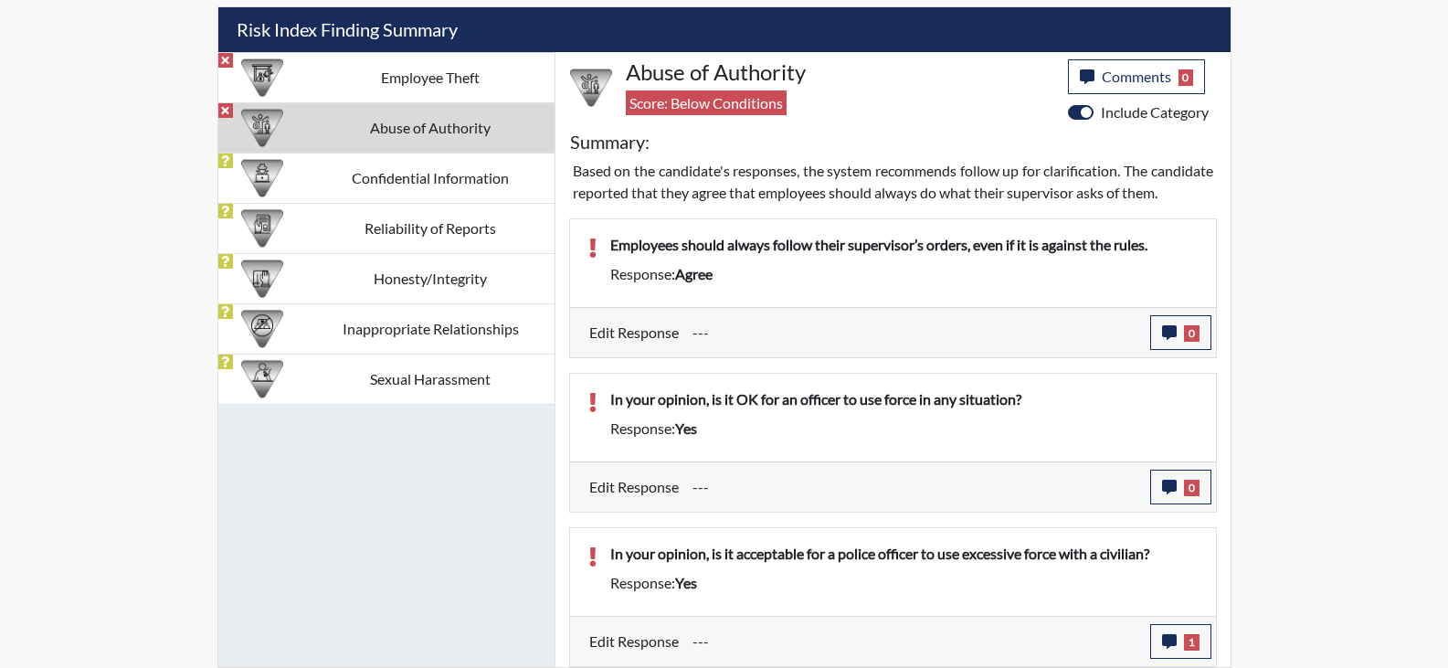
scroll to position [303, 759]
click at [1177, 639] on button "1" at bounding box center [1180, 641] width 61 height 35
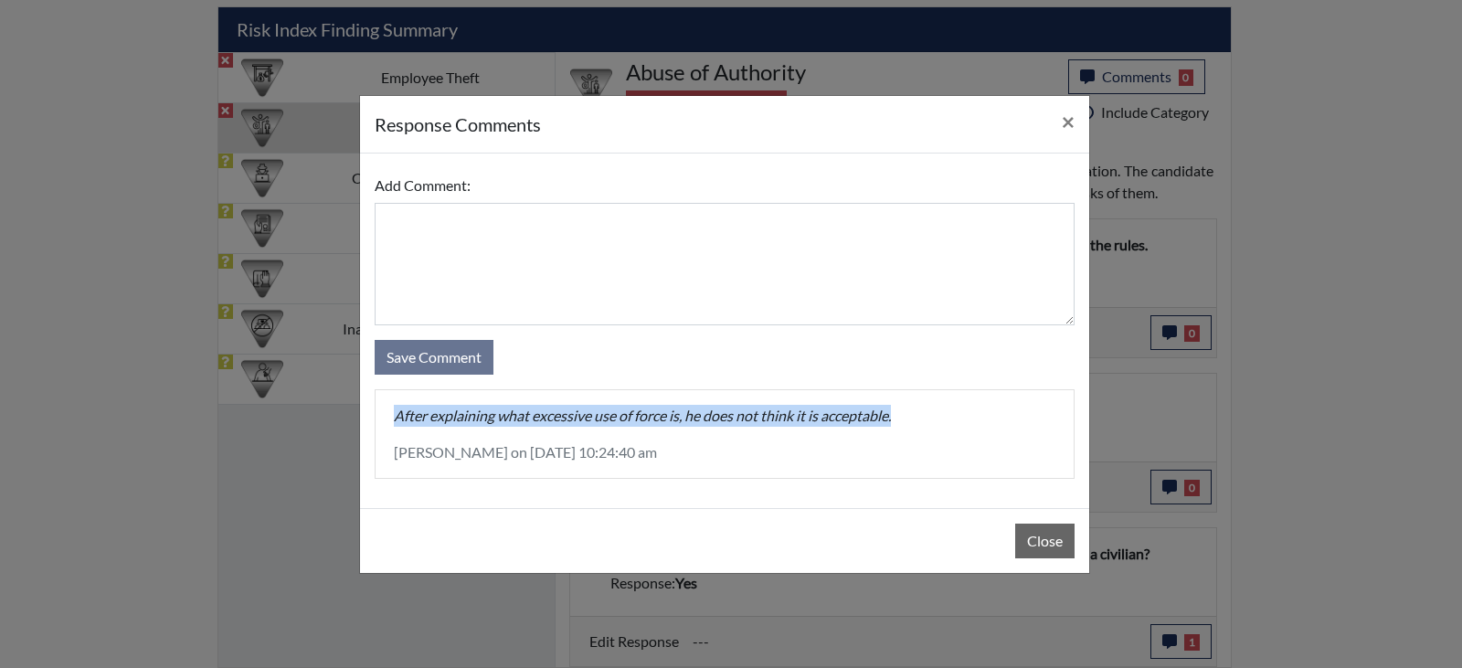
drag, startPoint x: 911, startPoint y: 420, endPoint x: 397, endPoint y: 420, distance: 513.4
click at [397, 420] on p "After explaining what excessive use of force is, he does not think it is accept…" at bounding box center [724, 416] width 661 height 22
copy p "After explaining what excessive use of force is, he does not think it is accept…"
click at [1042, 534] on button "Close" at bounding box center [1044, 540] width 59 height 35
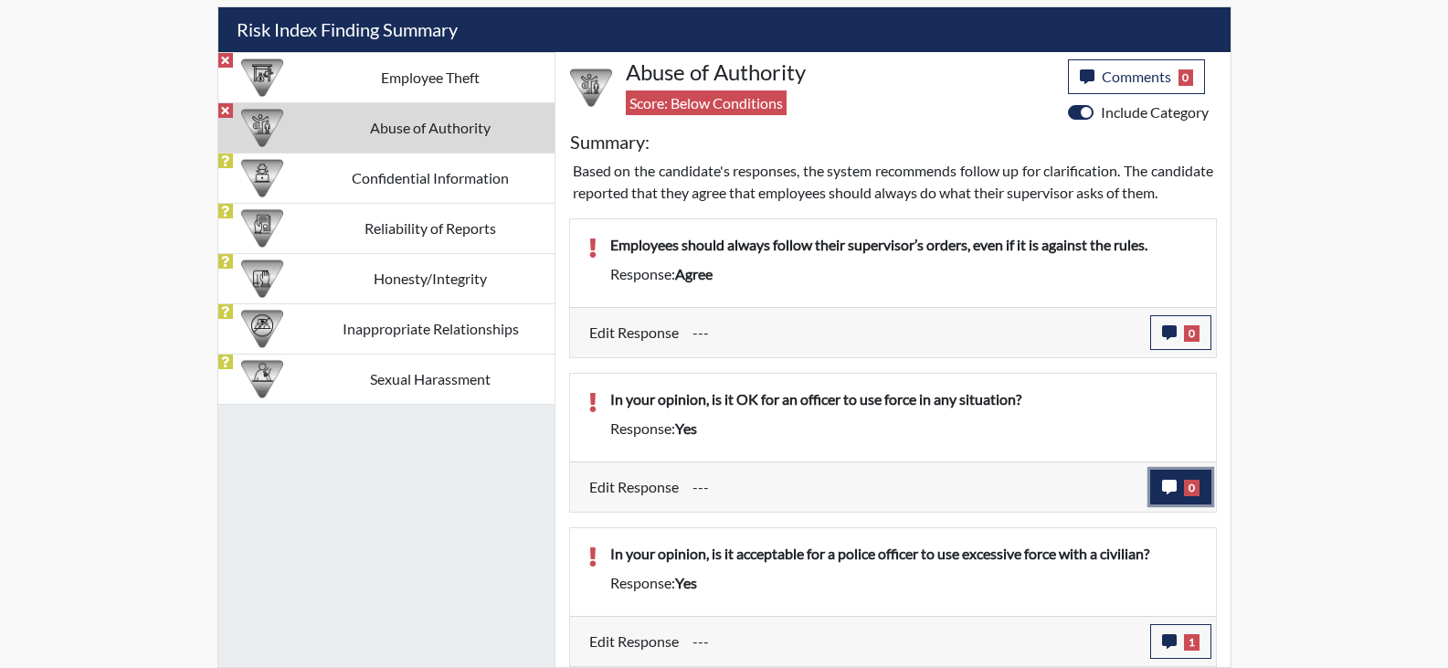
click at [1179, 491] on button "0" at bounding box center [1180, 487] width 61 height 35
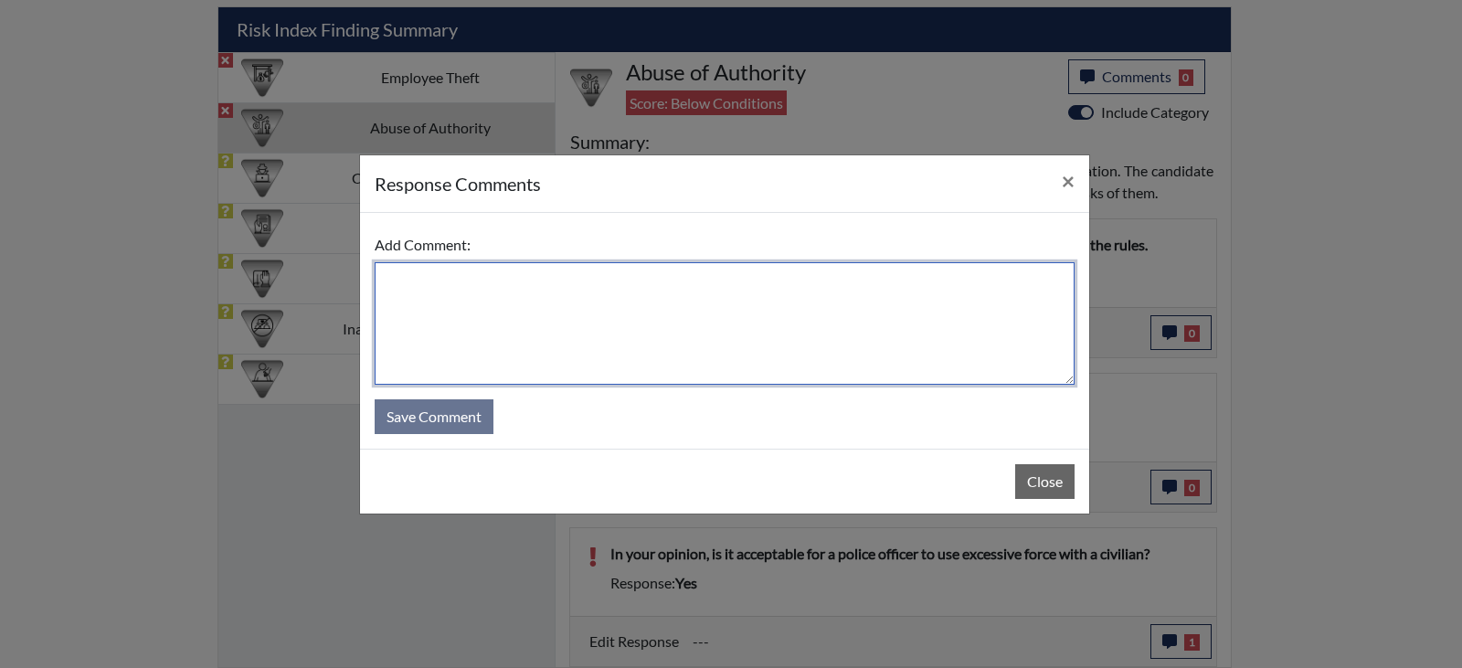
paste textarea "After explaining what excessive use of force is, he does not think it is accept…"
drag, startPoint x: 587, startPoint y: 280, endPoint x: 528, endPoint y: 286, distance: 59.6
click at [527, 286] on textarea "After explaining what excessive use of force is, he does not think it is accept…" at bounding box center [725, 323] width 700 height 122
type textarea "After explaining what use of force is, he does not think it is acceptable."
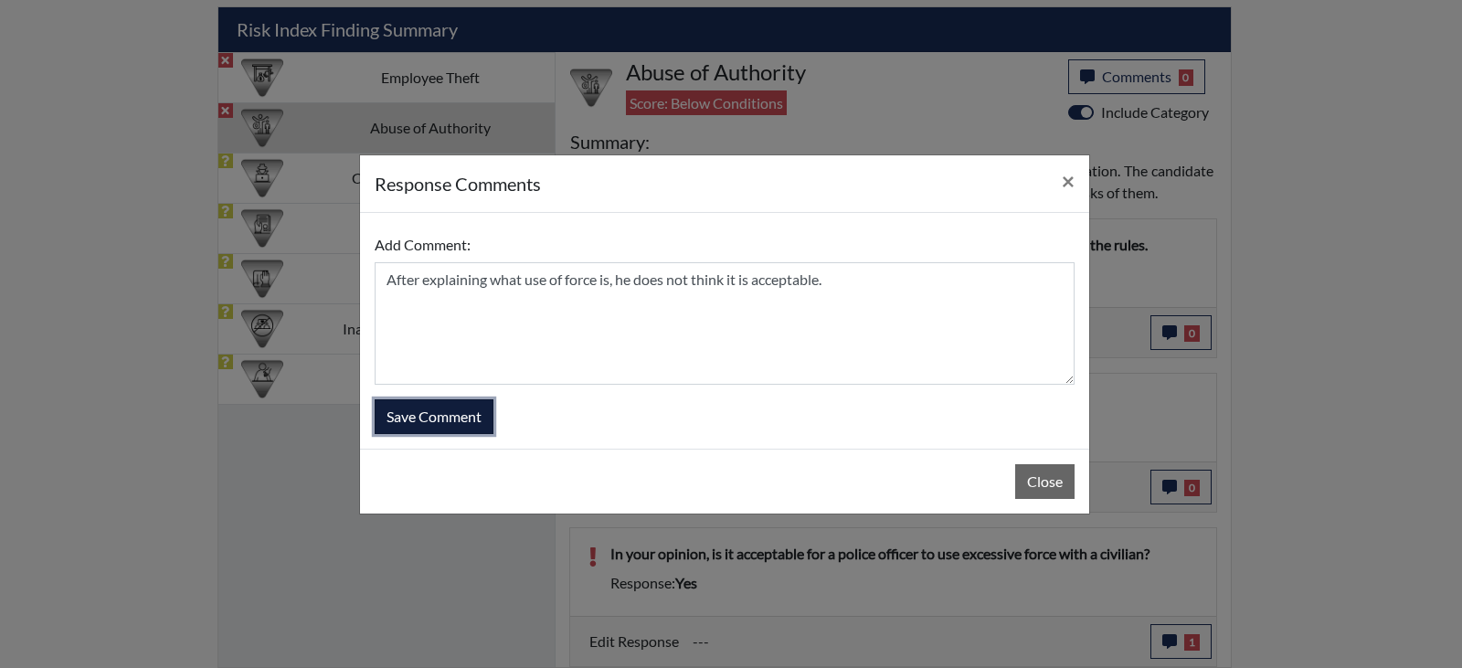
click at [403, 407] on button "Save Comment" at bounding box center [434, 416] width 119 height 35
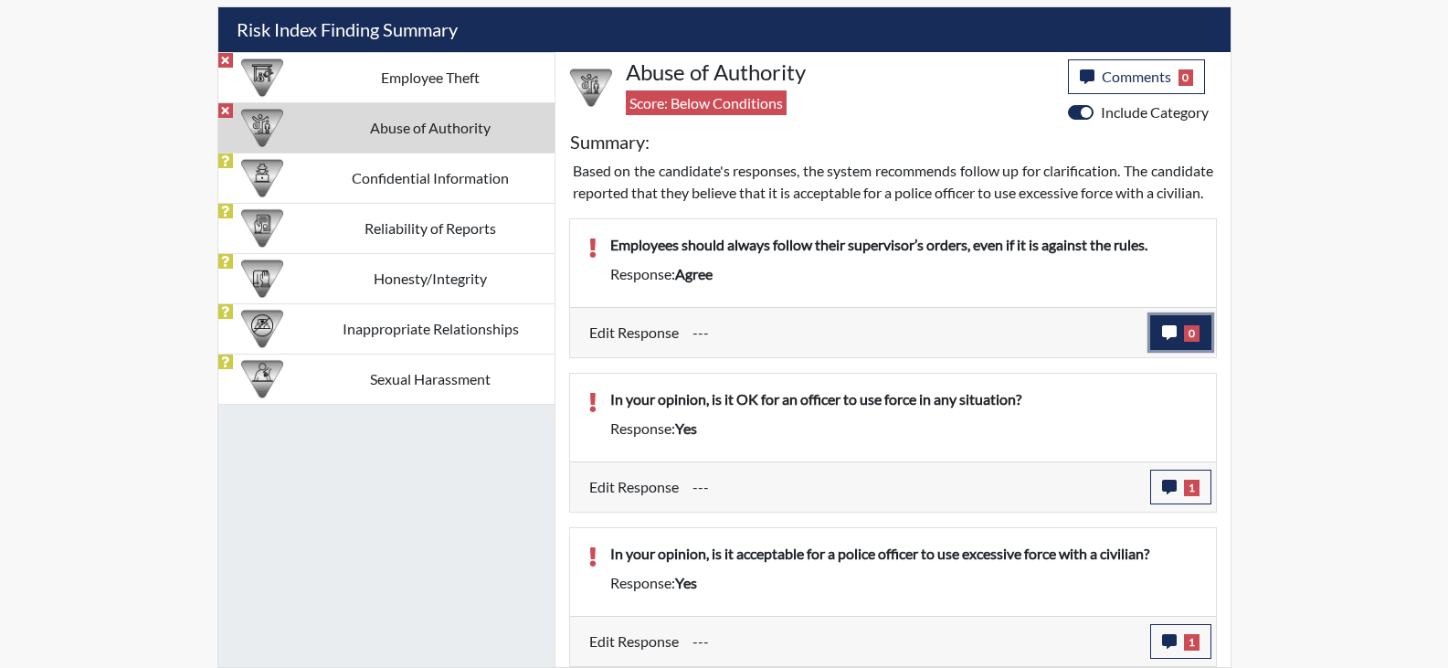
click at [1192, 319] on button "0" at bounding box center [1180, 332] width 61 height 35
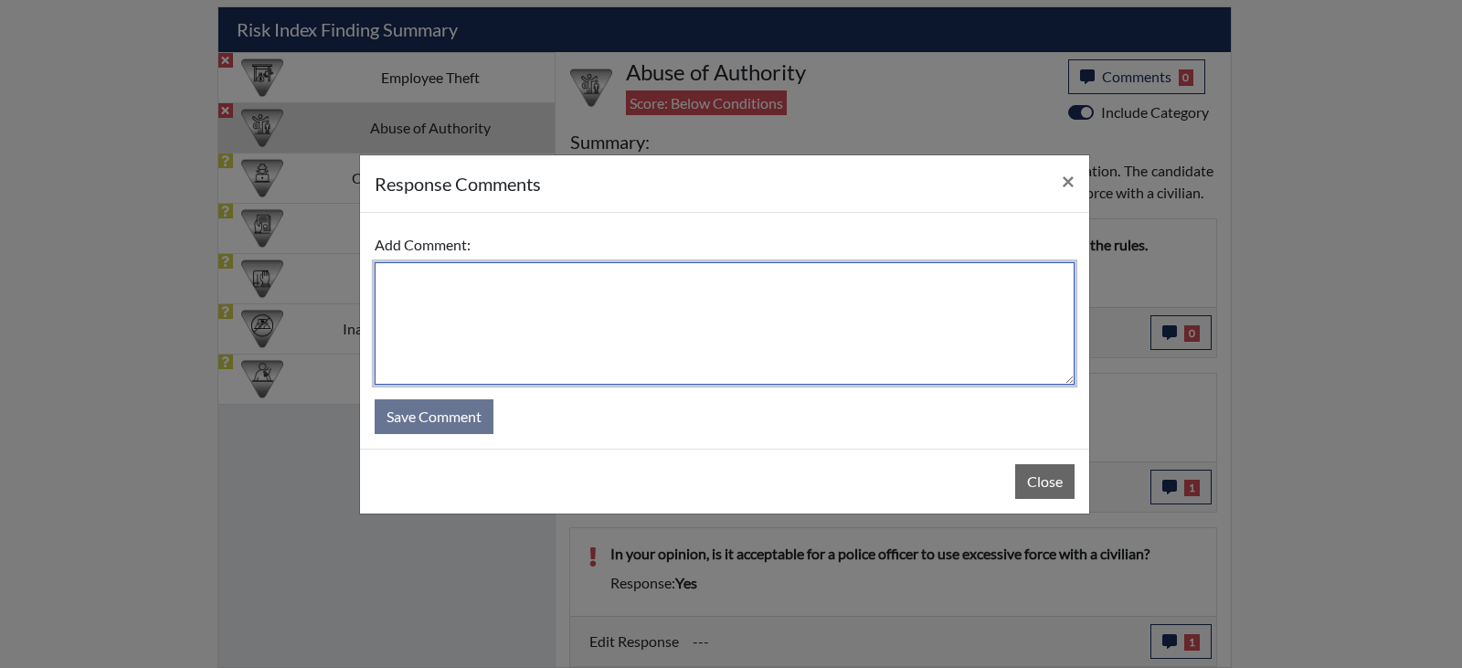
click at [496, 344] on textarea at bounding box center [725, 323] width 700 height 122
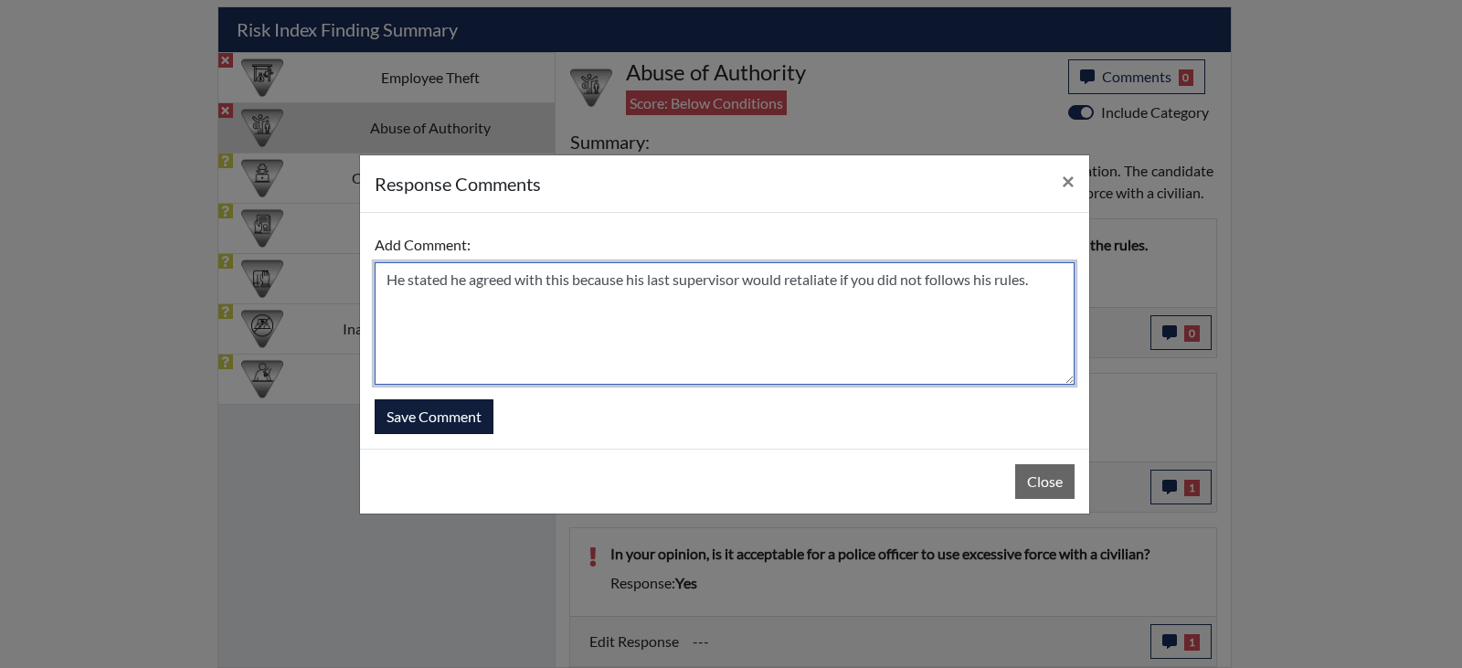
type textarea "He stated he agreed with this because his last supervisor would retaliate if yo…"
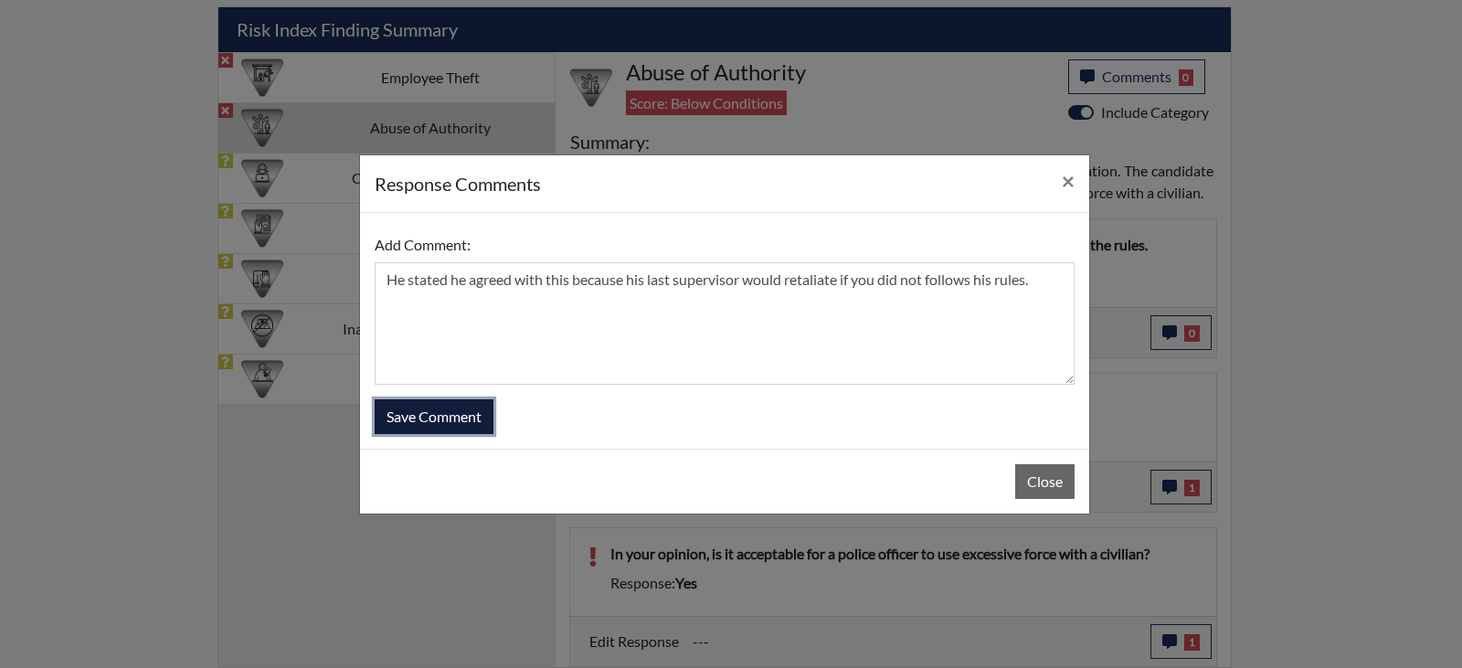
click at [463, 414] on button "Save Comment" at bounding box center [434, 416] width 119 height 35
click at [463, 412] on button "Save Comment" at bounding box center [434, 416] width 119 height 35
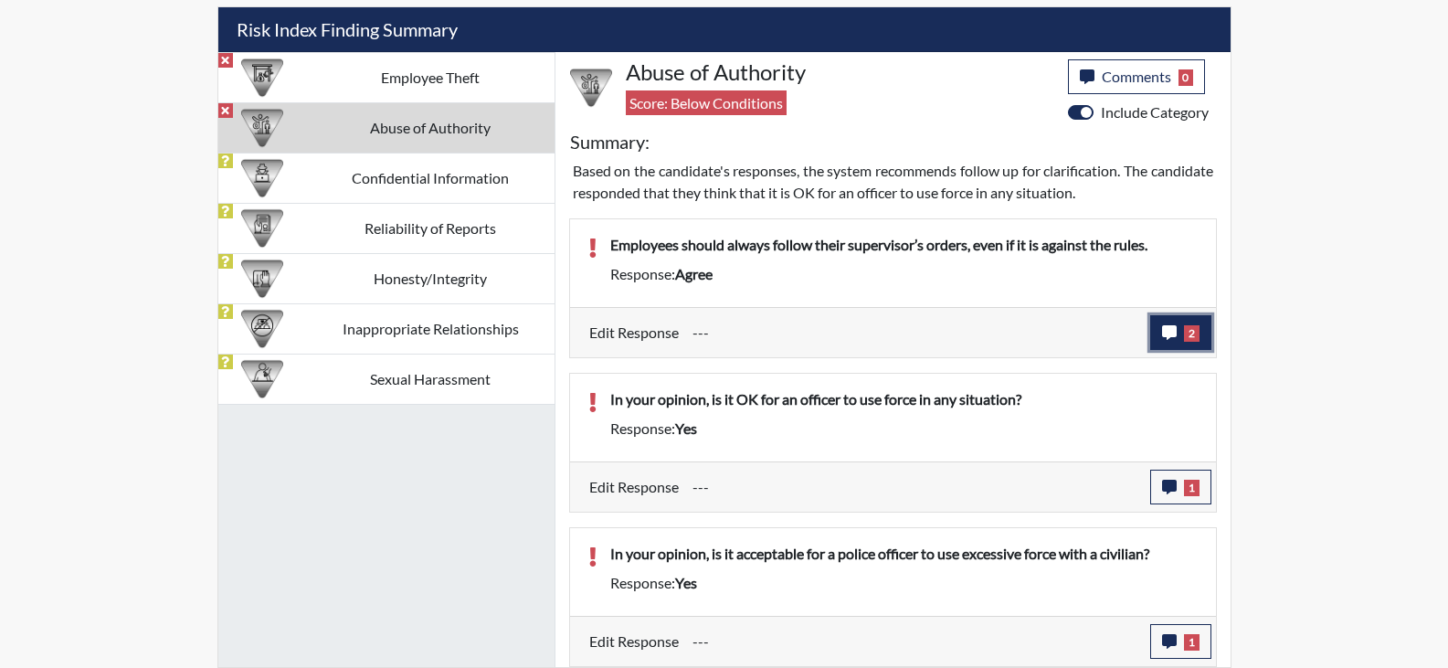
click at [1188, 335] on span "2" at bounding box center [1192, 333] width 16 height 16
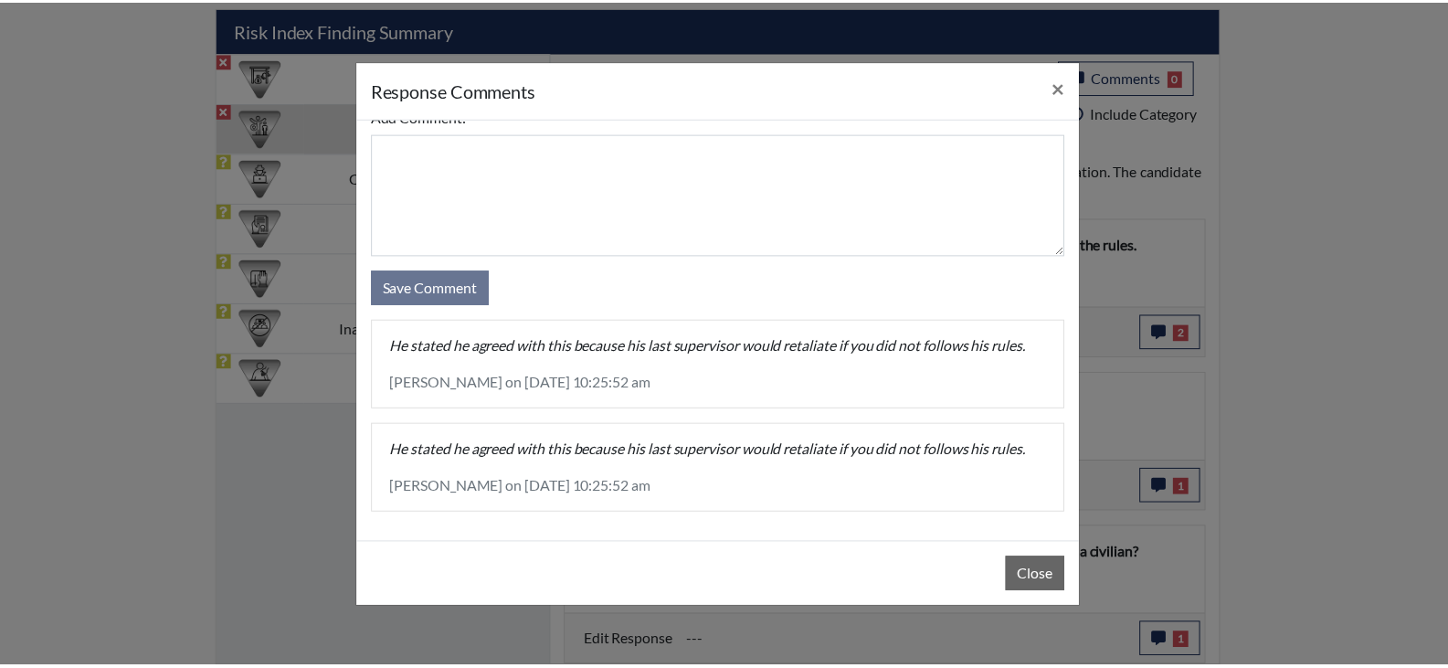
scroll to position [79, 0]
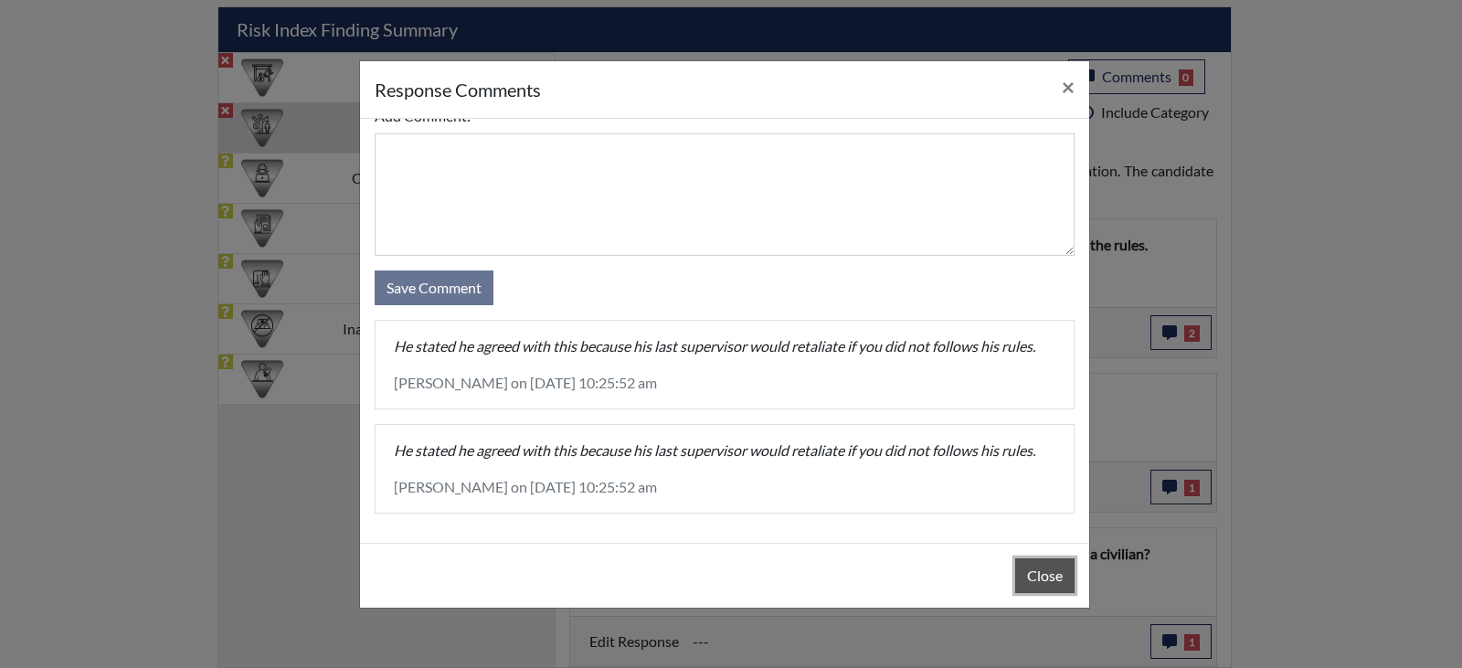
click at [1048, 570] on button "Close" at bounding box center [1044, 575] width 59 height 35
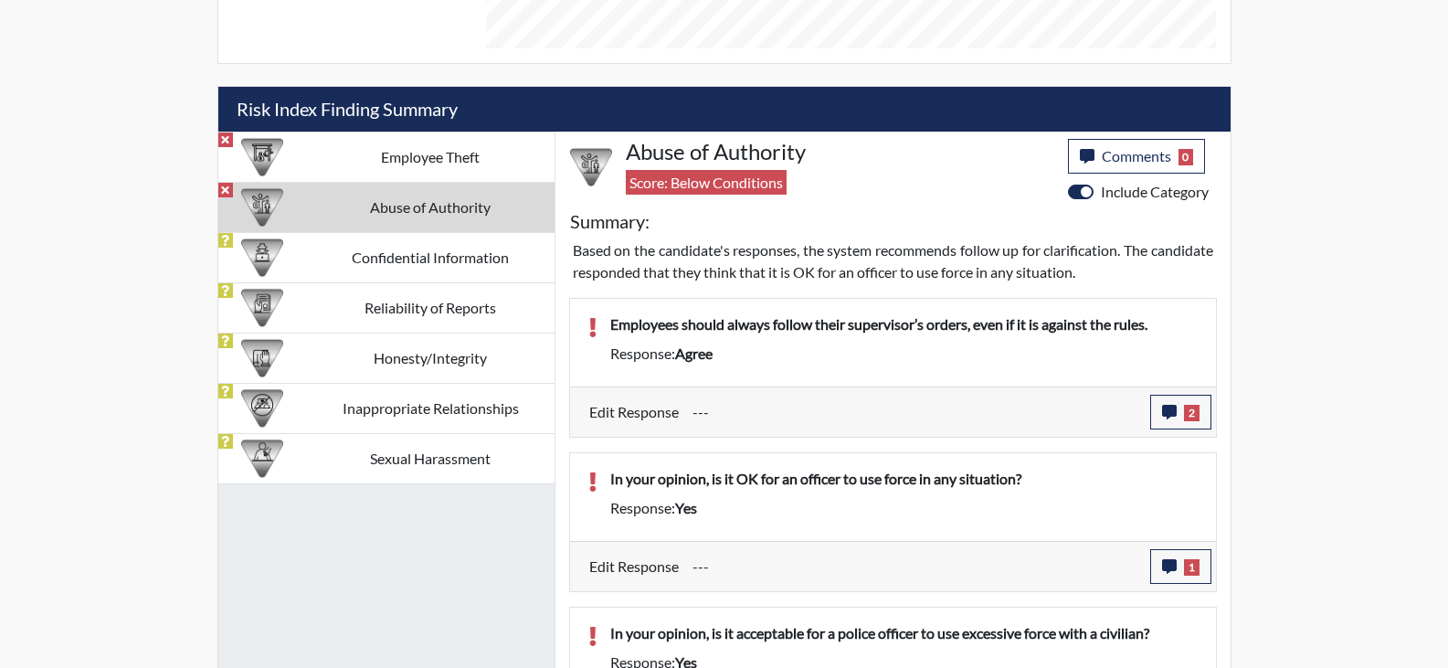
scroll to position [916, 0]
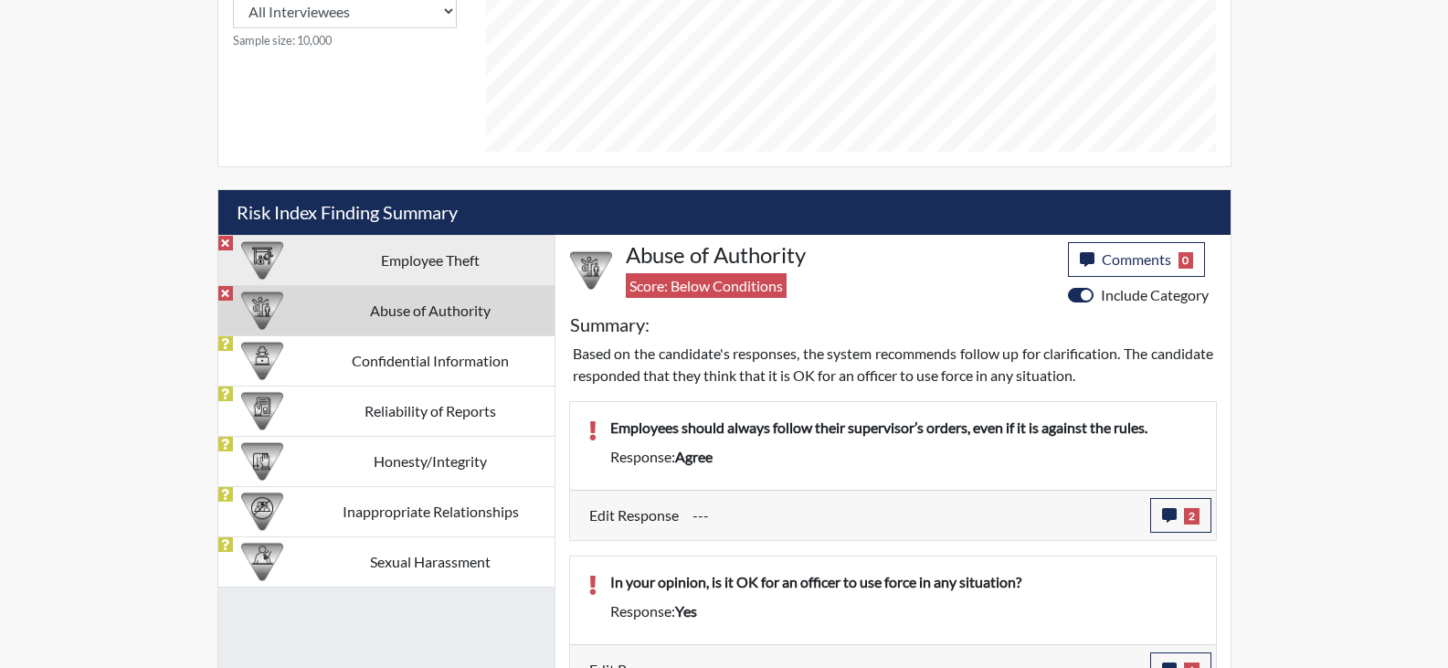
click at [401, 267] on td "Employee Theft" at bounding box center [431, 260] width 248 height 50
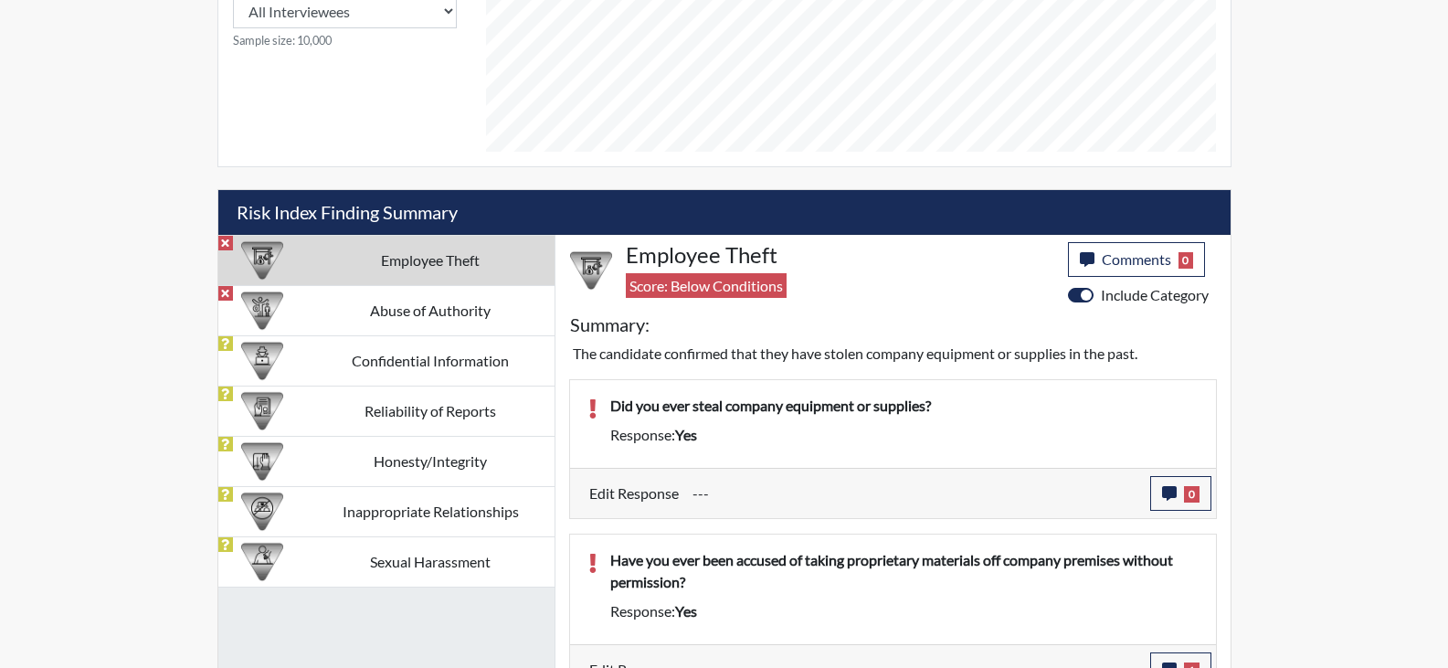
scroll to position [1008, 0]
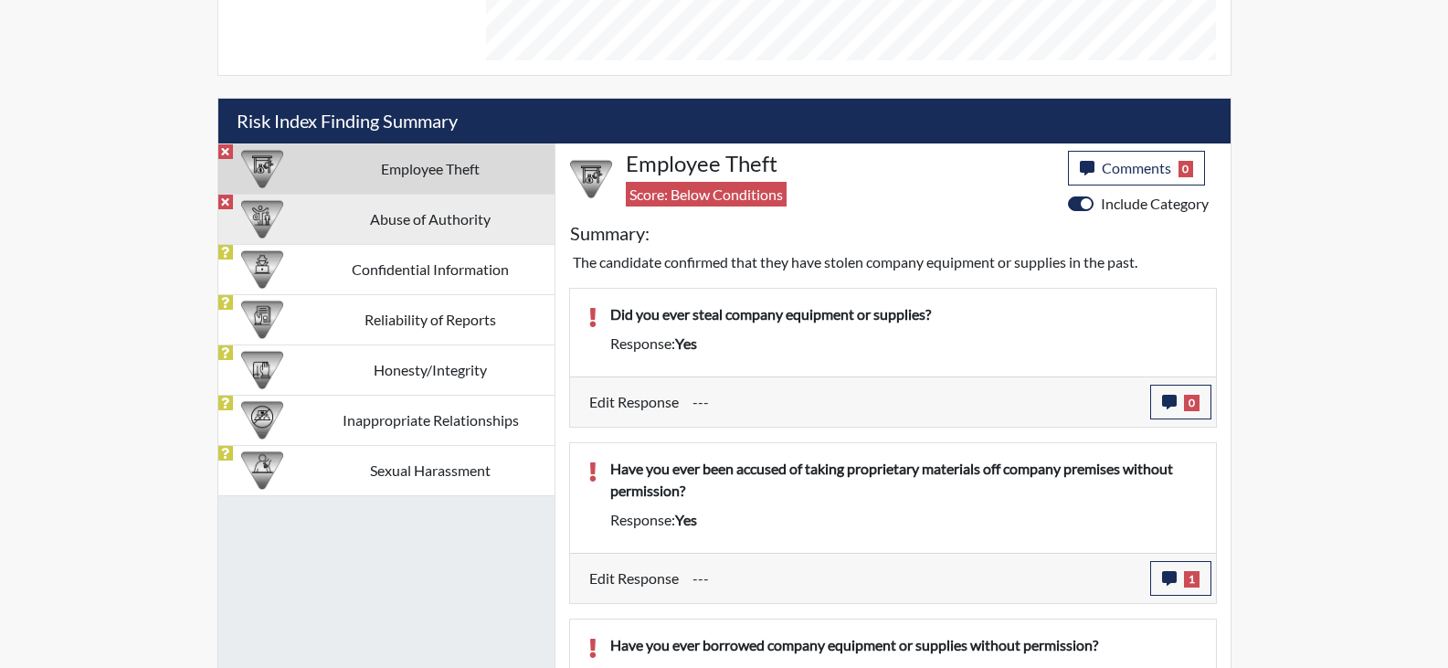
click at [448, 212] on td "Abuse of Authority" at bounding box center [431, 219] width 248 height 50
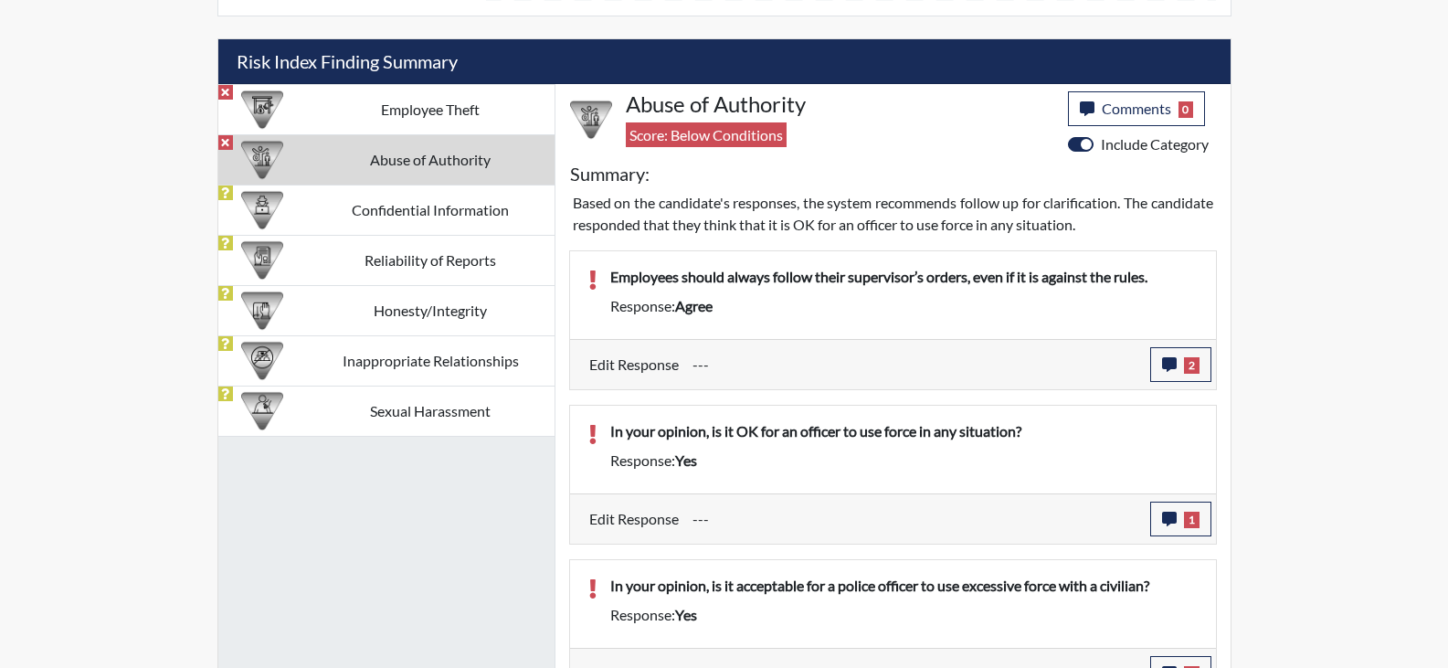
scroll to position [1099, 0]
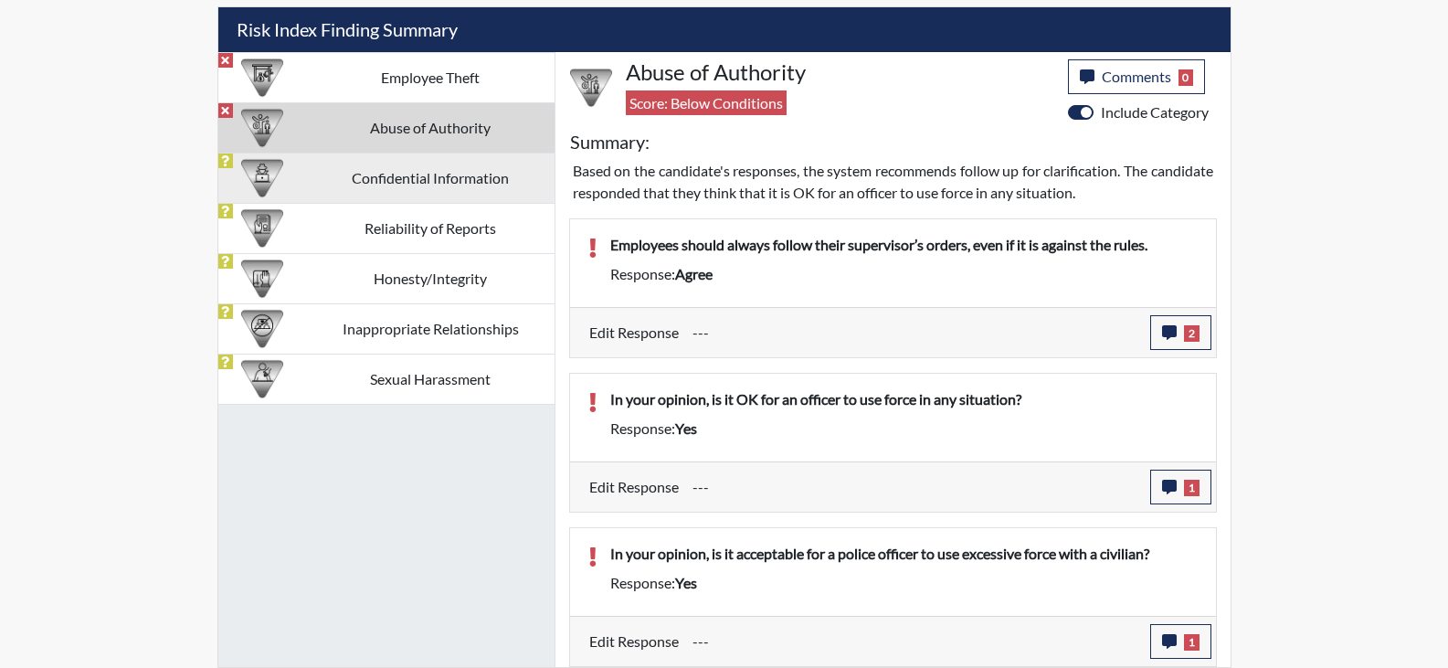
click at [460, 185] on td "Confidential Information" at bounding box center [431, 178] width 248 height 50
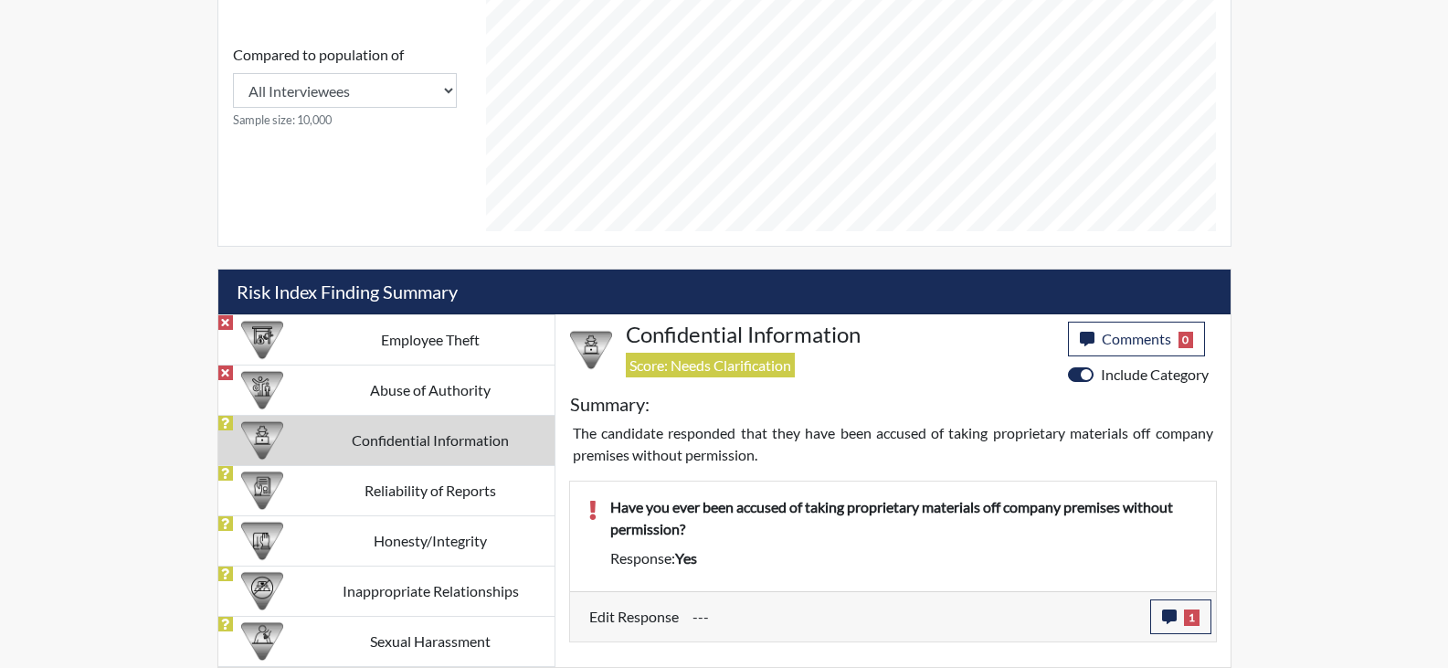
scroll to position [837, 0]
click at [1191, 622] on span "1" at bounding box center [1192, 617] width 16 height 16
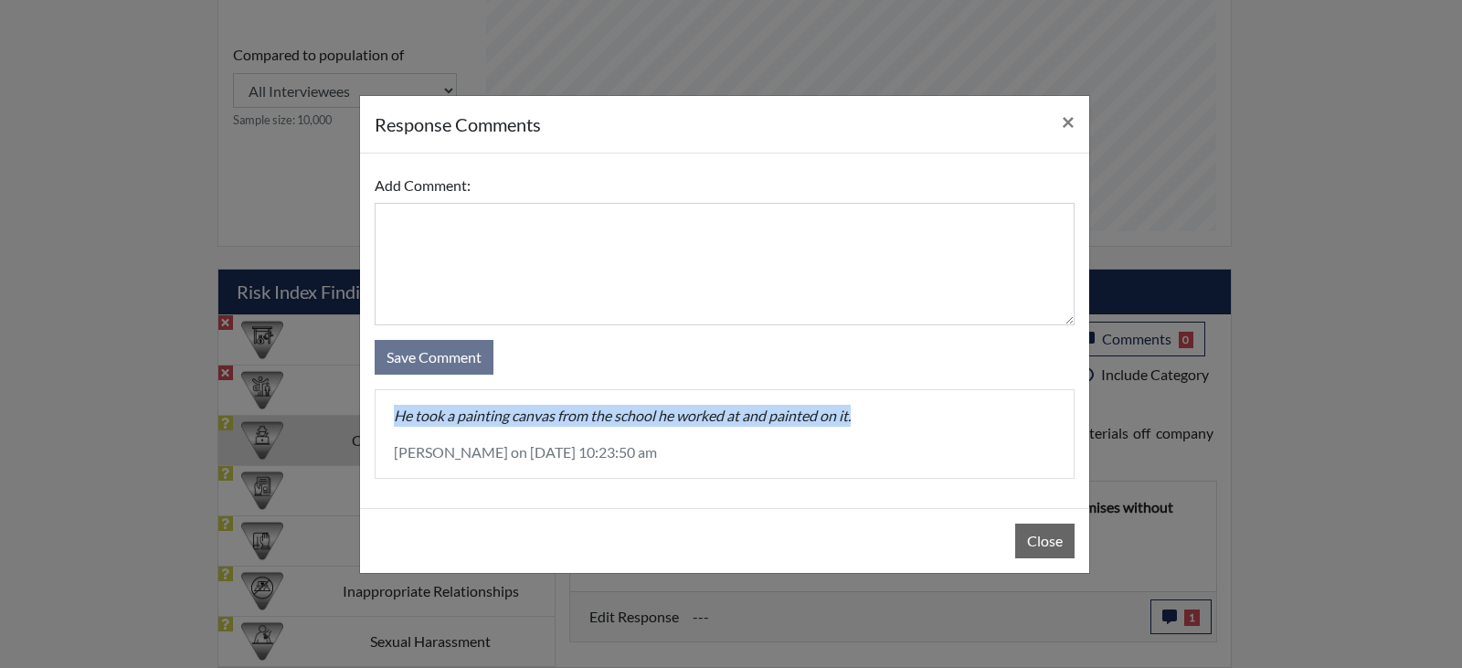
drag, startPoint x: 883, startPoint y: 423, endPoint x: 391, endPoint y: 407, distance: 492.6
click at [391, 407] on div "He took a painting canvas from the school he worked at and painted on it. [PERS…" at bounding box center [724, 434] width 698 height 88
copy p "He took a painting canvas from the school he worked at and painted on it."
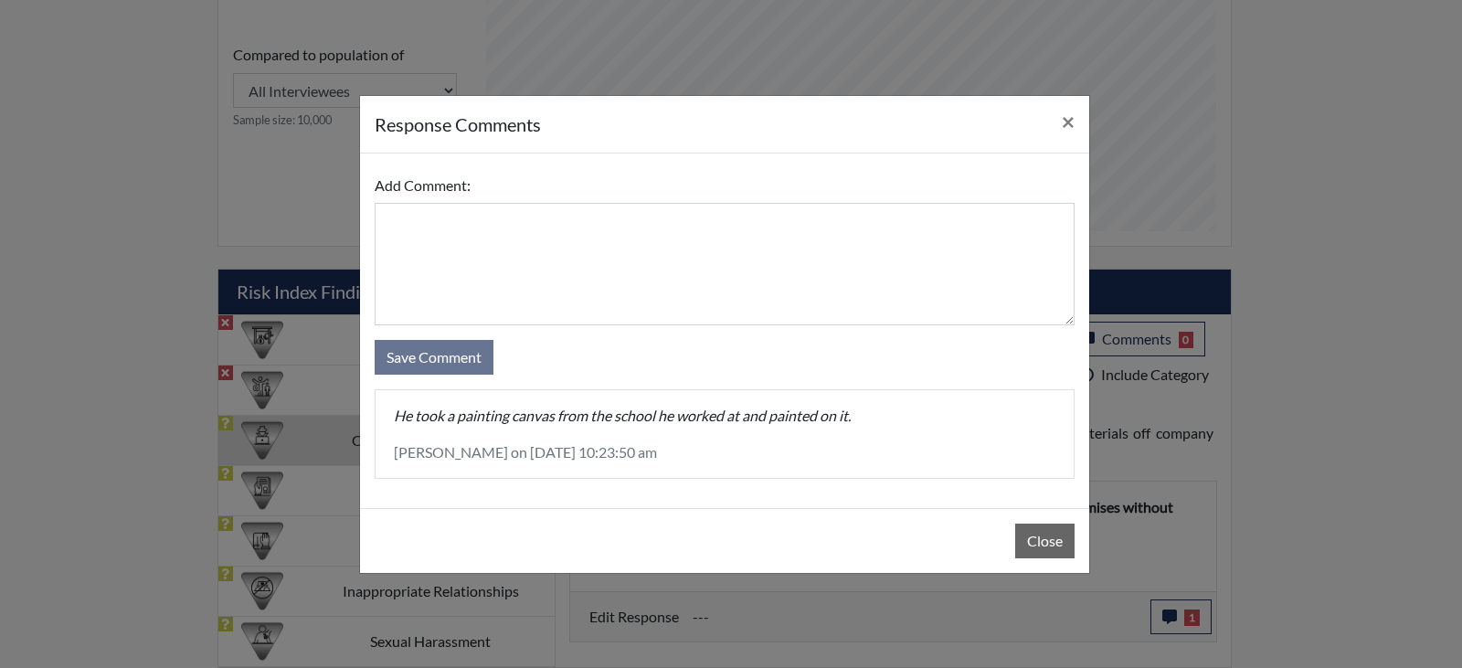
click at [279, 330] on div "response Comments × Add Comment: Save Comment He took a painting canvas from th…" at bounding box center [731, 334] width 1462 height 668
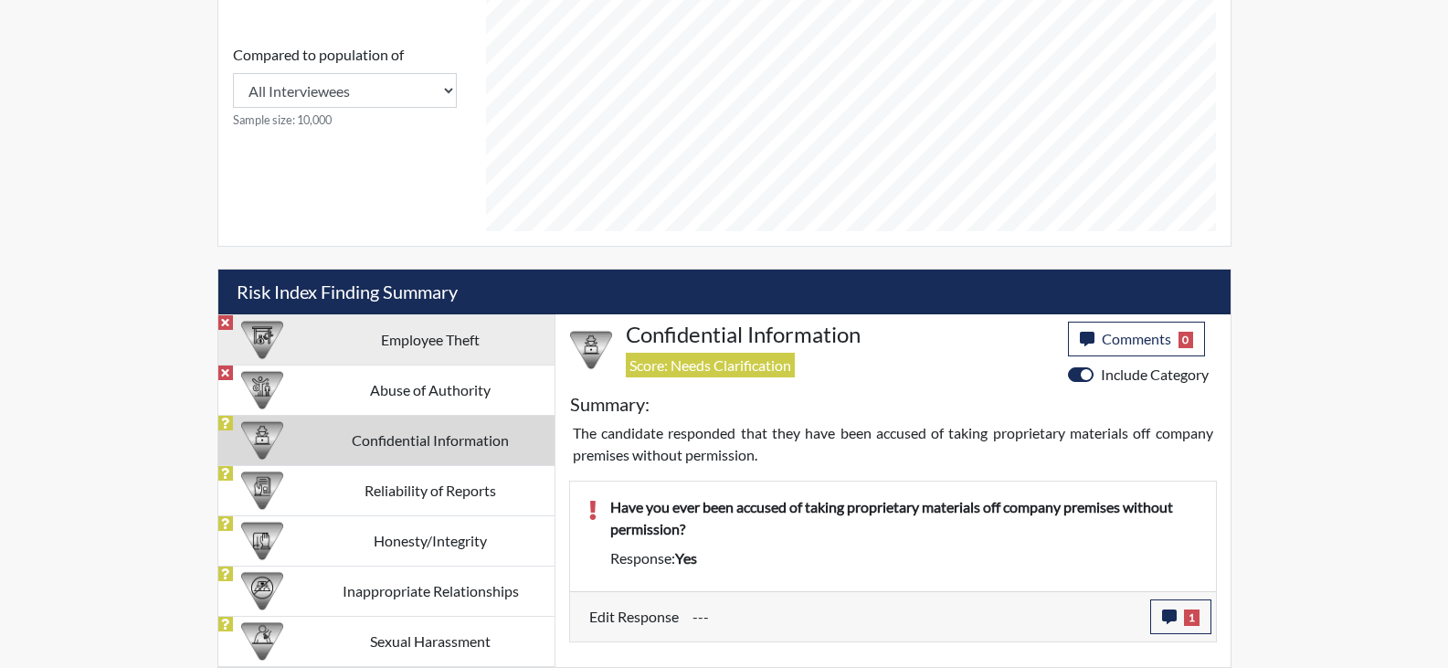
click at [378, 340] on td "Employee Theft" at bounding box center [431, 339] width 248 height 50
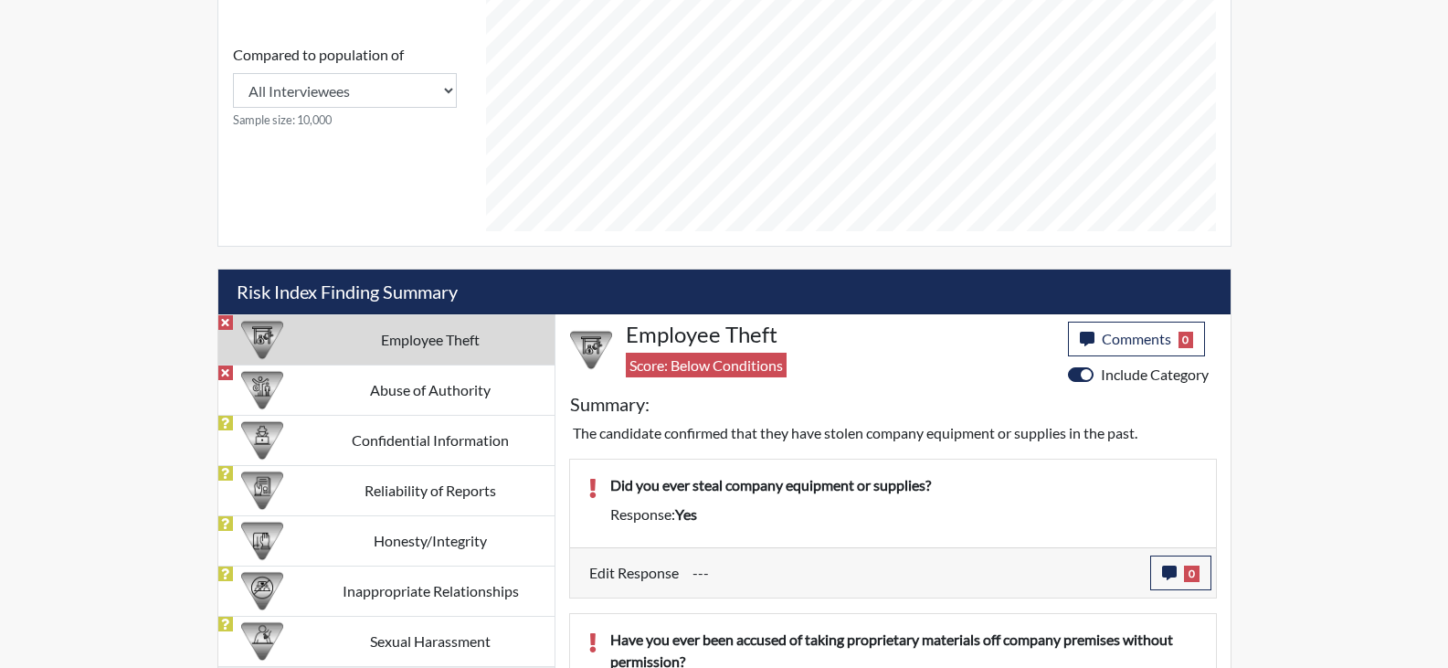
scroll to position [928, 0]
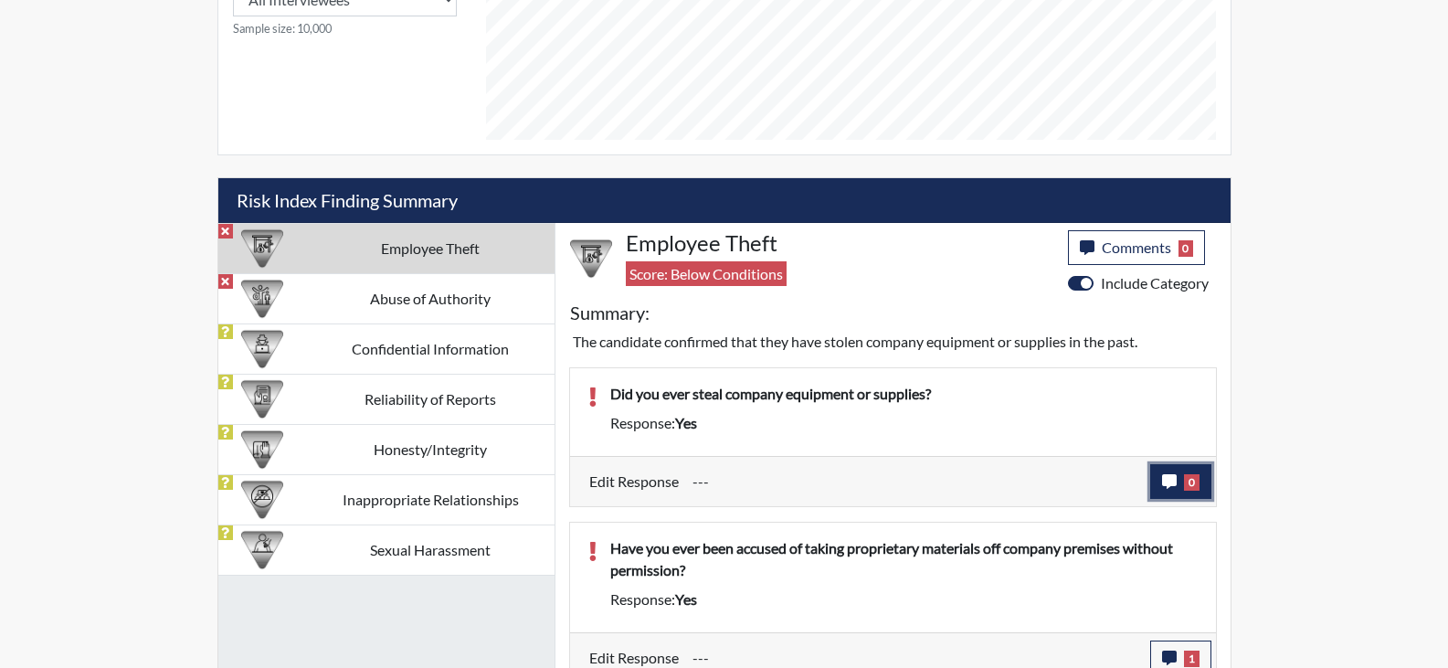
click at [1167, 478] on icon "button" at bounding box center [1169, 481] width 15 height 15
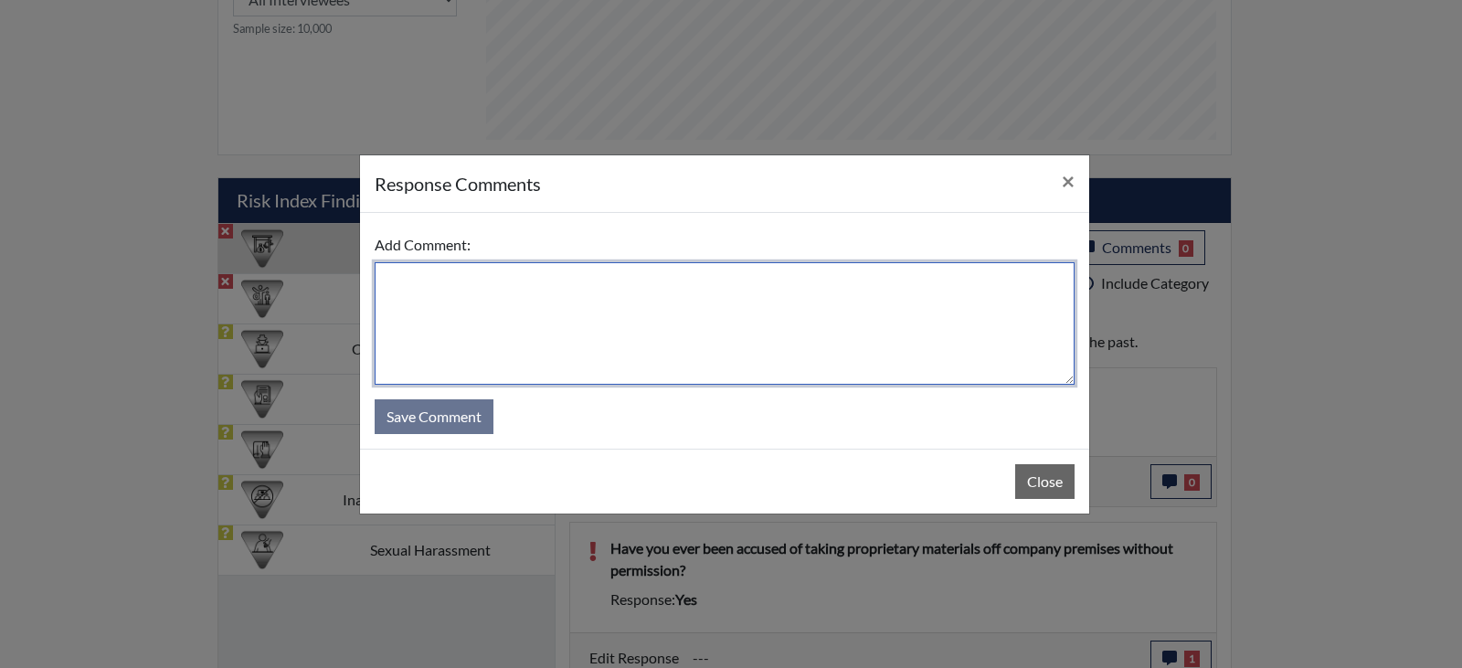
paste textarea "He took a painting canvas from the school he worked at and painted on it."
type textarea "He took a painting canvas from the school he worked at and painted on it."
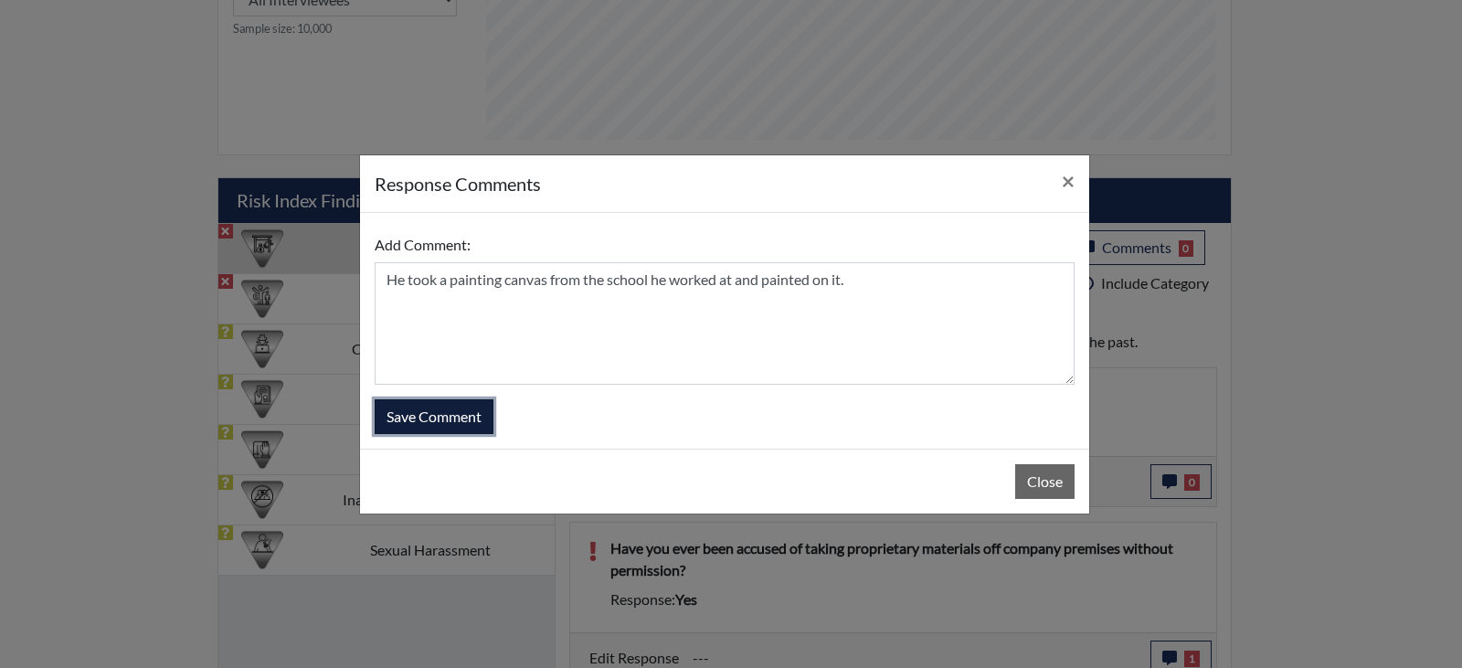
click at [457, 417] on button "Save Comment" at bounding box center [434, 416] width 119 height 35
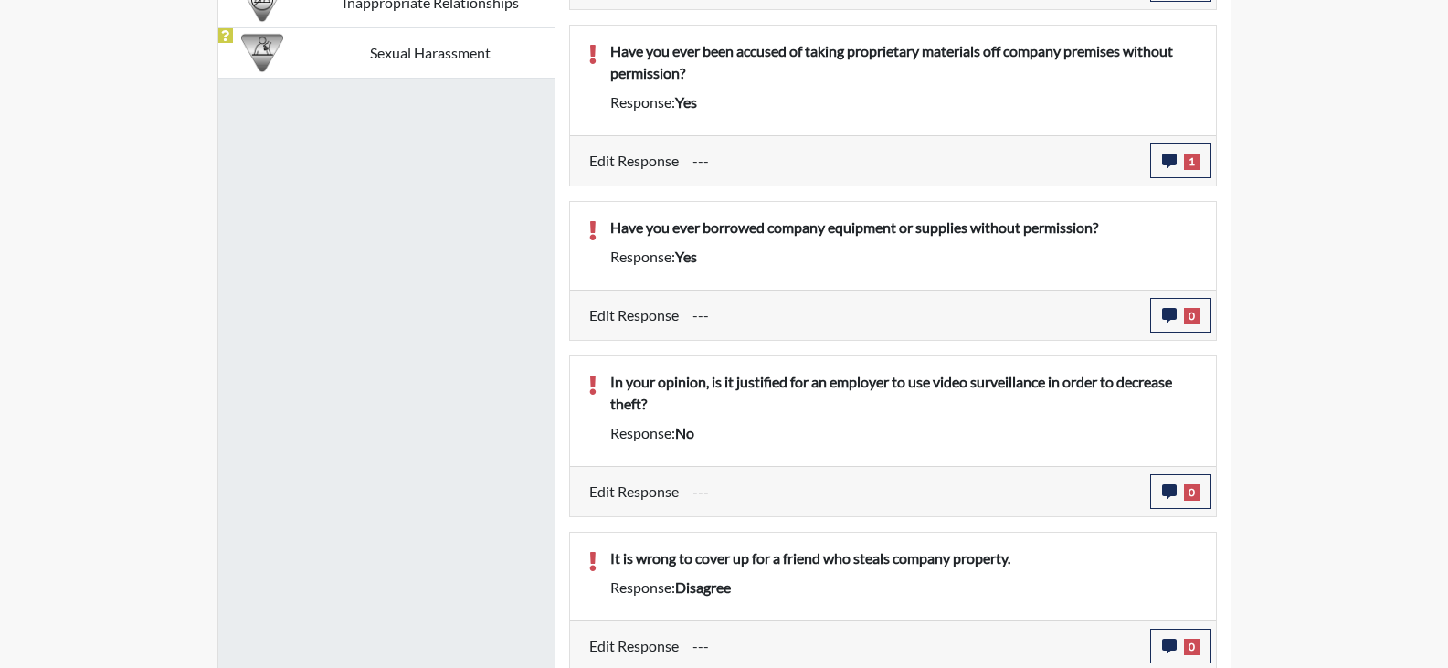
scroll to position [1476, 0]
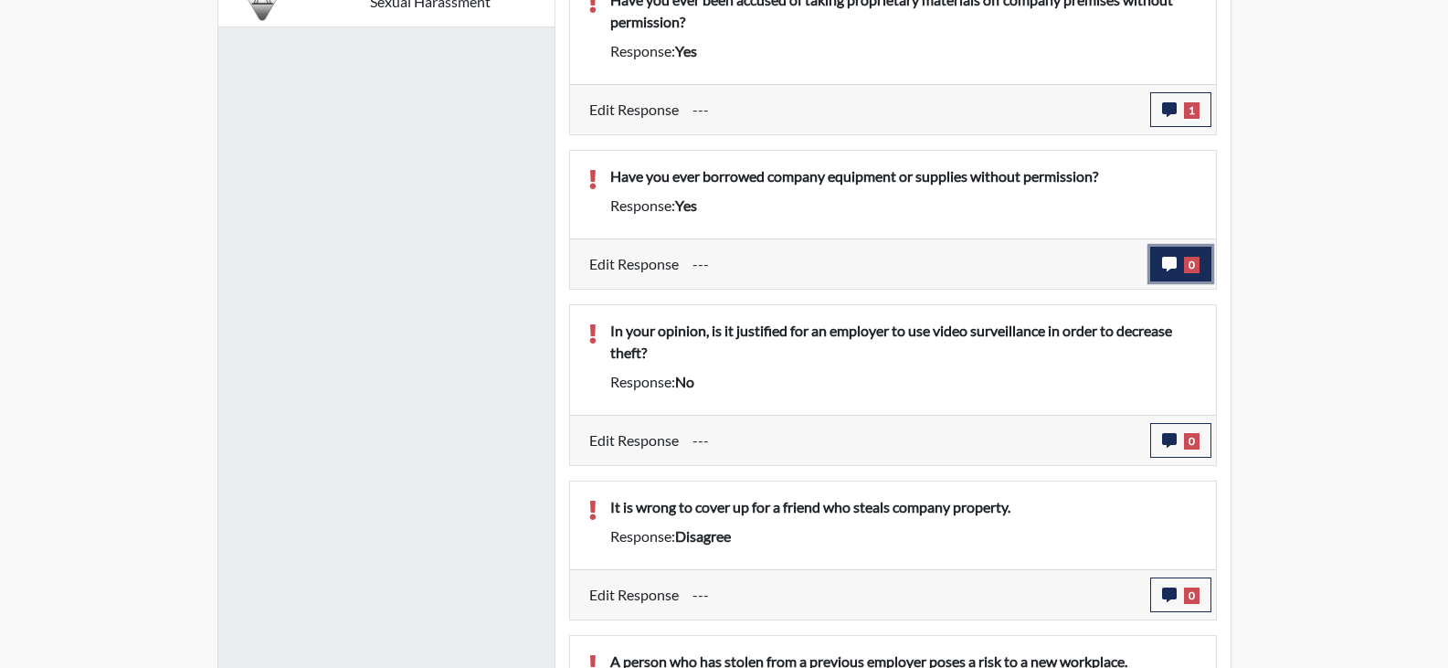
click at [1177, 268] on button "0" at bounding box center [1180, 264] width 61 height 35
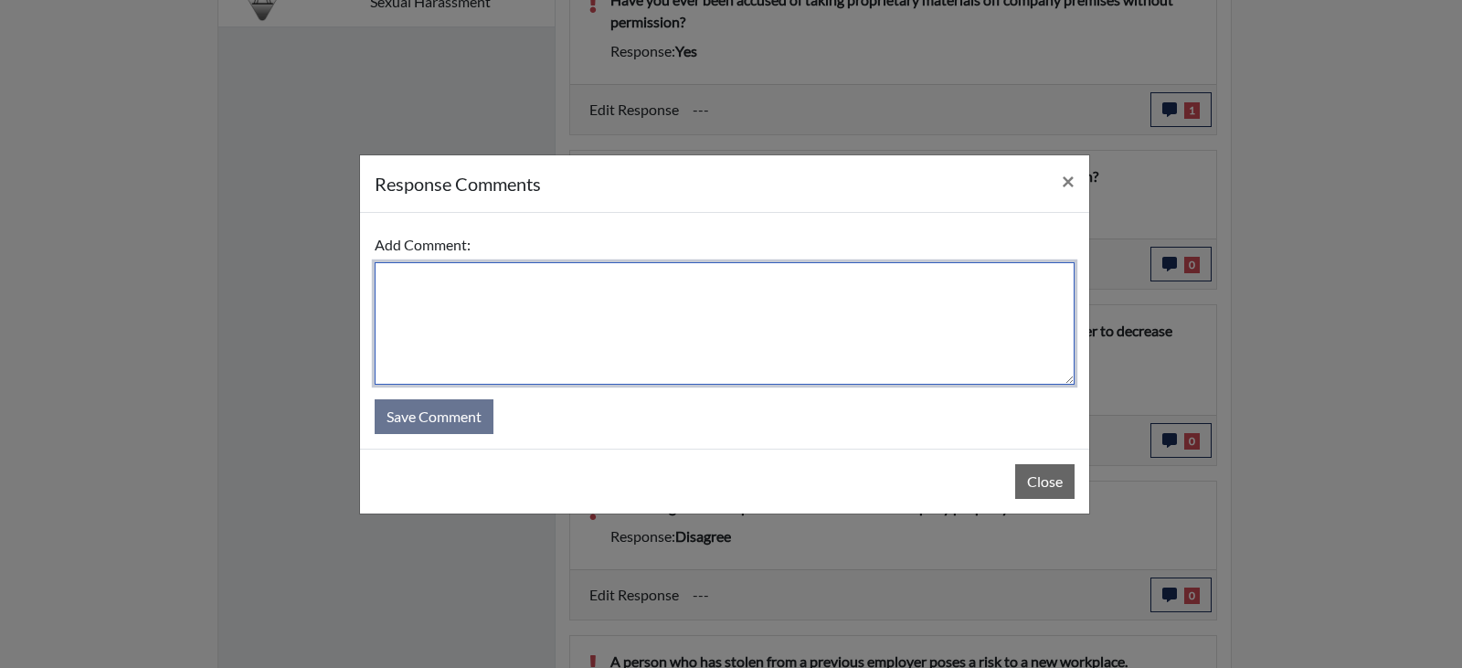
paste textarea "He took a painting canvas from the school he worked at and painted on it."
type textarea "He took a painting canvas from the school he worked at and painted on it."
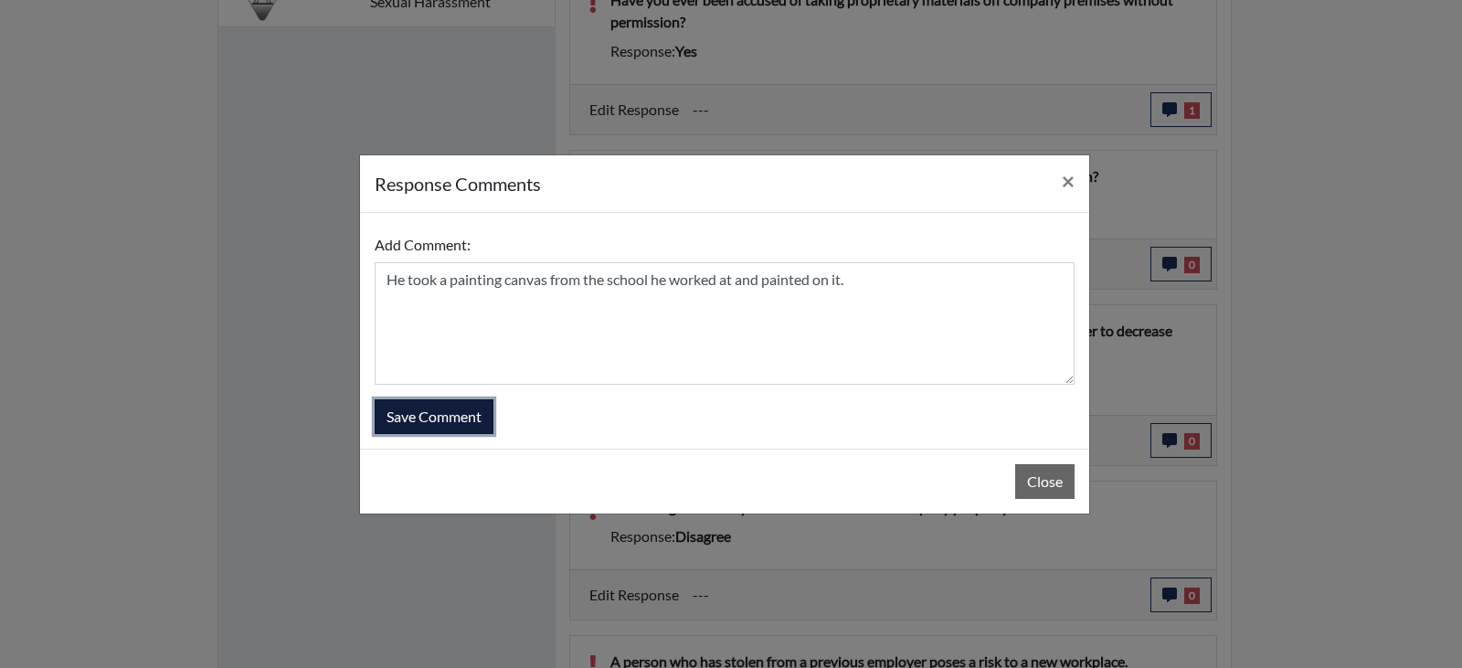
click at [434, 417] on button "Save Comment" at bounding box center [434, 416] width 119 height 35
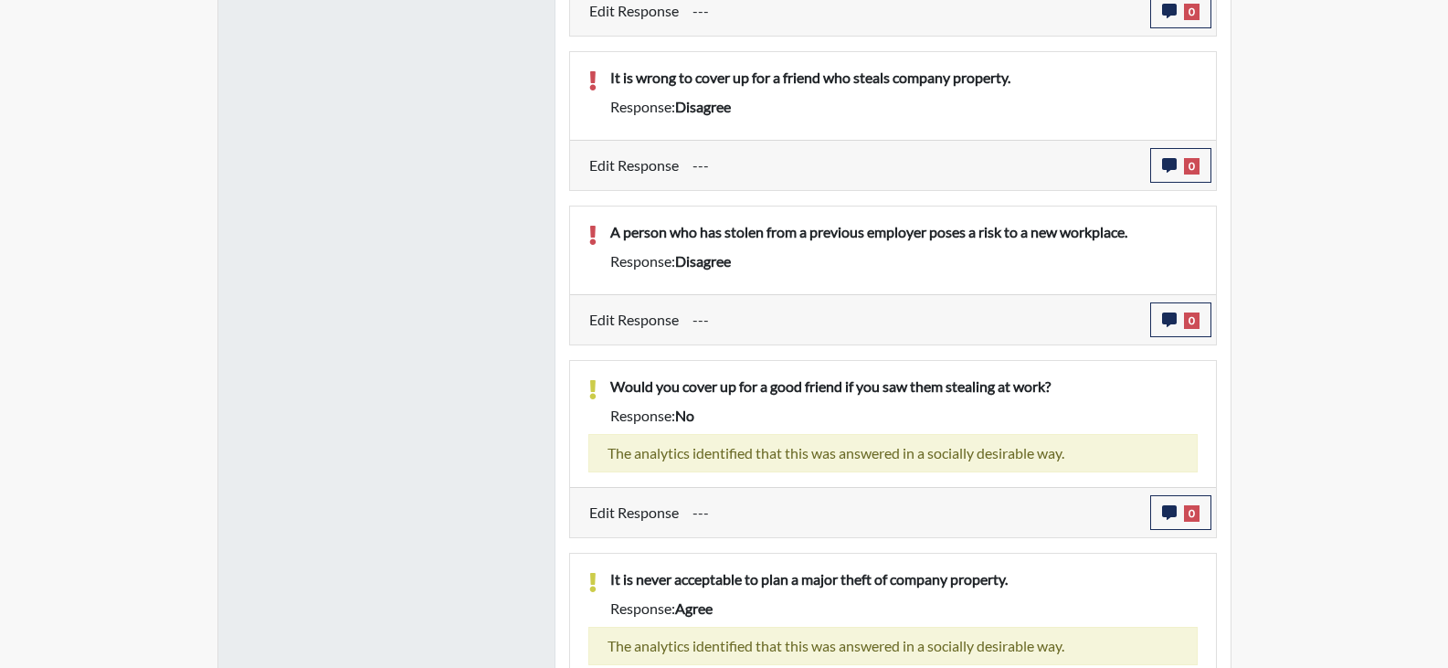
scroll to position [1878, 0]
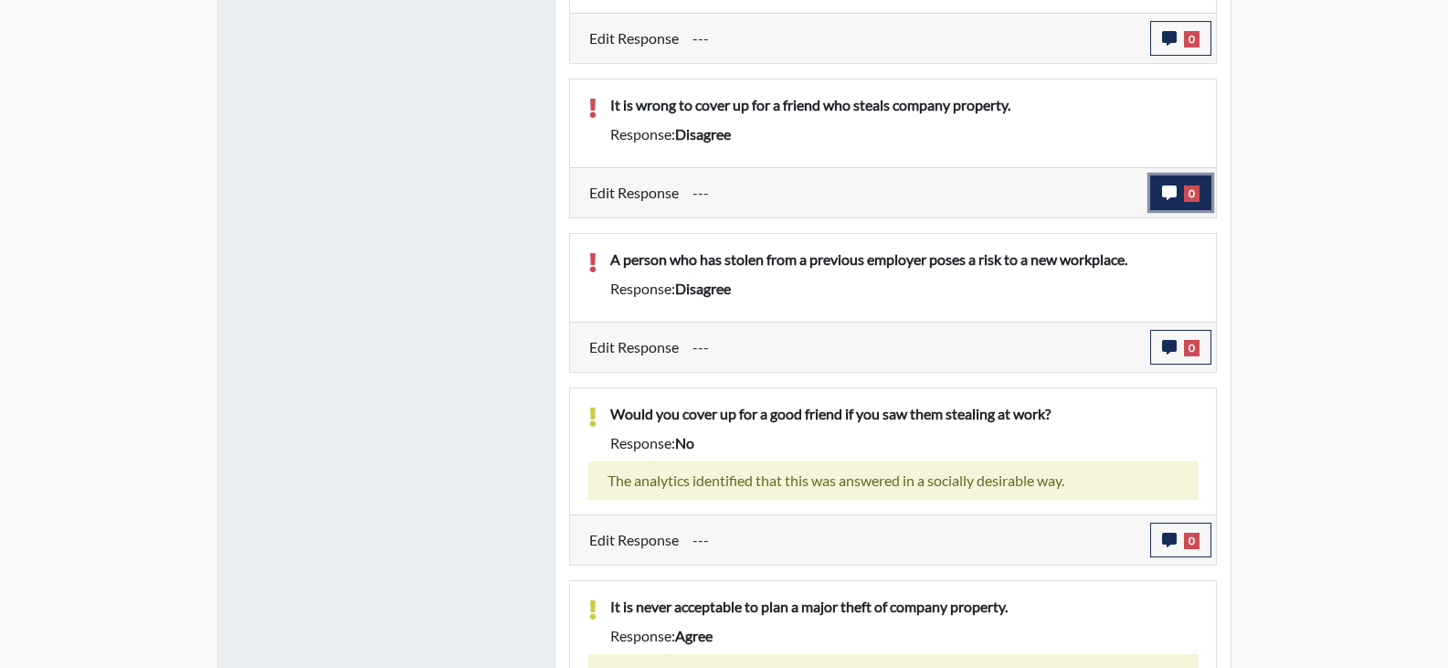
click at [1202, 185] on button "0" at bounding box center [1180, 192] width 61 height 35
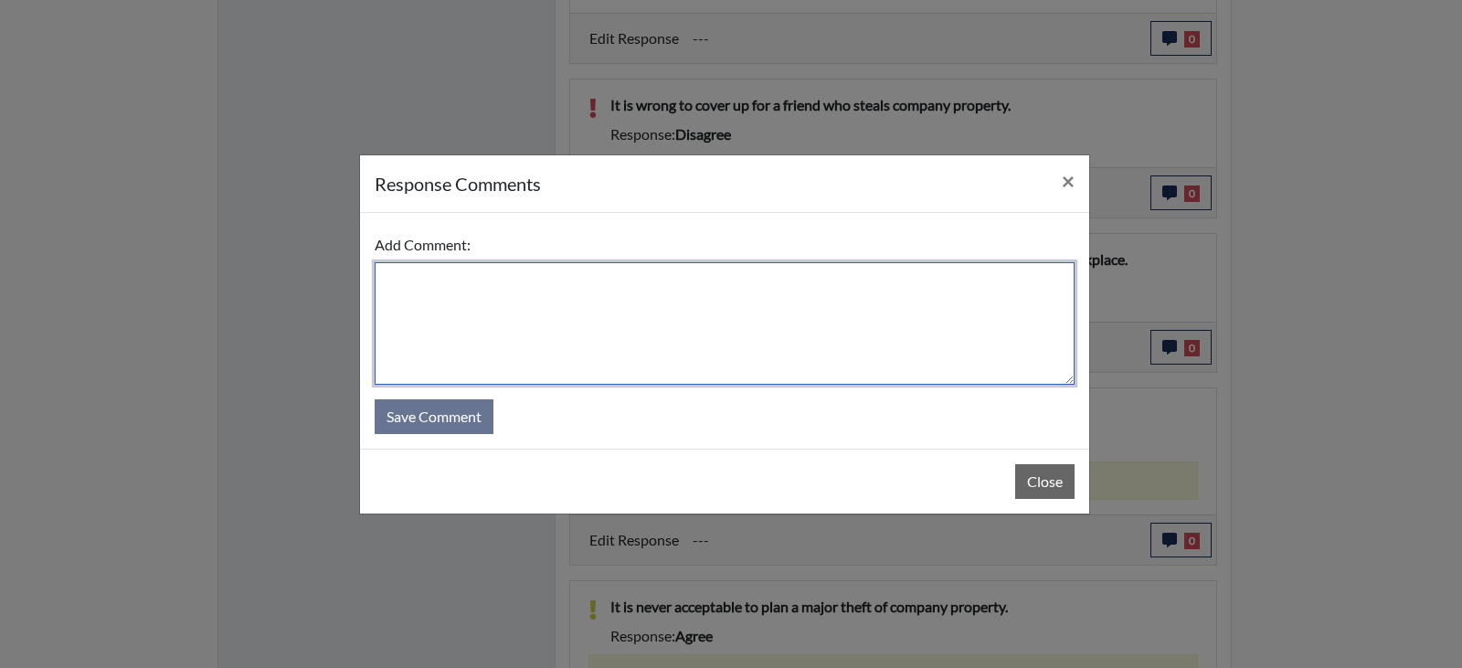
click at [571, 334] on textarea at bounding box center [725, 323] width 700 height 122
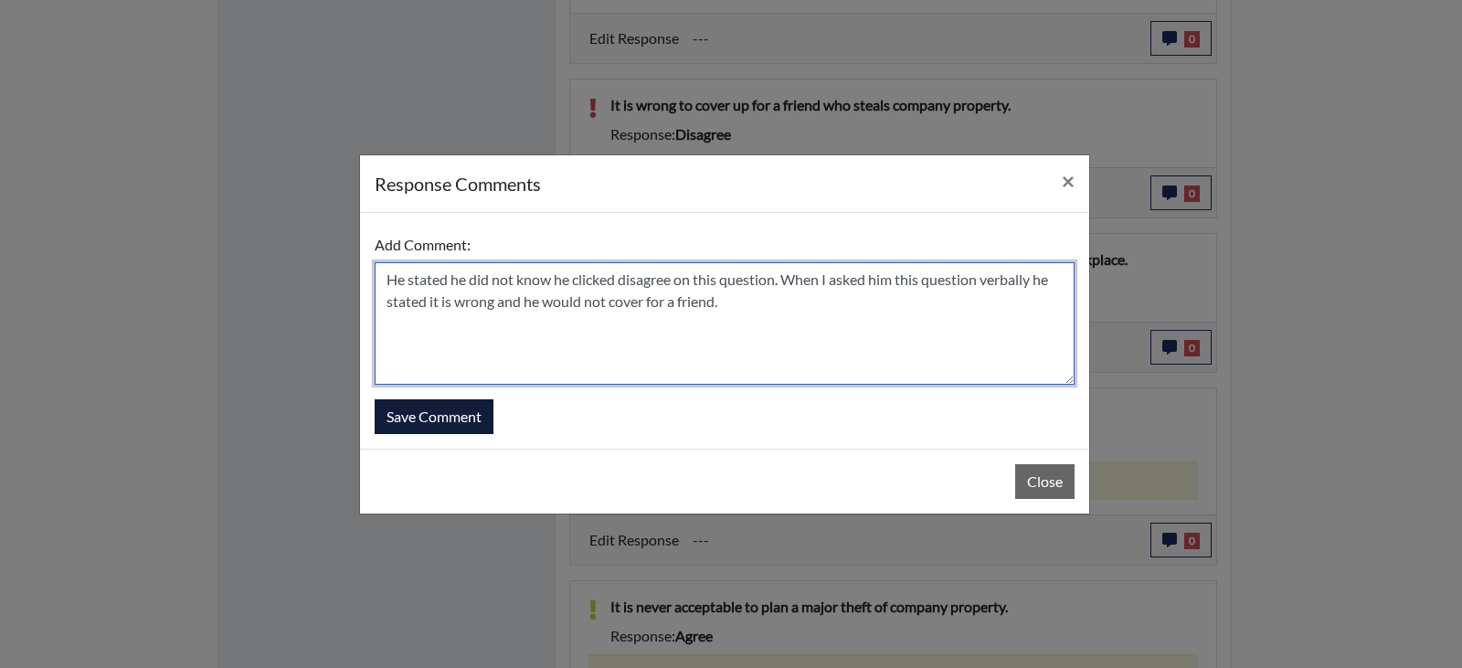
type textarea "He stated he did not know he clicked disagree on this question. When I asked hi…"
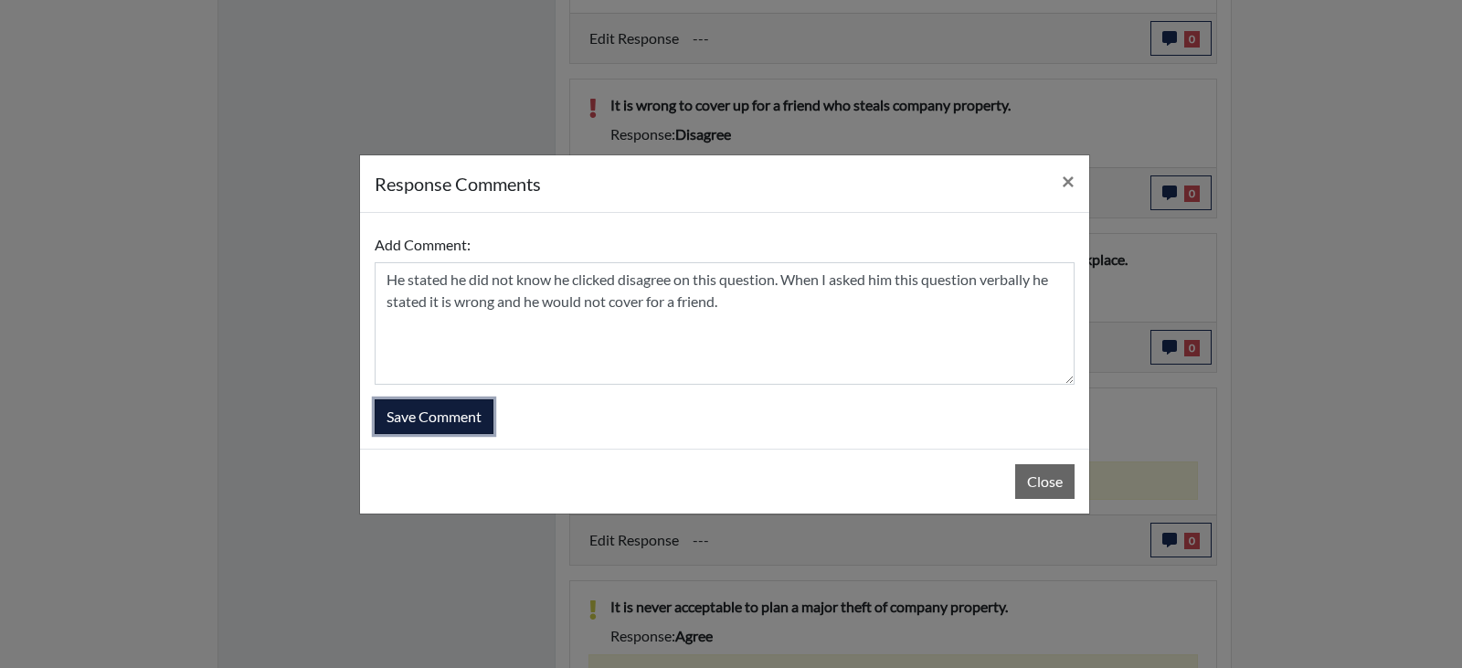
click at [428, 407] on button "Save Comment" at bounding box center [434, 416] width 119 height 35
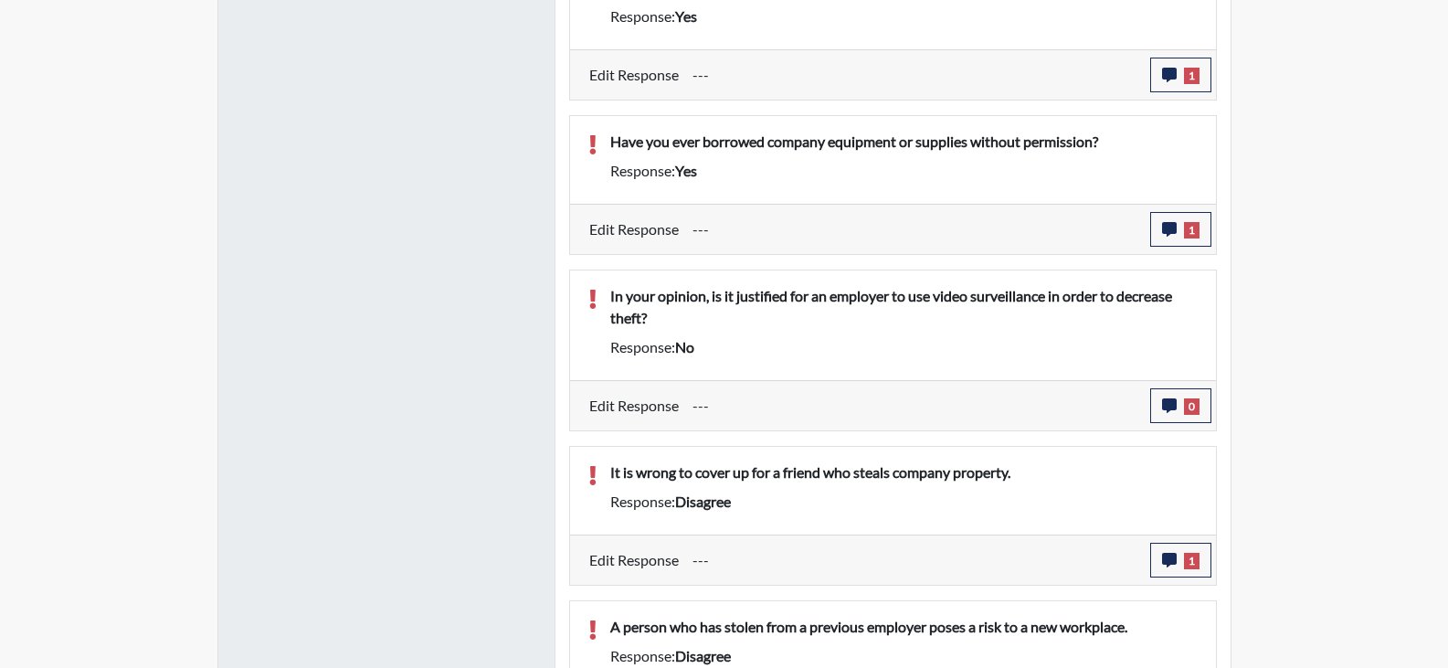
scroll to position [1513, 0]
click at [1175, 409] on icon "button" at bounding box center [1169, 403] width 15 height 15
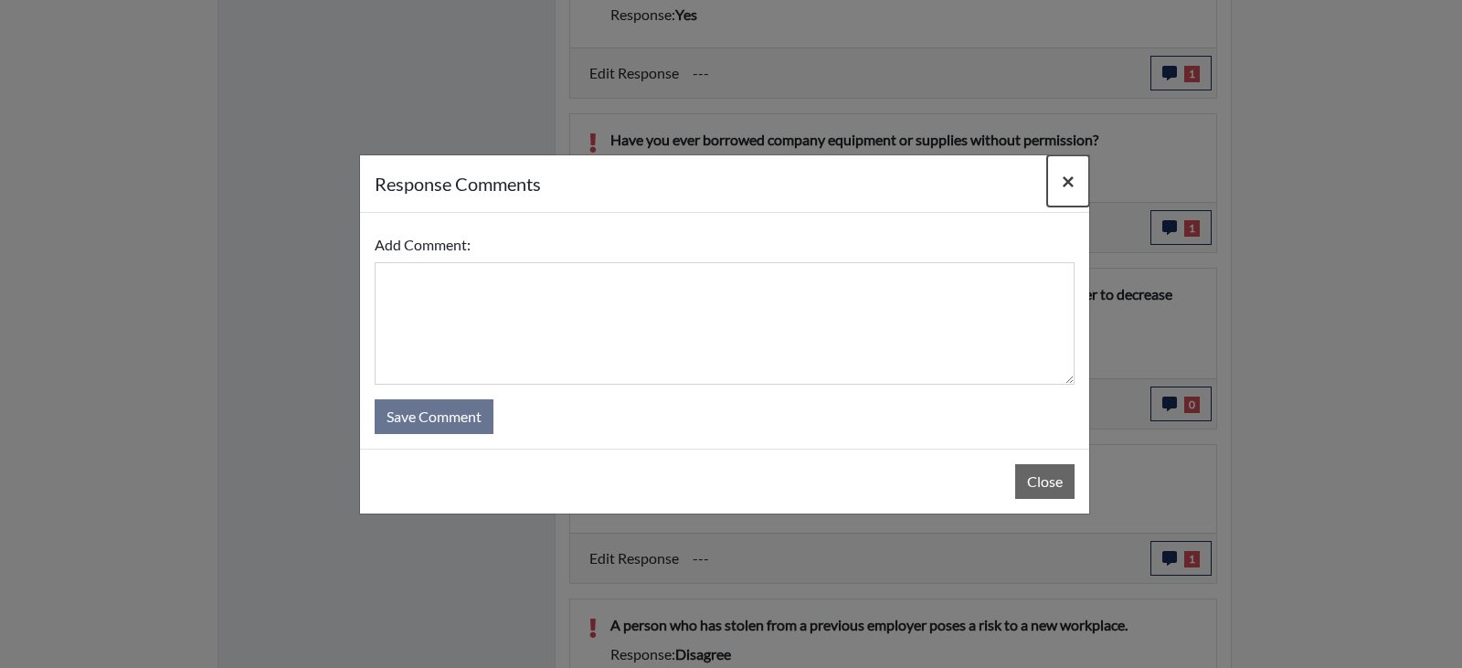
click at [1071, 173] on span "×" at bounding box center [1068, 180] width 13 height 26
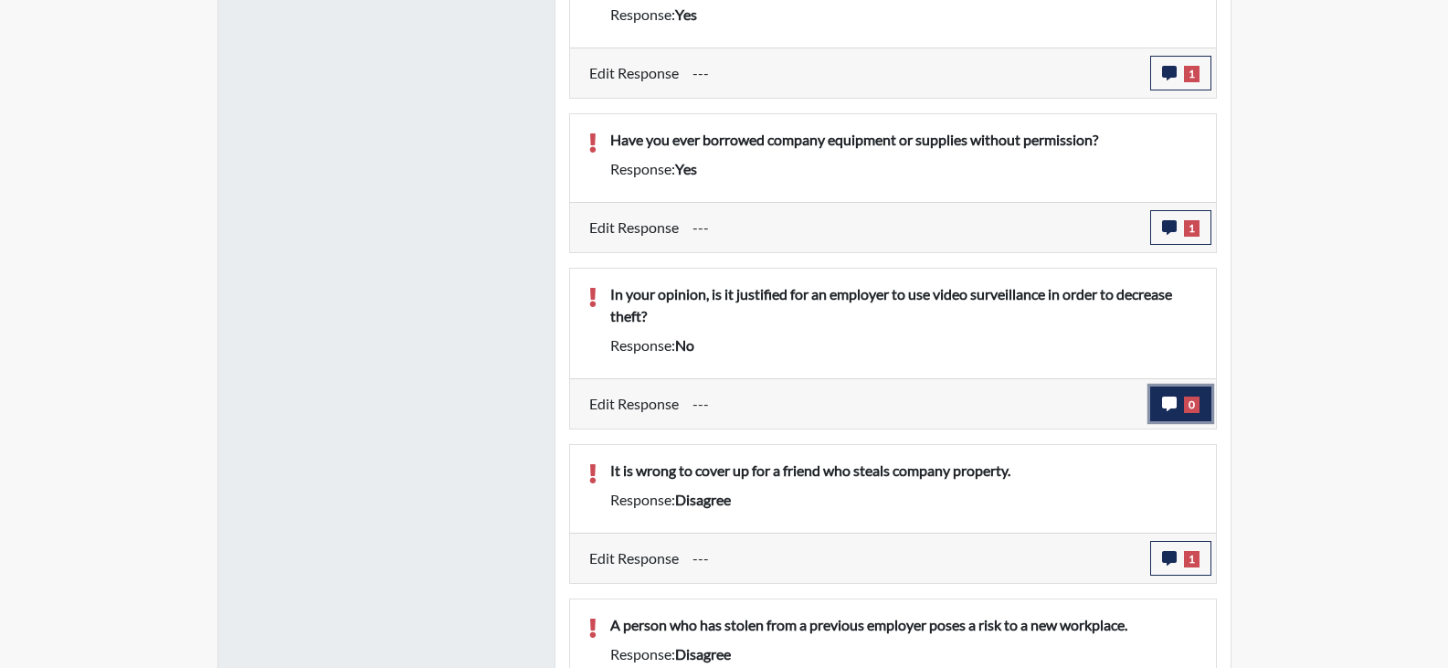
click at [1190, 397] on span "0" at bounding box center [1192, 404] width 16 height 16
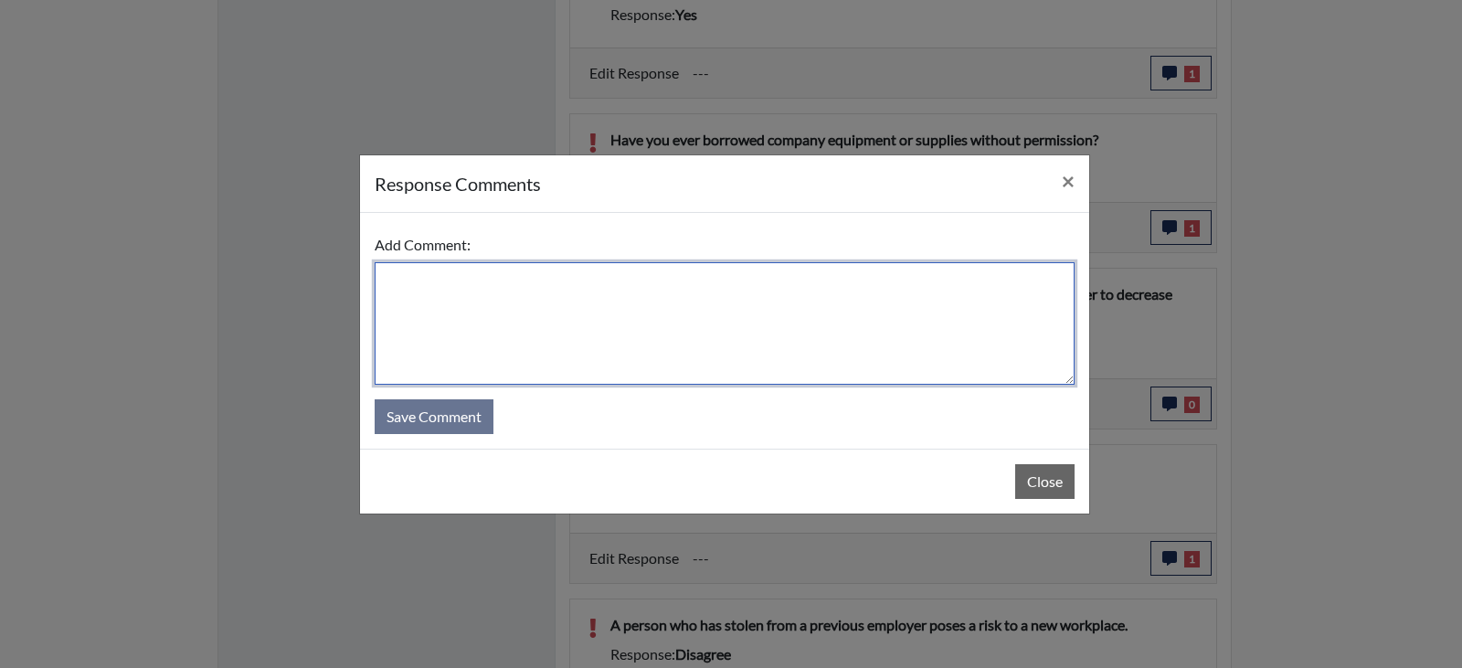
click at [417, 331] on textarea at bounding box center [725, 323] width 700 height 122
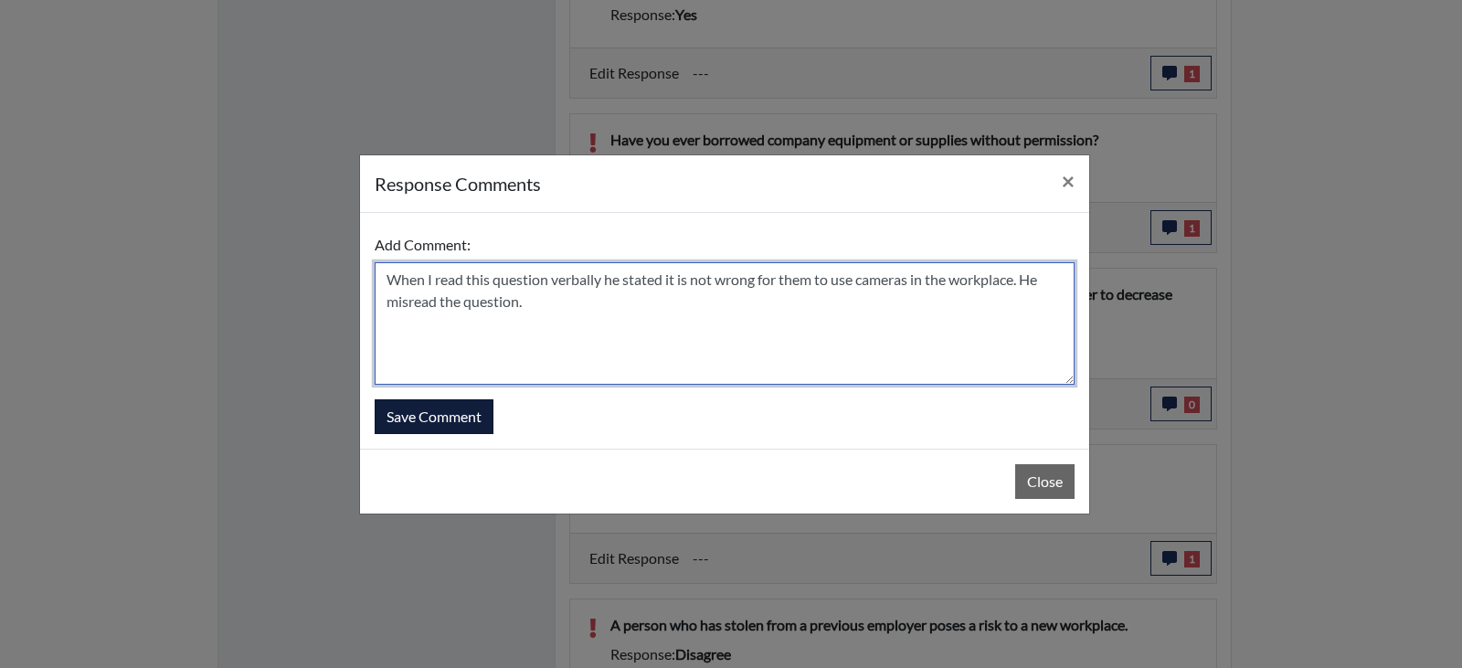
type textarea "When I read this question verbally he stated it is not wrong for them to use ca…"
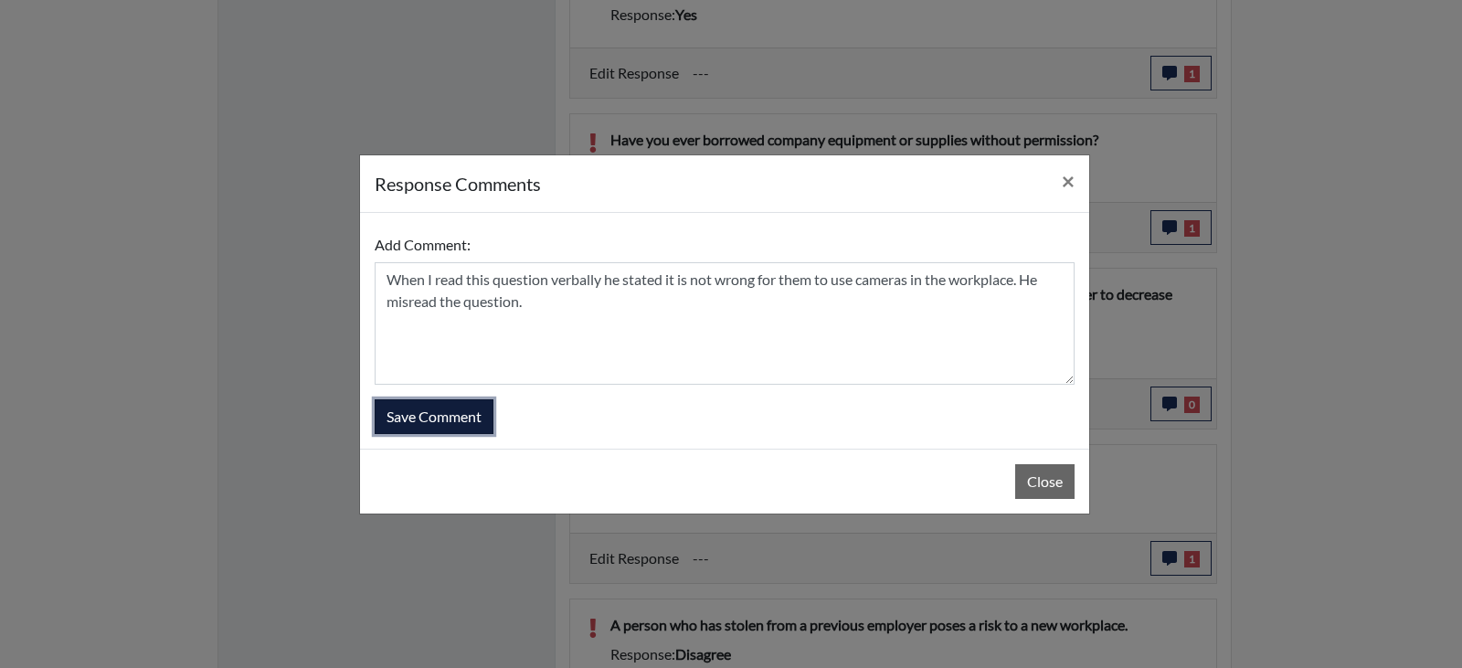
click at [464, 408] on button "Save Comment" at bounding box center [434, 416] width 119 height 35
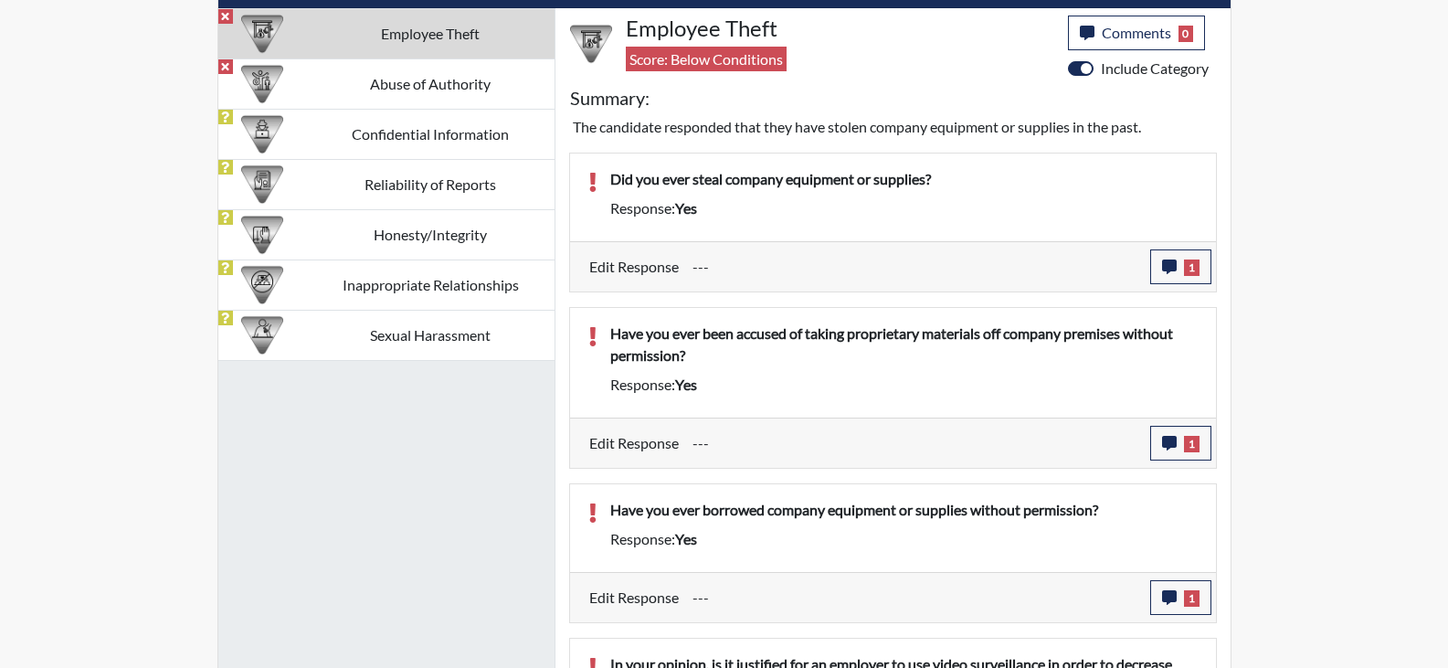
scroll to position [1604, 0]
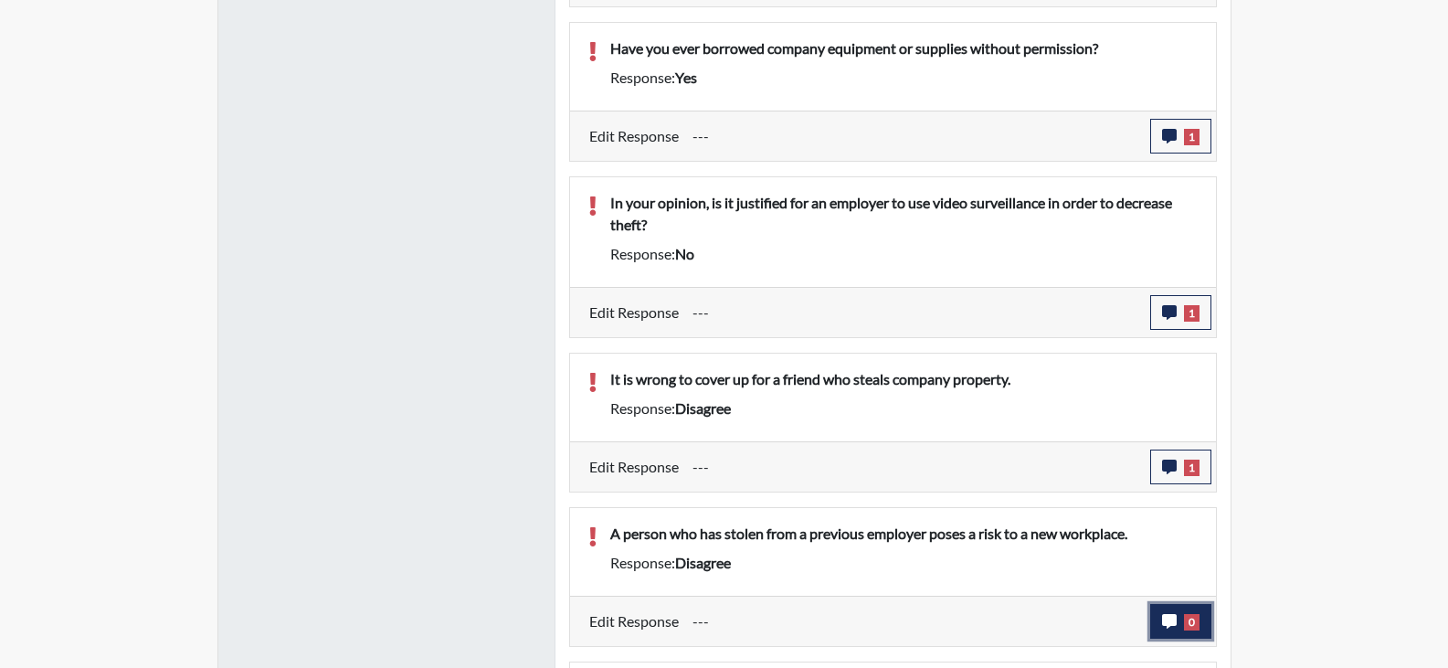
click at [1193, 614] on span "0" at bounding box center [1192, 622] width 16 height 16
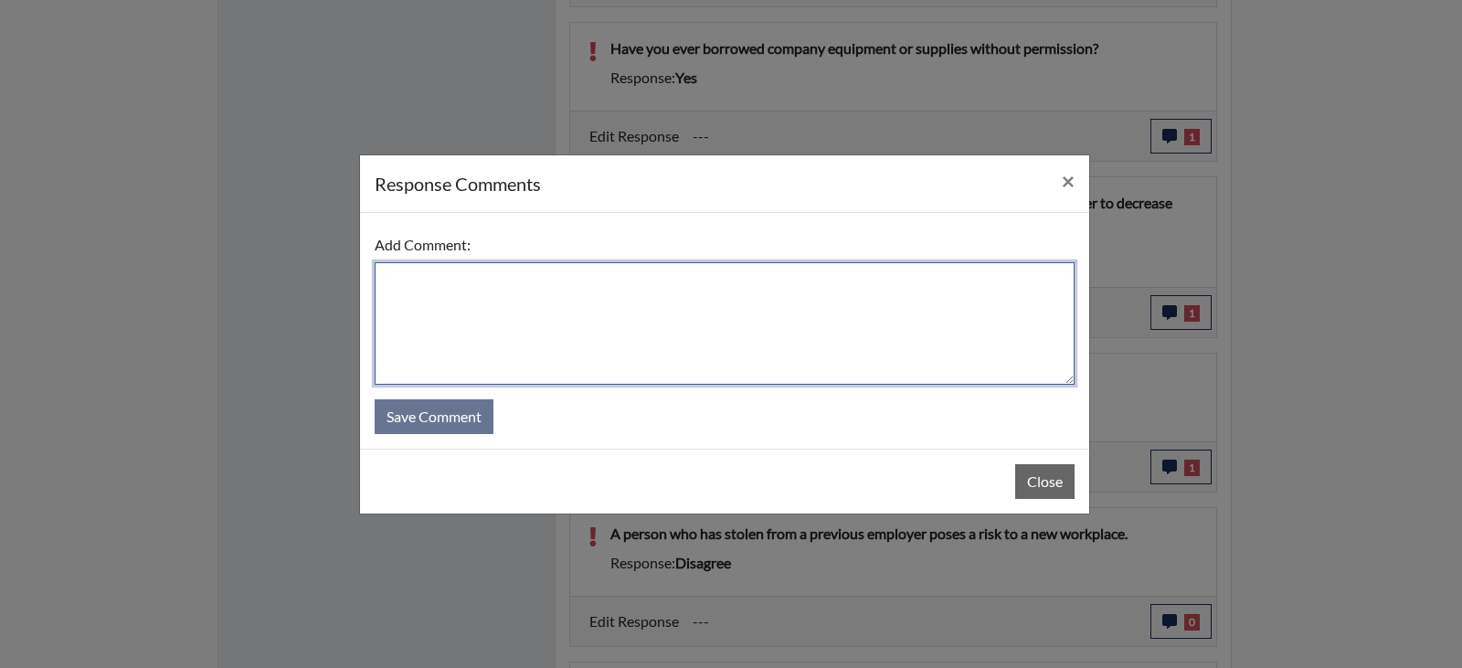
click at [469, 320] on textarea at bounding box center [725, 323] width 700 height 122
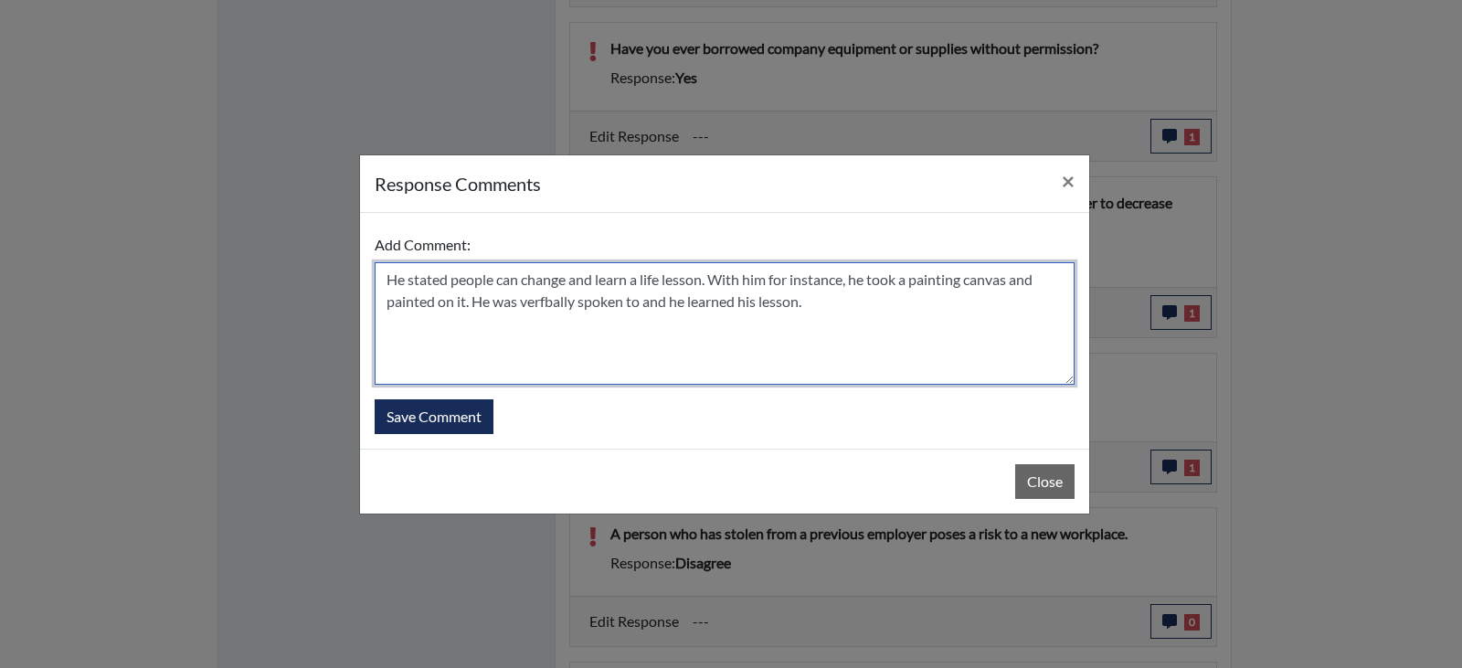
click at [547, 305] on textarea "He stated people can change and learn a life lesson. With him for instance, he …" at bounding box center [725, 323] width 700 height 122
type textarea "He stated people can change and learn a life lesson. With him for instance, he …"
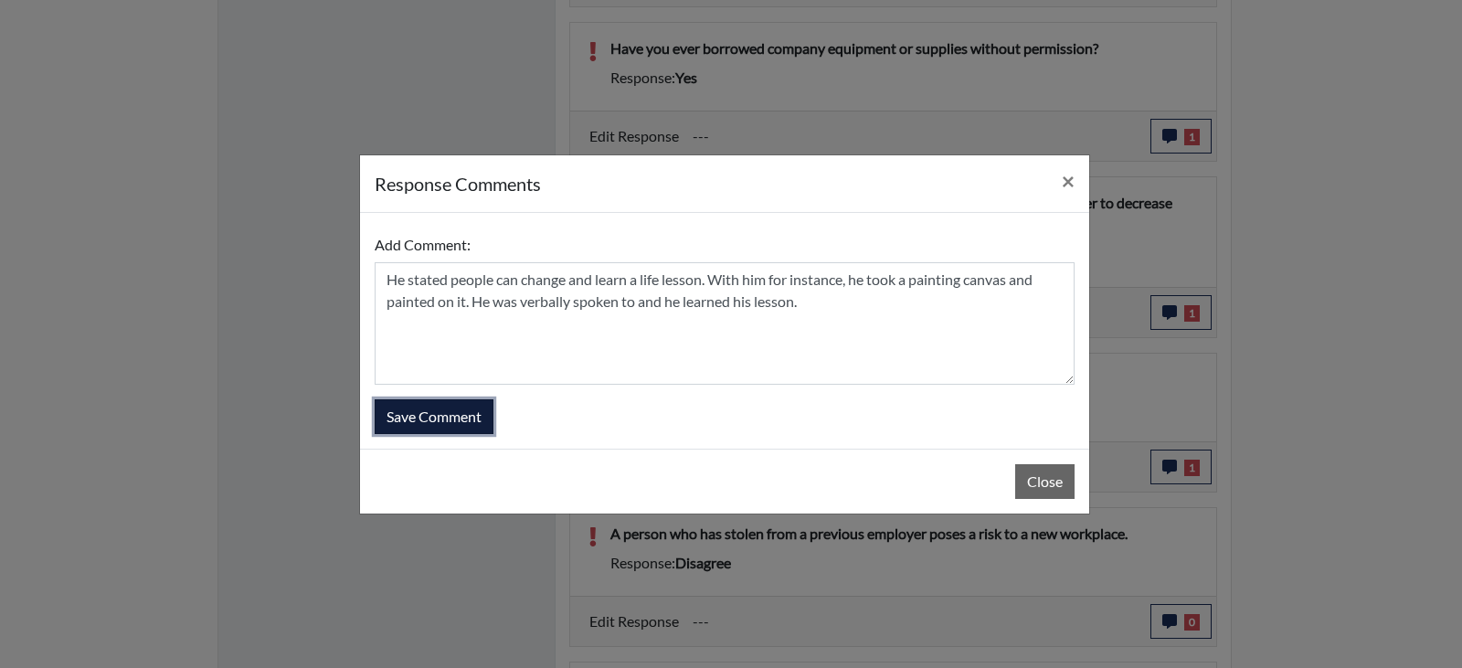
click at [475, 413] on button "Save Comment" at bounding box center [434, 416] width 119 height 35
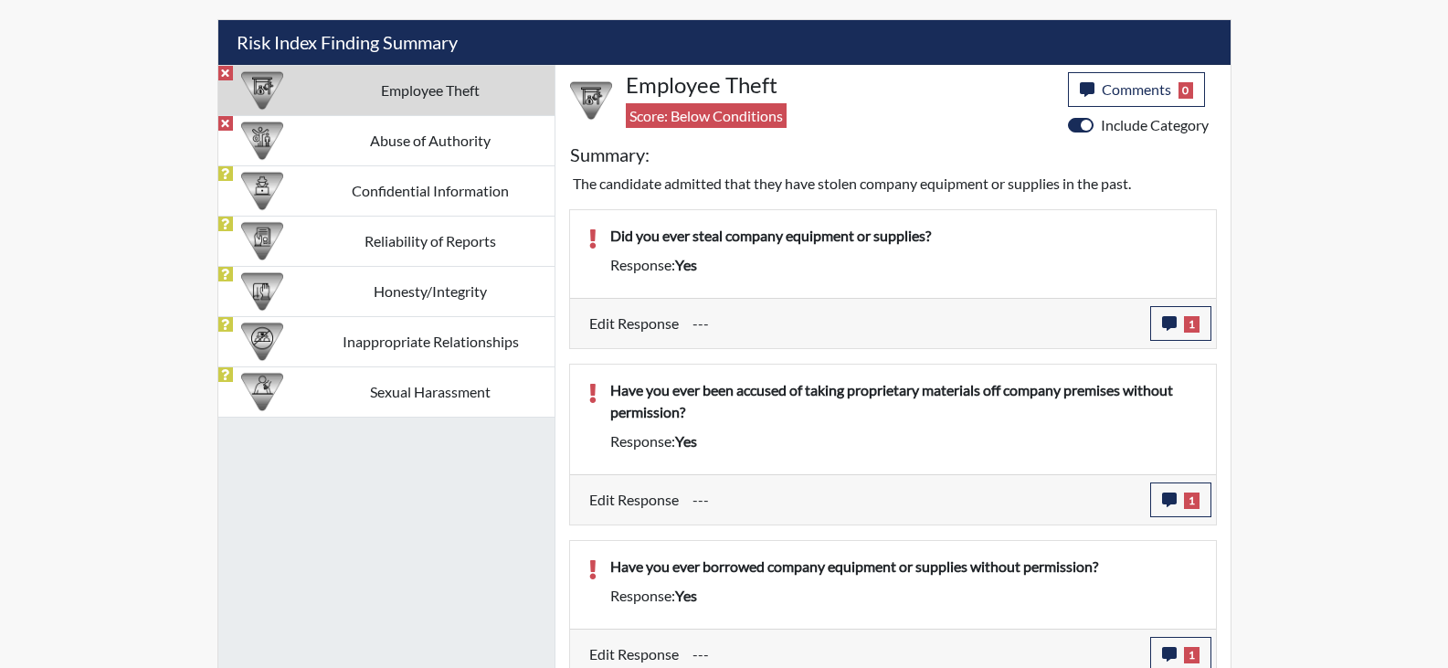
scroll to position [1056, 0]
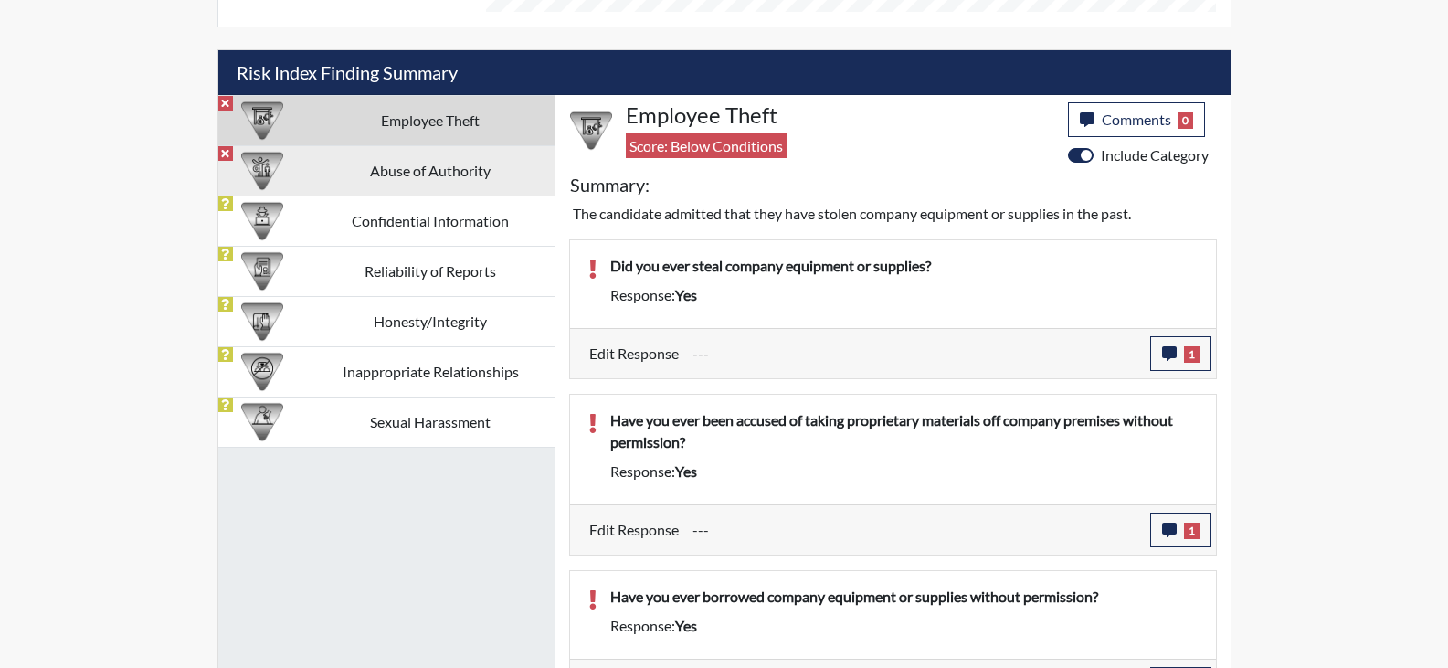
click at [439, 178] on td "Abuse of Authority" at bounding box center [431, 170] width 248 height 50
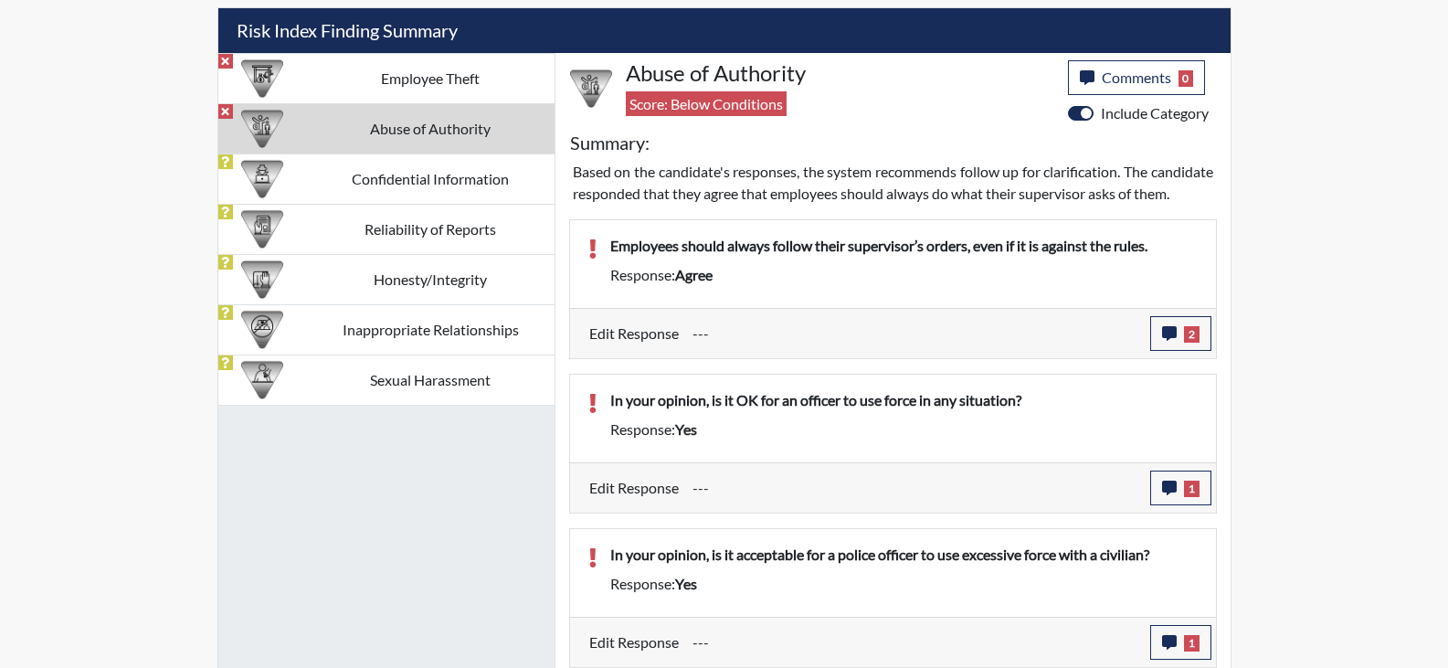
scroll to position [1121, 0]
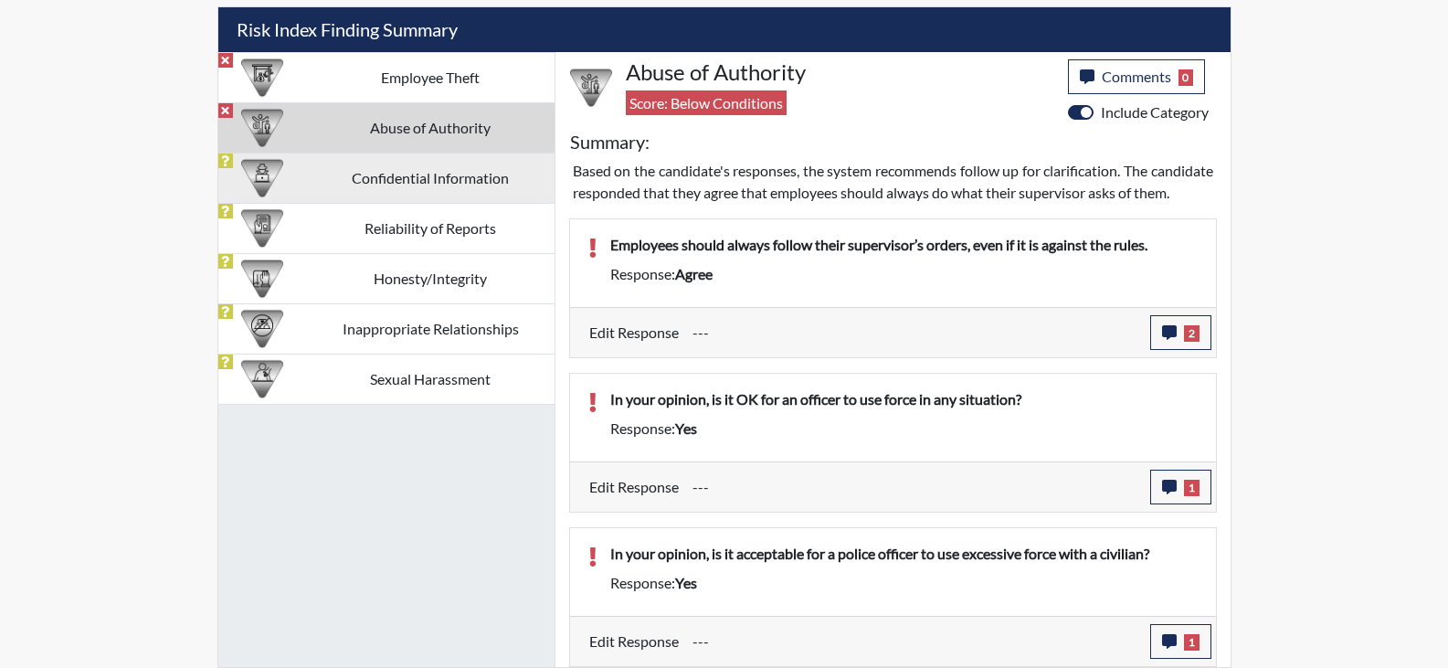
click at [419, 153] on td "Confidential Information" at bounding box center [431, 178] width 248 height 50
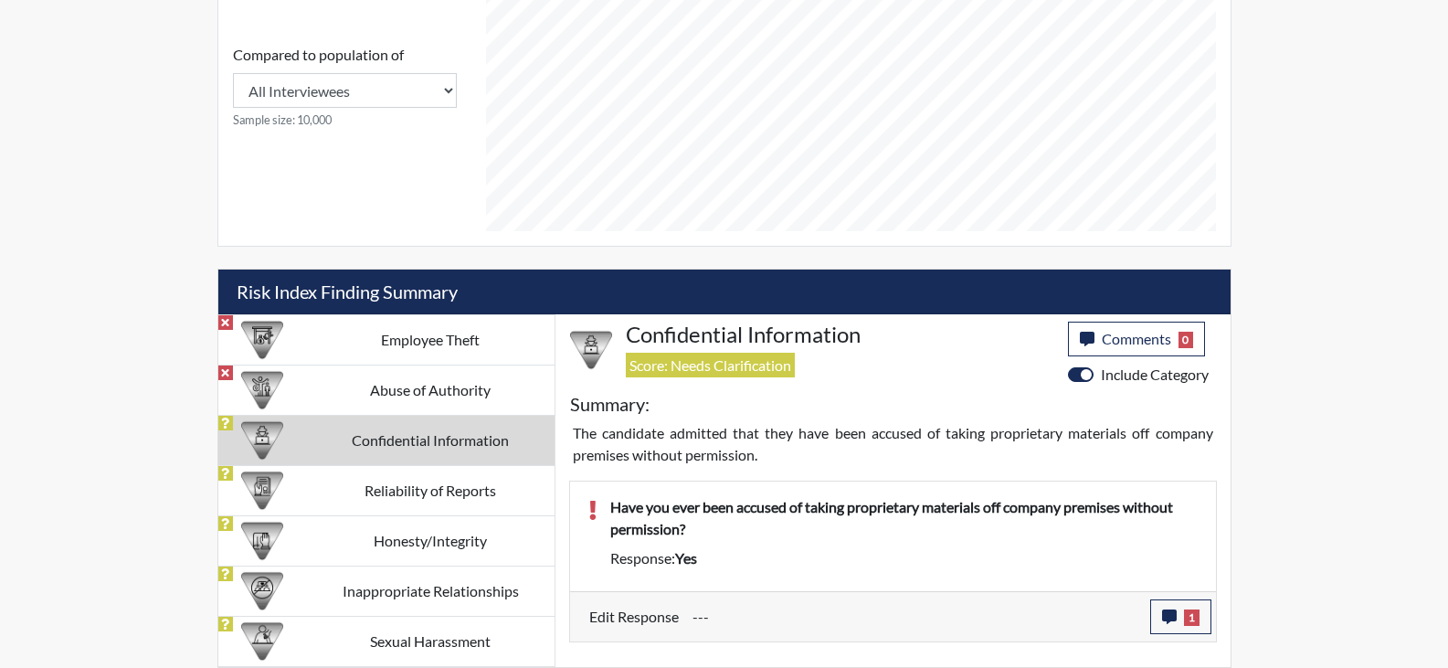
scroll to position [837, 0]
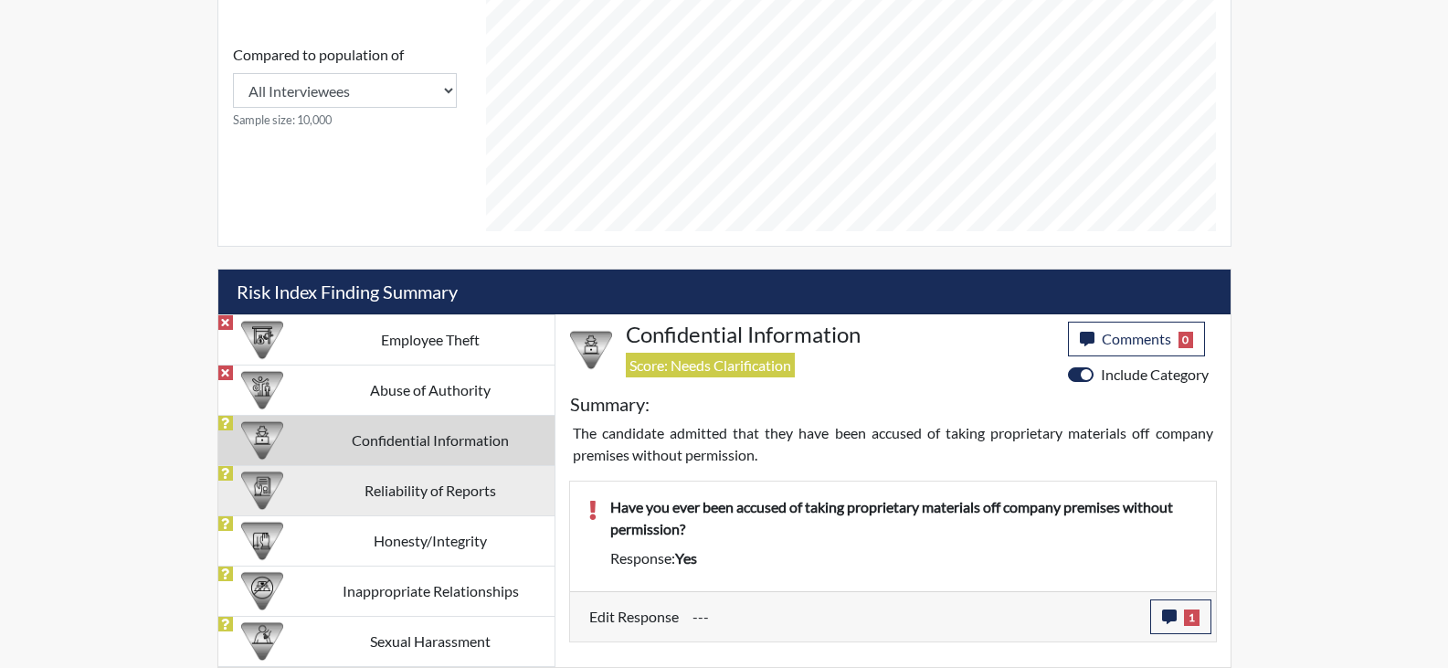
click at [445, 493] on td "Reliability of Reports" at bounding box center [431, 490] width 248 height 50
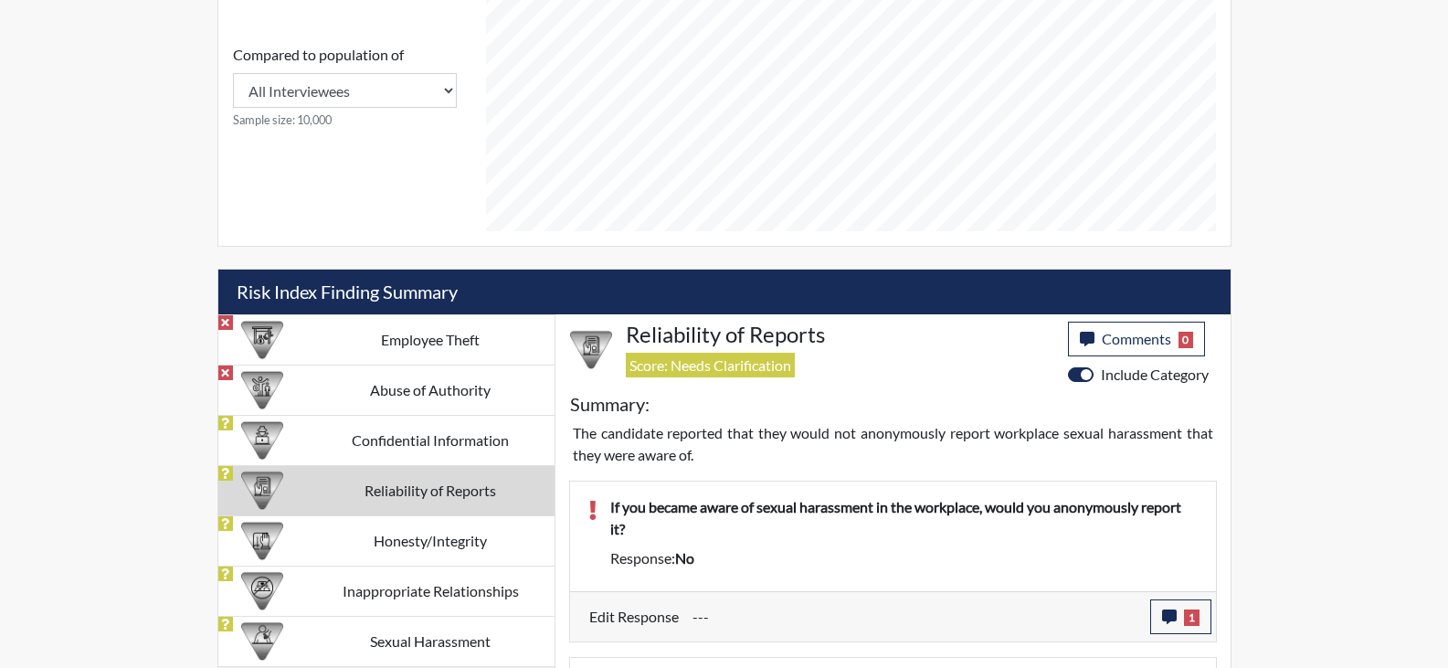
scroll to position [1005, 0]
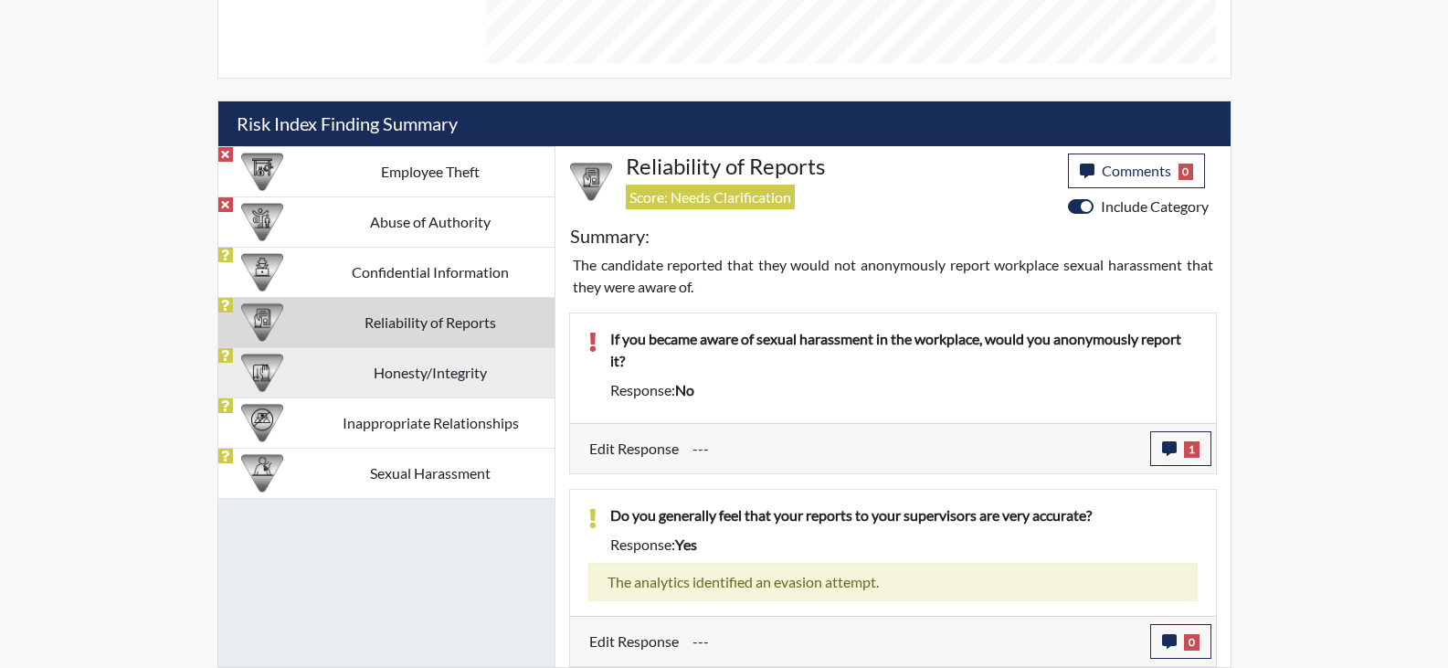
click at [480, 396] on td "Honesty/Integrity" at bounding box center [431, 372] width 248 height 50
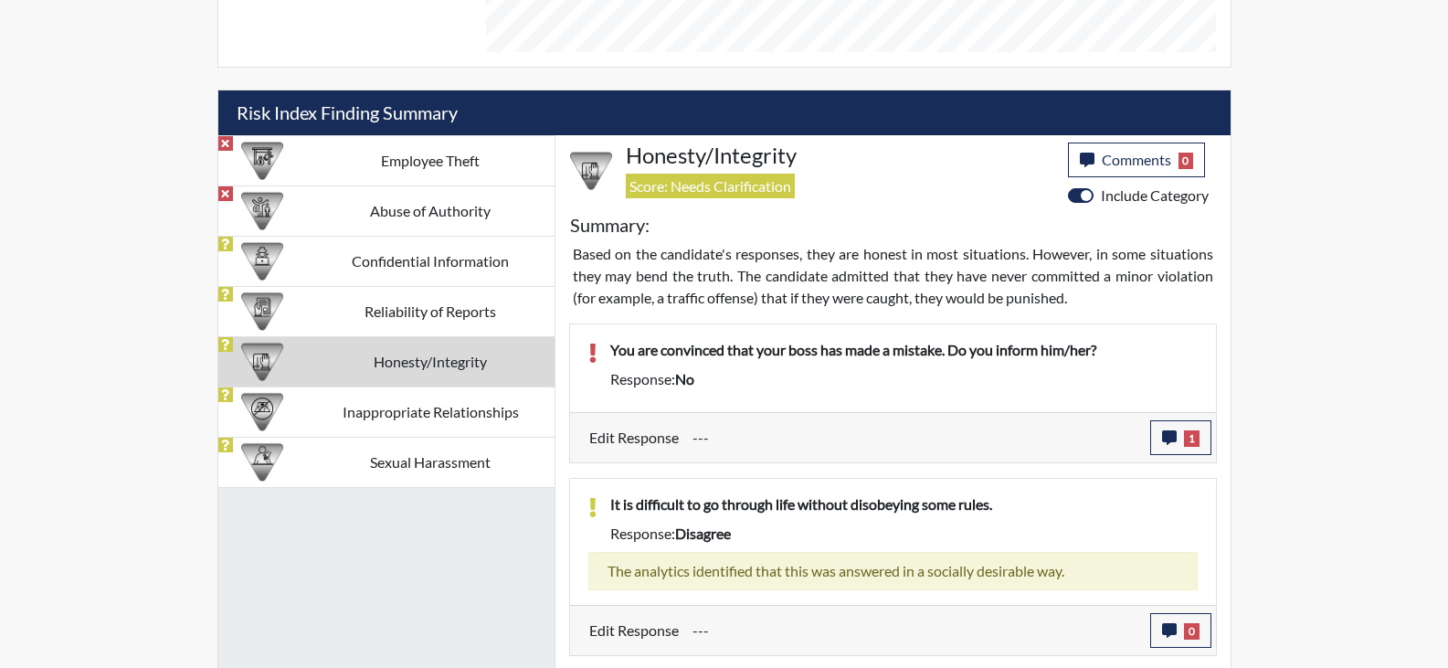
scroll to position [917, 0]
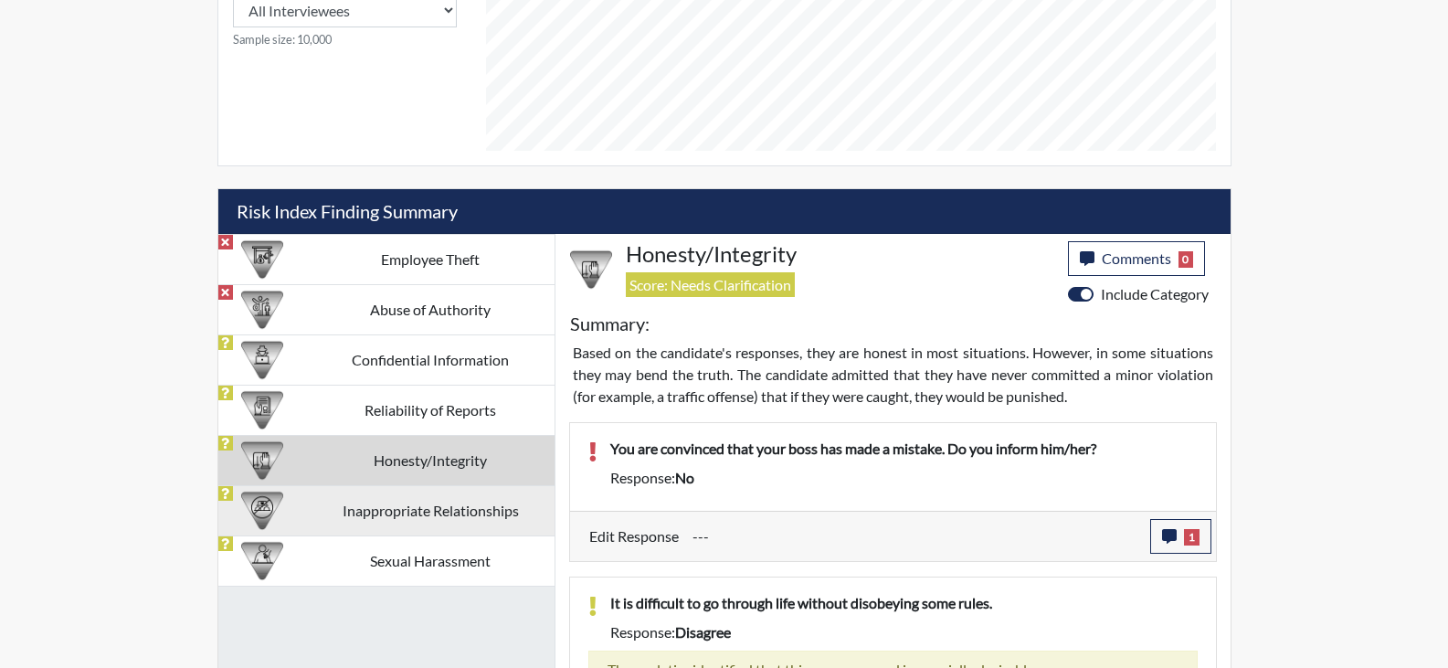
click at [393, 512] on td "Inappropriate Relationships" at bounding box center [431, 510] width 248 height 50
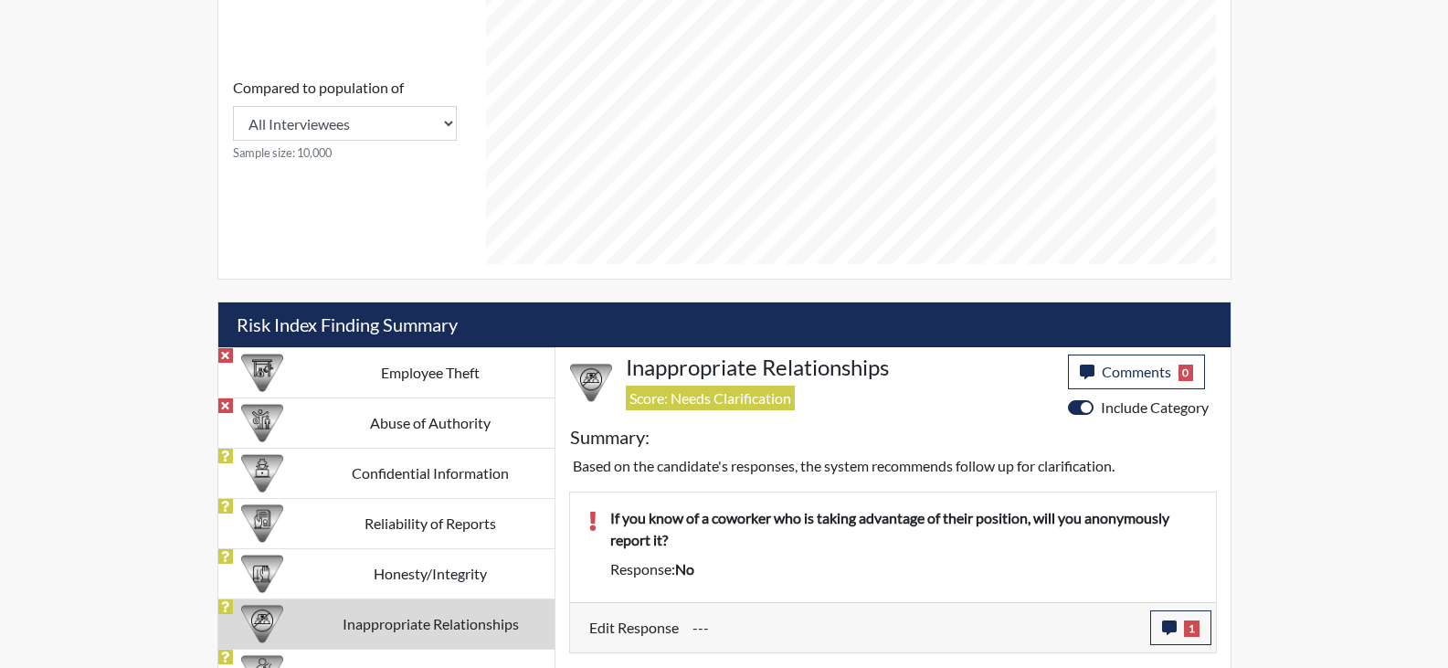
scroll to position [837, 0]
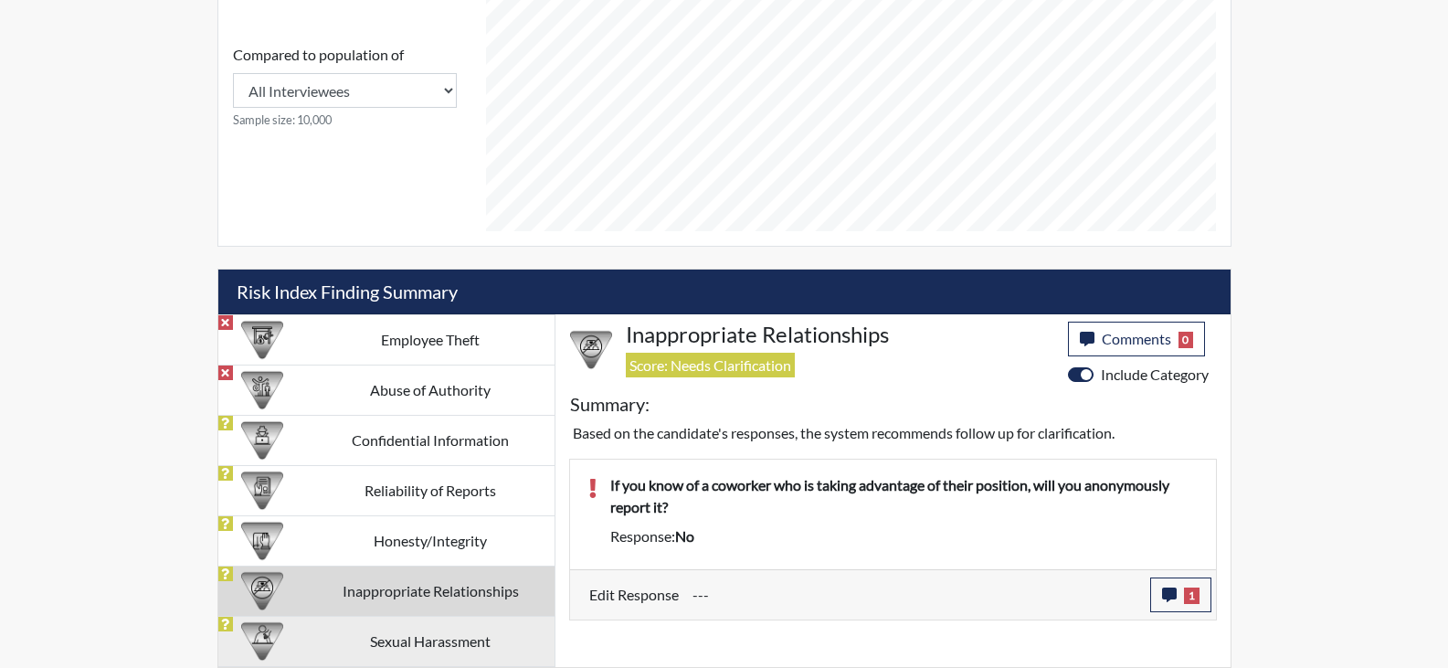
click at [448, 634] on td "Sexual Harassment" at bounding box center [431, 641] width 248 height 50
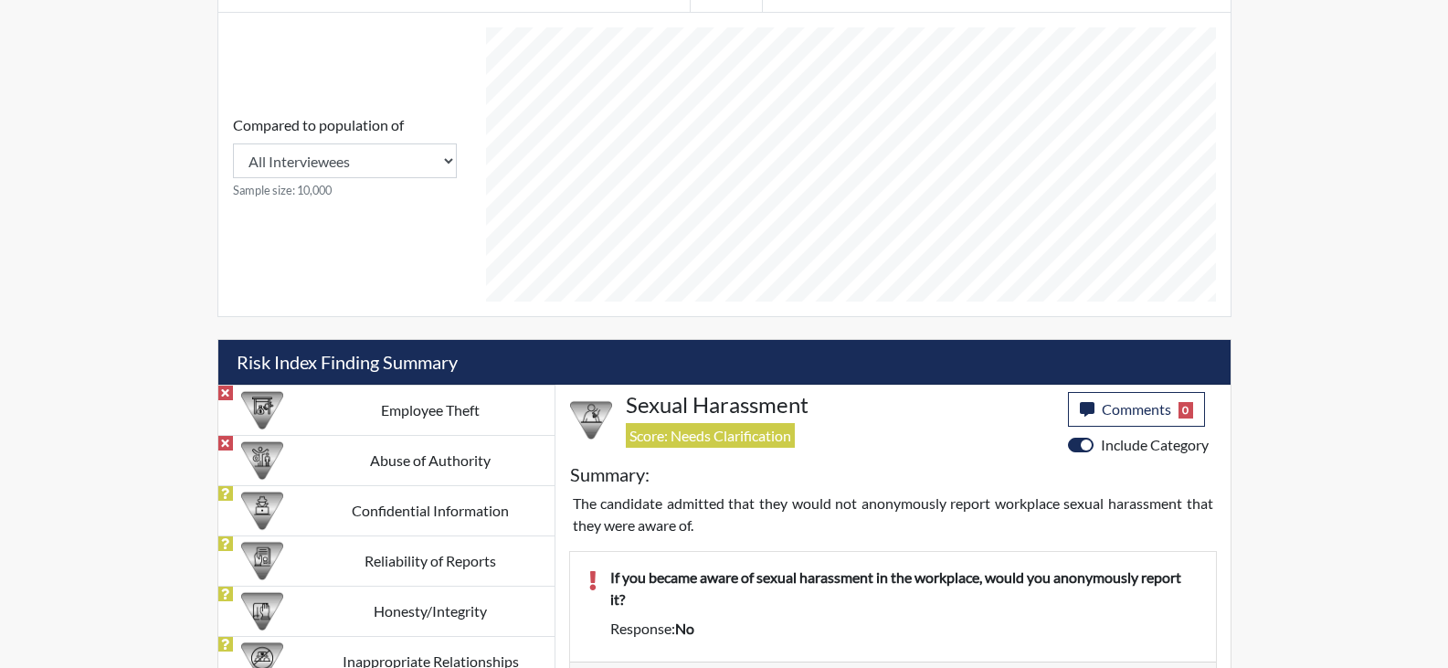
scroll to position [745, 0]
